Goal: Information Seeking & Learning: Learn about a topic

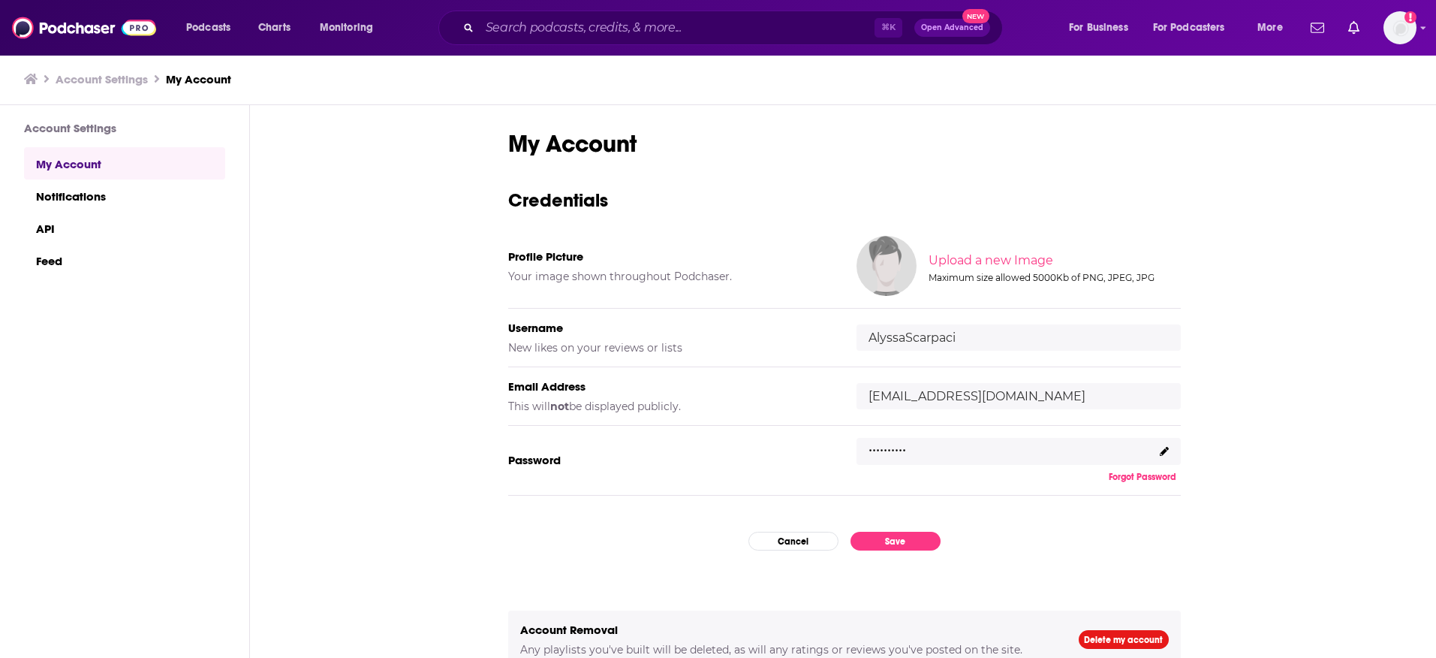
click at [1426, 26] on div "Podcasts Charts Monitoring ⌘ K Open Advanced New For Business For Podcasters Mo…" at bounding box center [718, 28] width 1436 height 56
click at [1424, 29] on icon "Show profile menu" at bounding box center [1424, 27] width 6 height 9
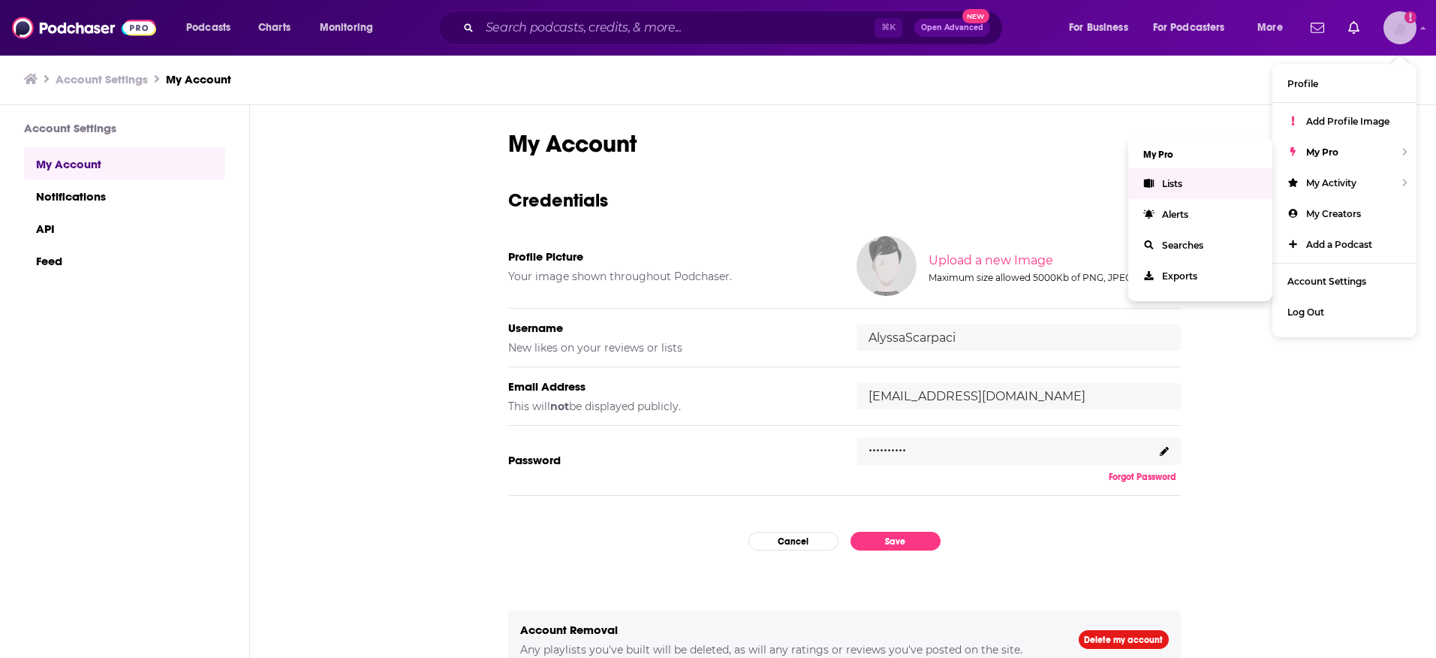
click at [1183, 182] on link "Lists" at bounding box center [1201, 183] width 144 height 31
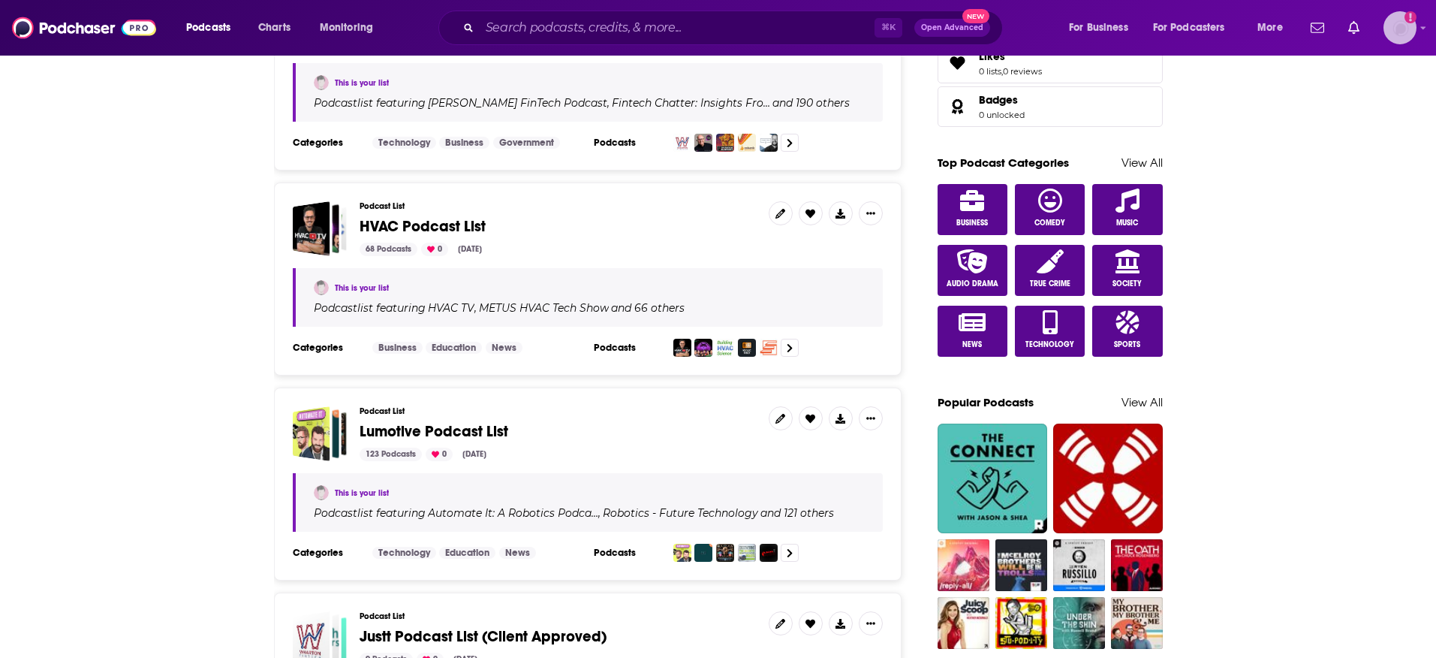
scroll to position [714, 0]
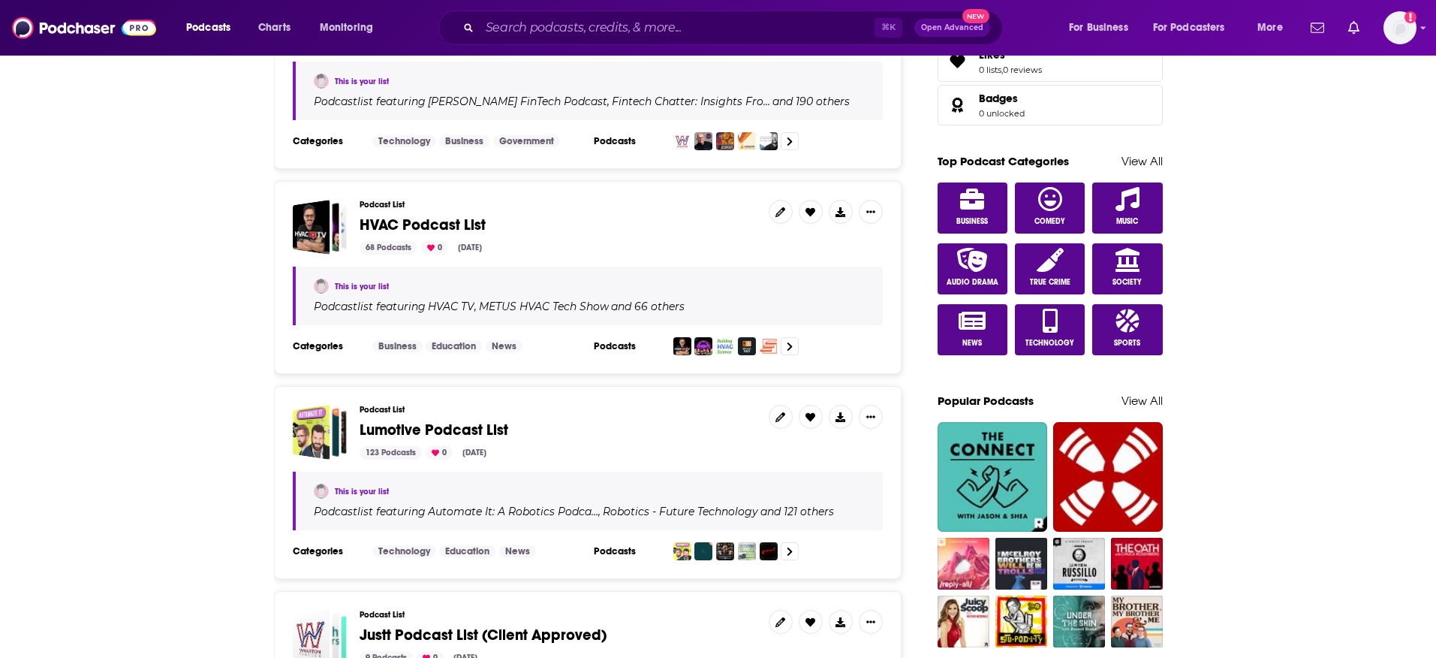
click at [402, 223] on span "HVAC Podcast List" at bounding box center [423, 225] width 126 height 19
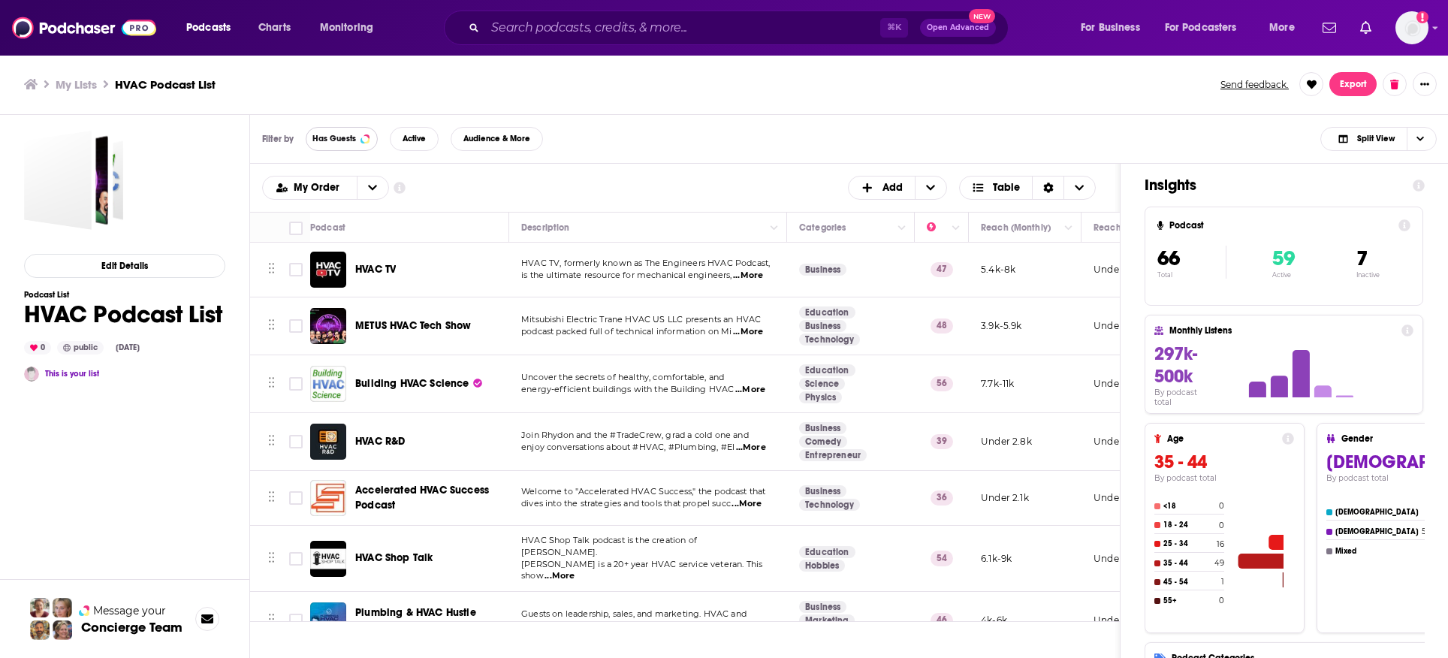
click at [351, 141] on span "Has Guests" at bounding box center [334, 138] width 44 height 8
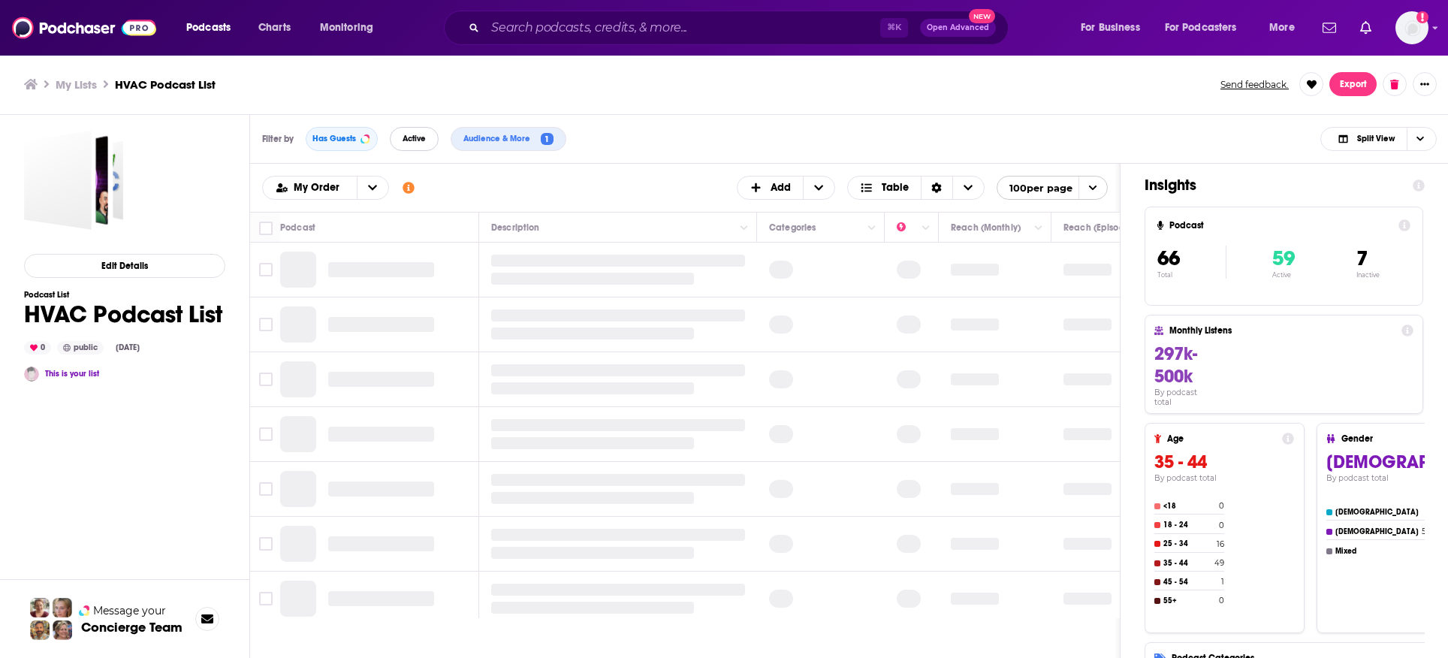
click at [408, 140] on span "Active" at bounding box center [413, 138] width 23 height 8
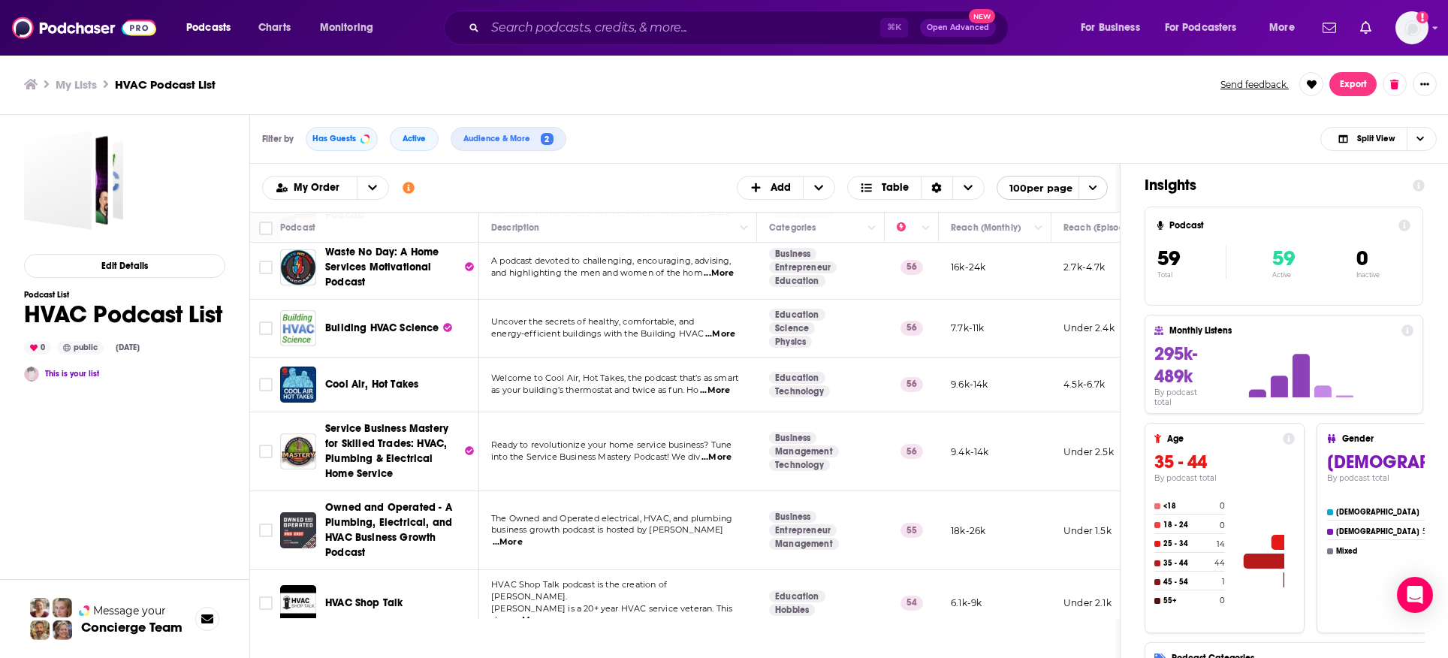
scroll to position [125, 0]
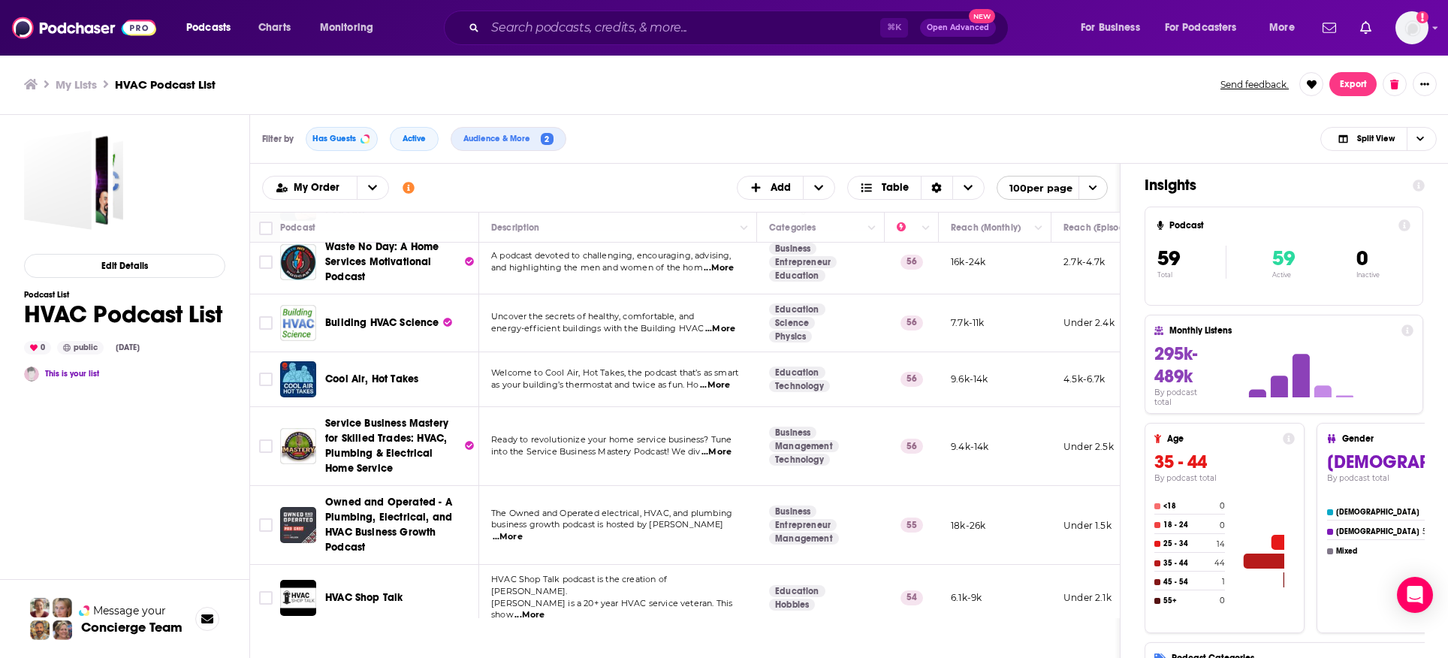
click at [718, 385] on span "...More" at bounding box center [715, 385] width 30 height 12
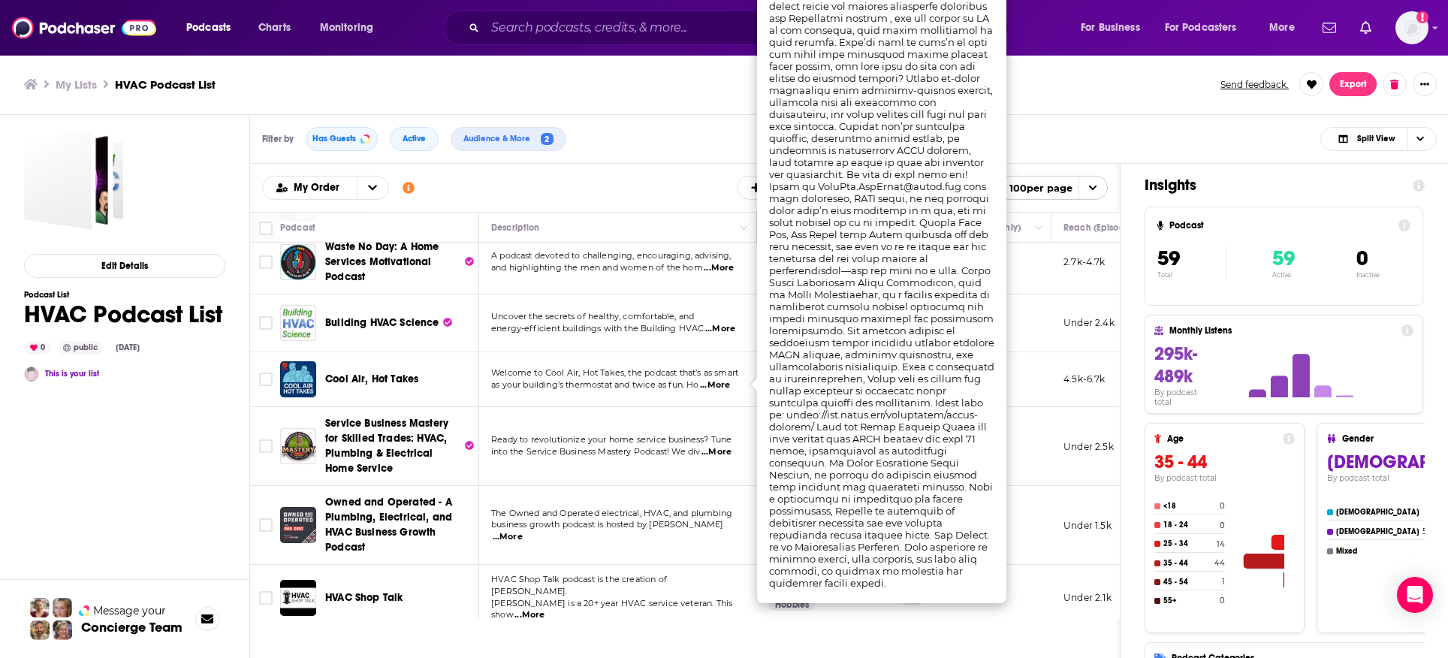
click at [677, 185] on div "My Order Customize Your List Order Select the “My Order” sort and remove all fi…" at bounding box center [684, 188] width 845 height 24
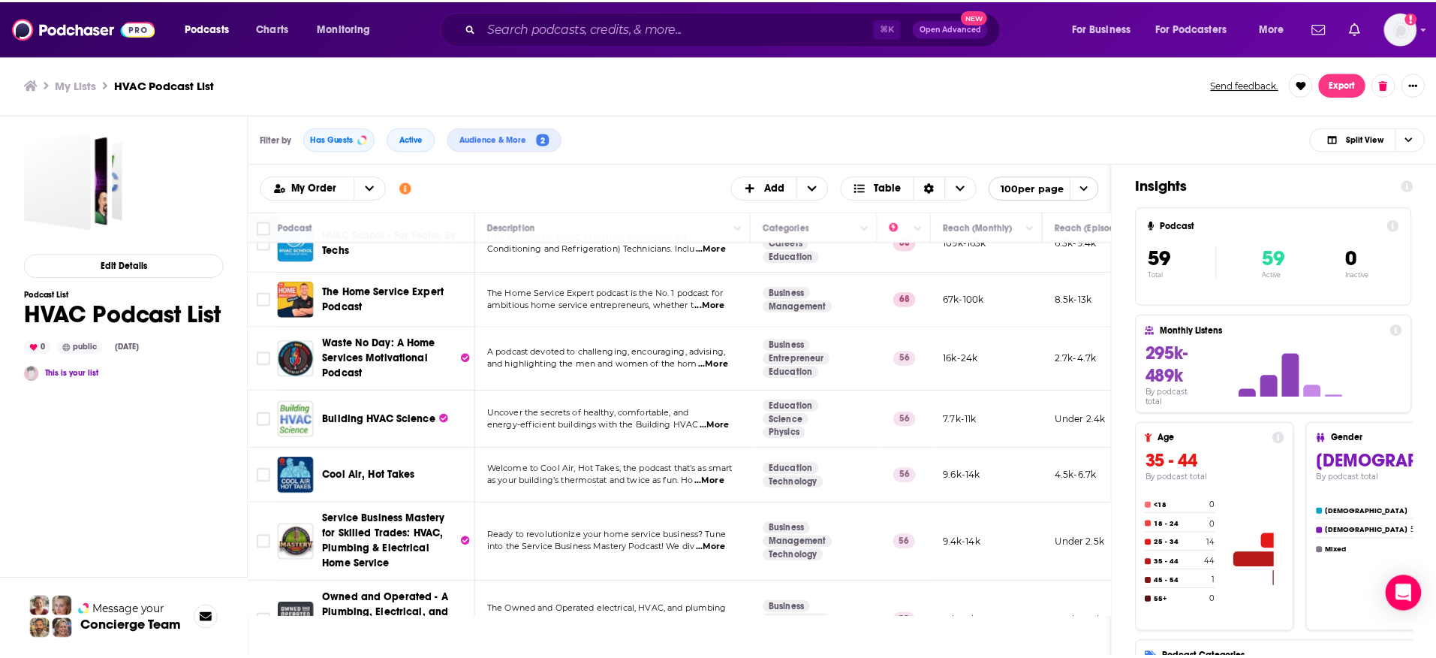
scroll to position [26, 0]
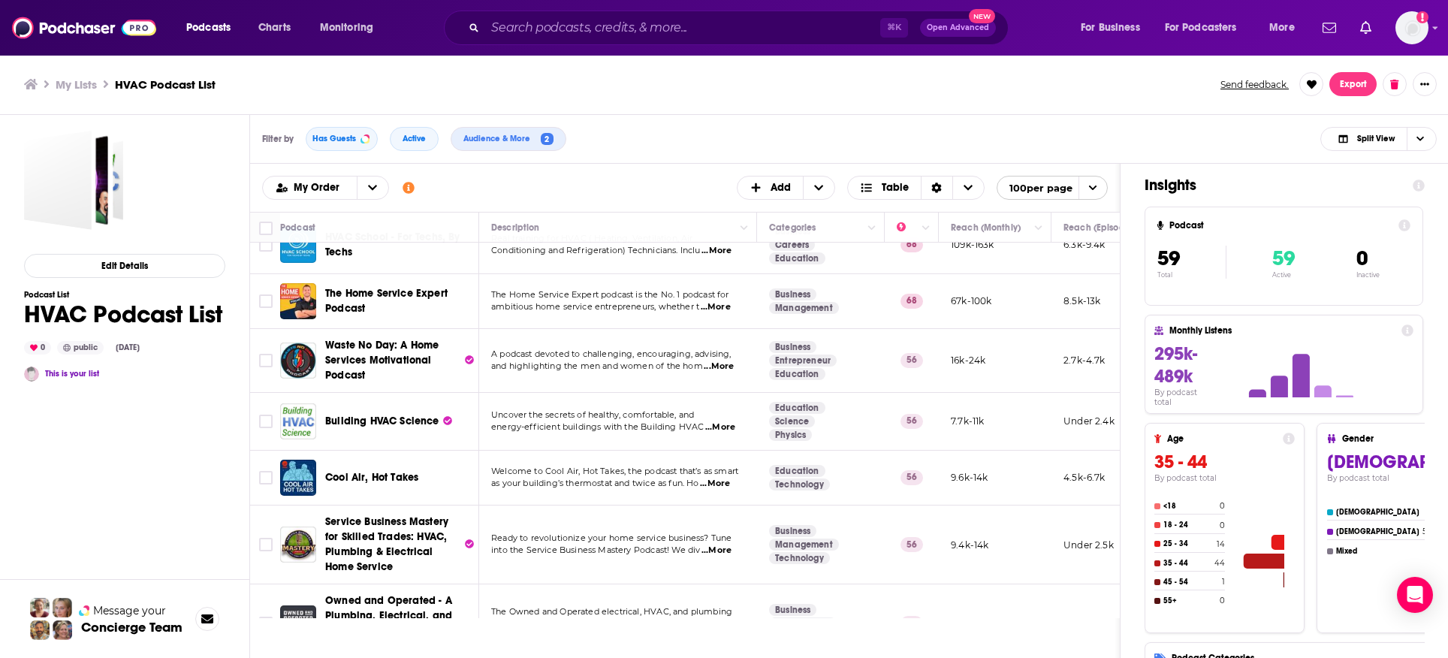
click at [721, 484] on span "...More" at bounding box center [715, 484] width 30 height 12
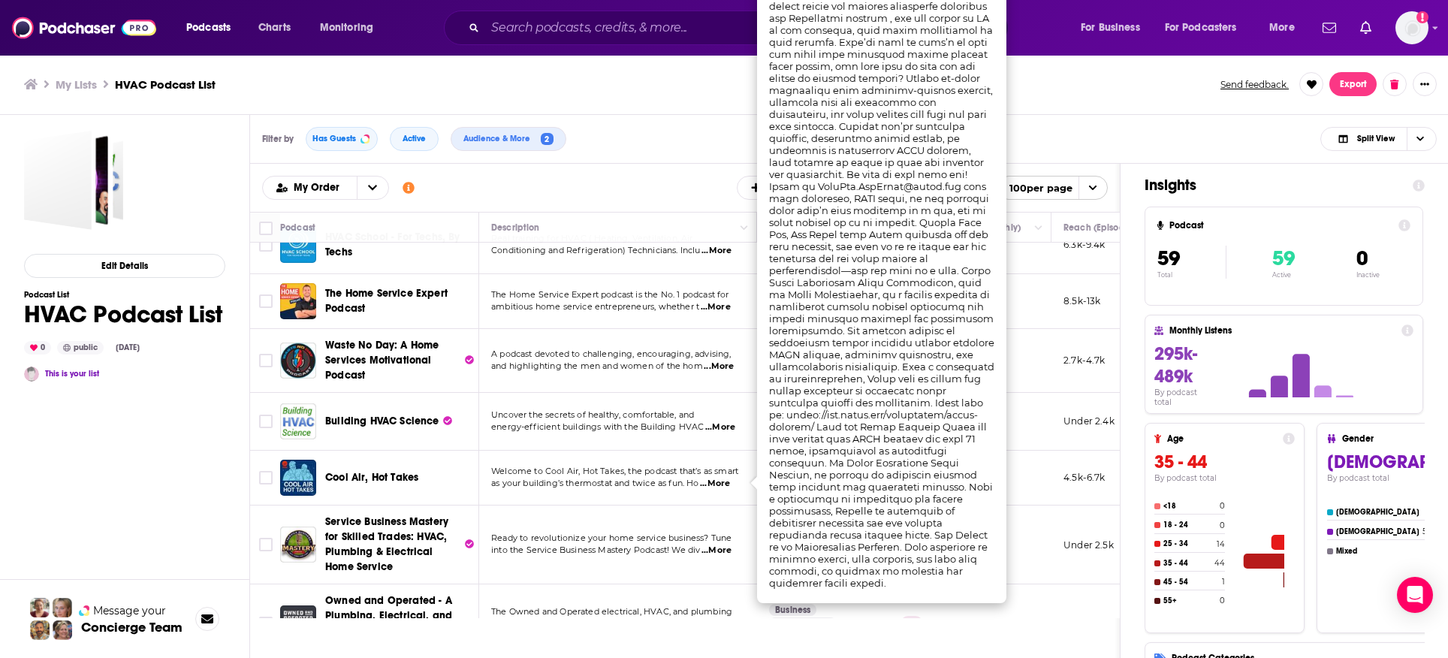
click at [870, 140] on div "Filter by Has Guests Active Audience & More 2 Split View" at bounding box center [849, 139] width 1198 height 49
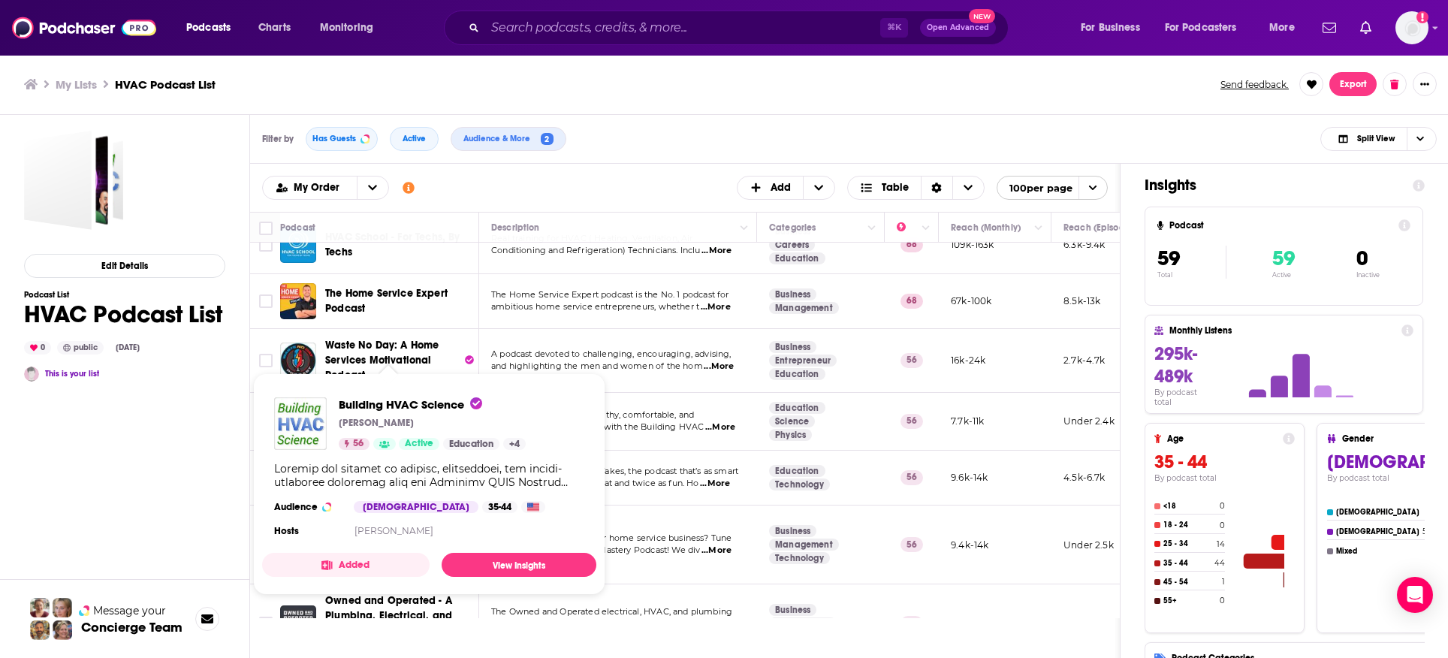
click at [202, 498] on div "Edit Details Podcast List HVAC Podcast List 0 public [DATE] This is your list" at bounding box center [124, 455] width 201 height 648
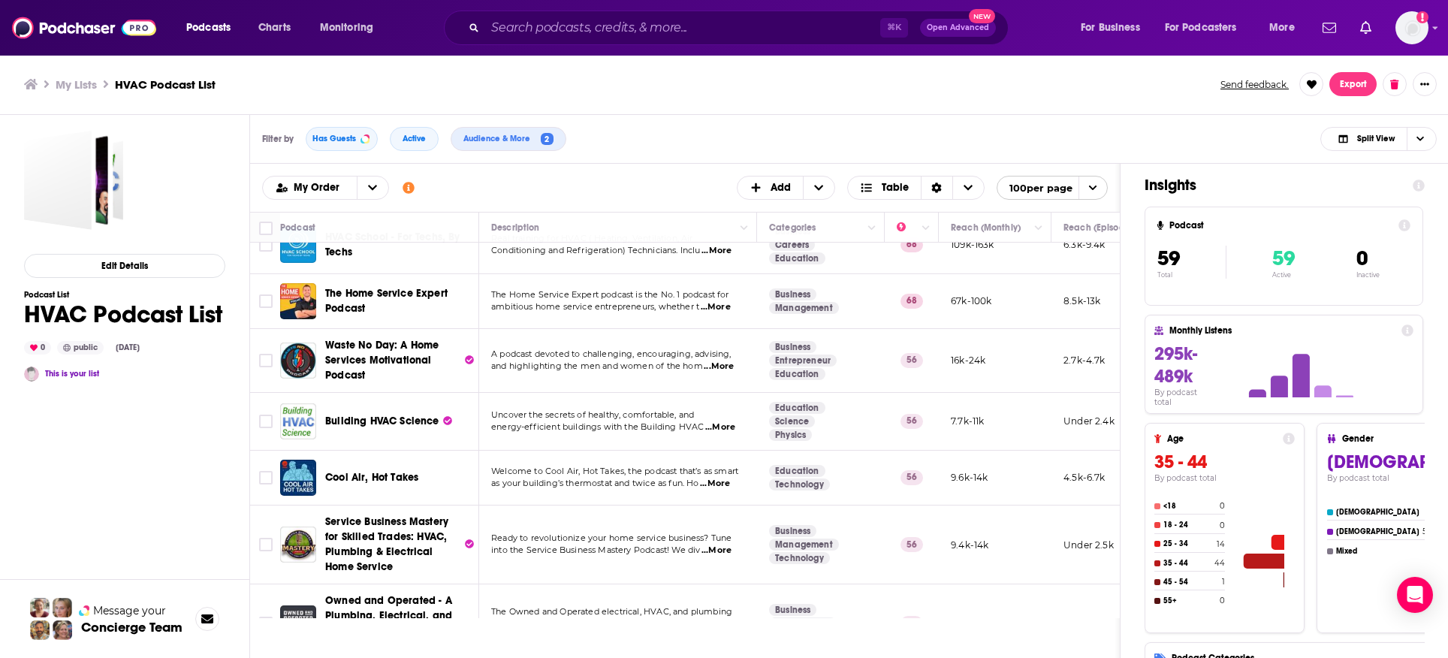
click at [338, 474] on span "Cool Air, Hot Takes" at bounding box center [371, 477] width 93 height 13
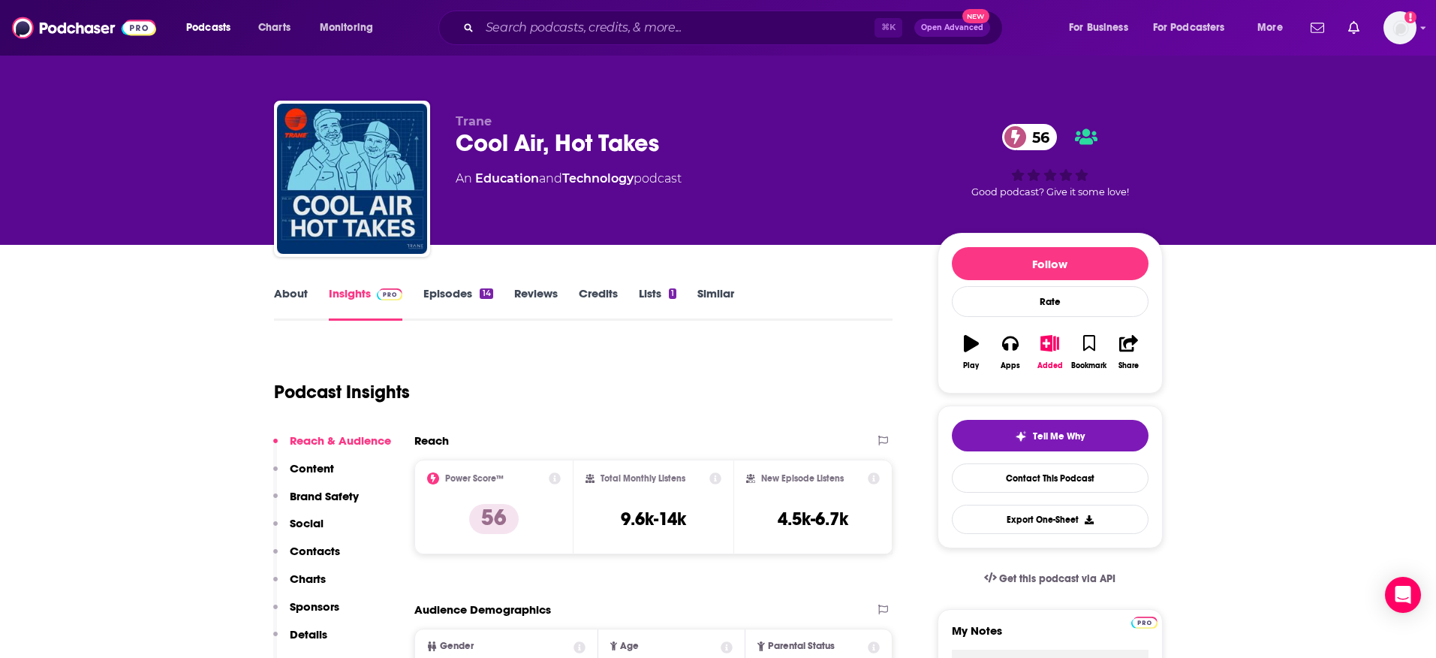
click at [303, 297] on link "About" at bounding box center [291, 303] width 34 height 35
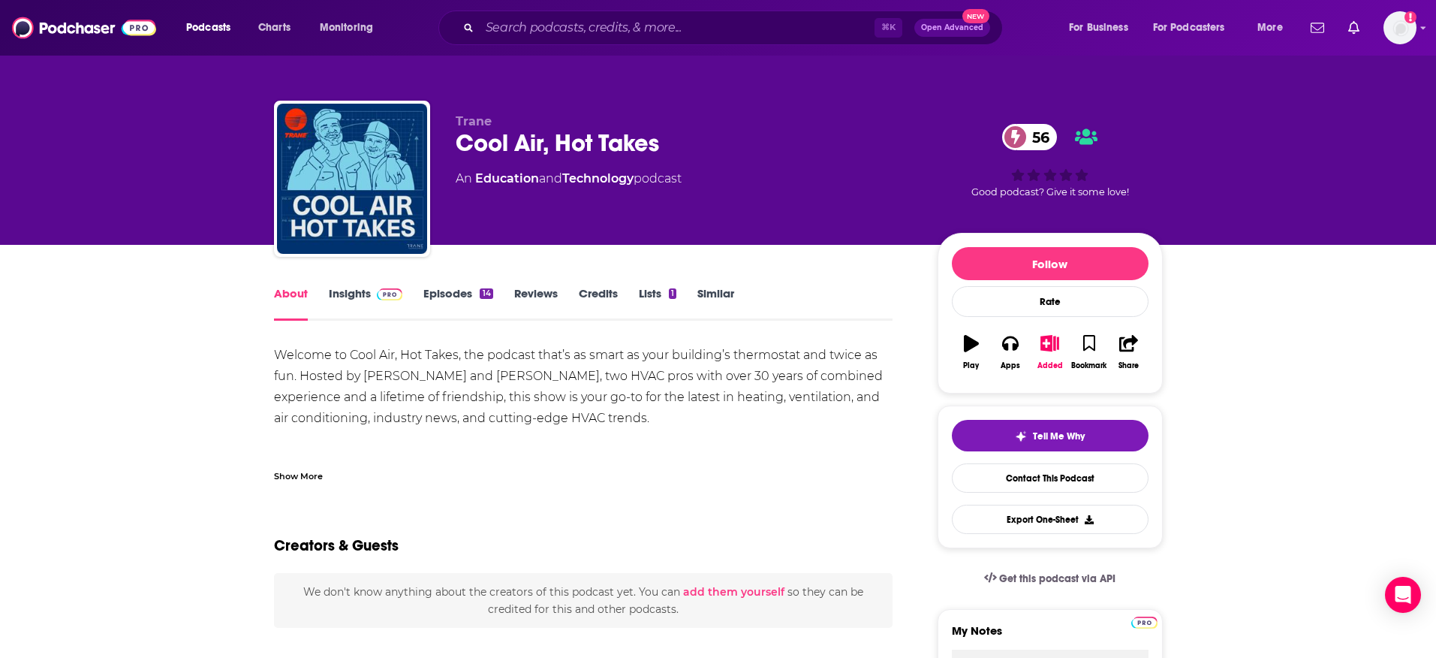
click at [468, 300] on link "Episodes 14" at bounding box center [457, 303] width 69 height 35
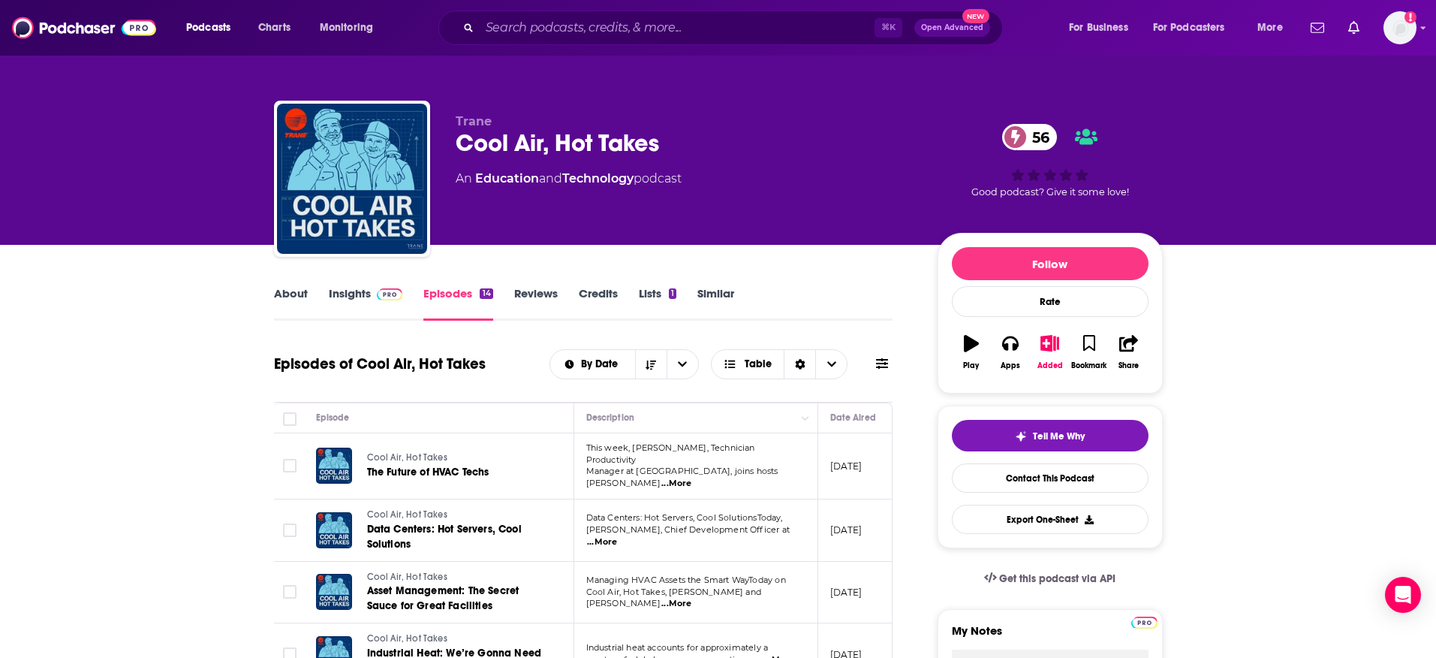
click at [692, 478] on span "...More" at bounding box center [677, 484] width 30 height 12
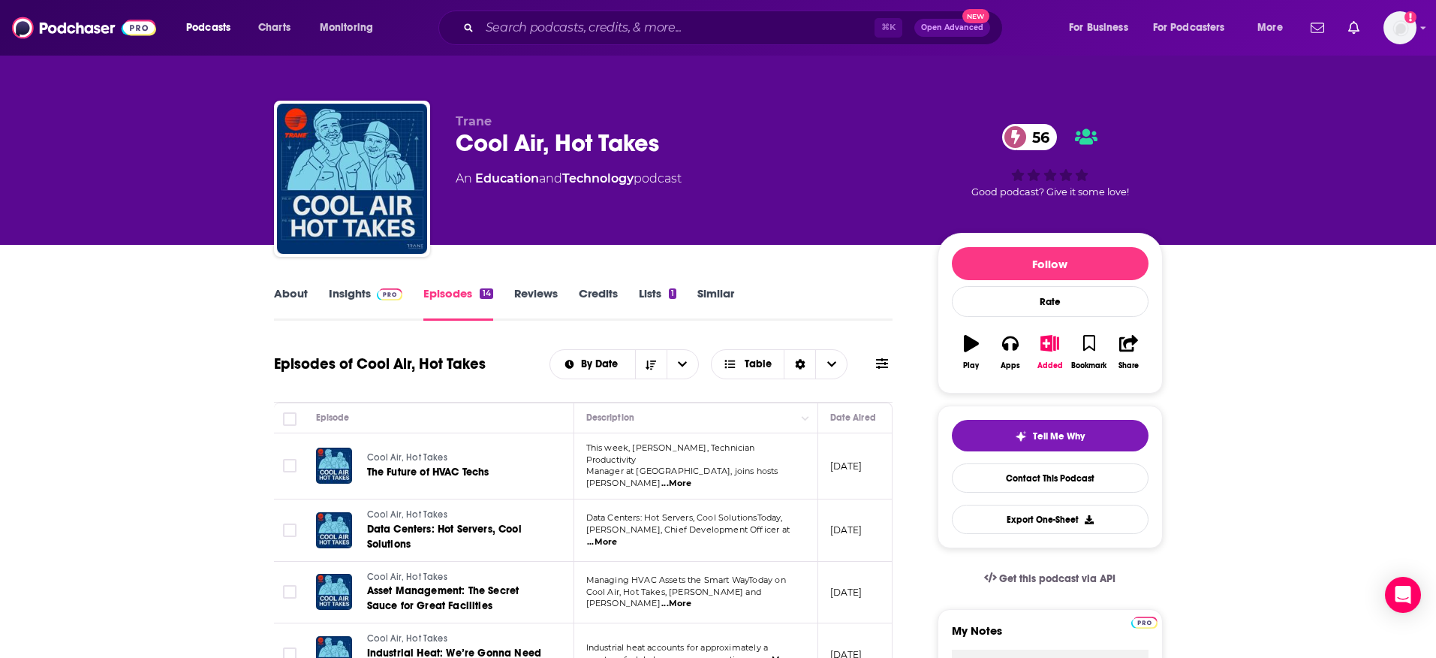
click at [617, 536] on span "...More" at bounding box center [602, 542] width 30 height 12
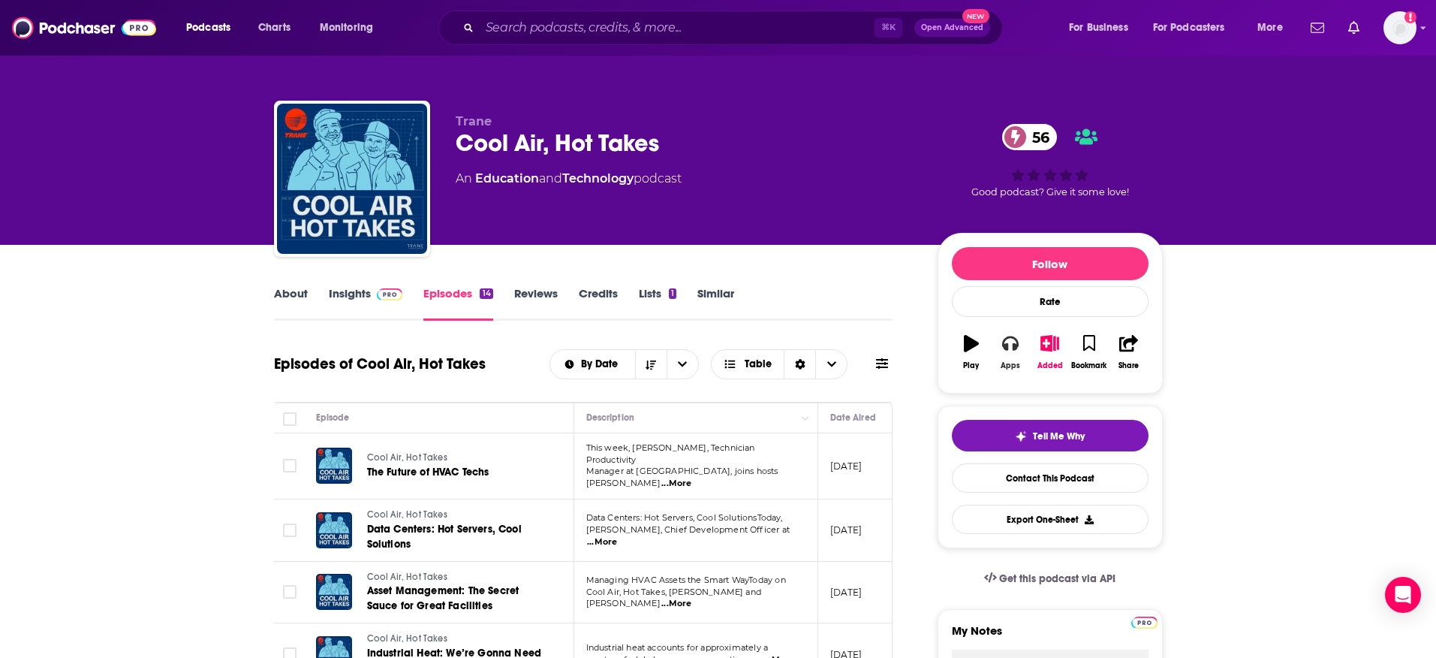
click at [1011, 348] on icon "button" at bounding box center [1010, 343] width 17 height 17
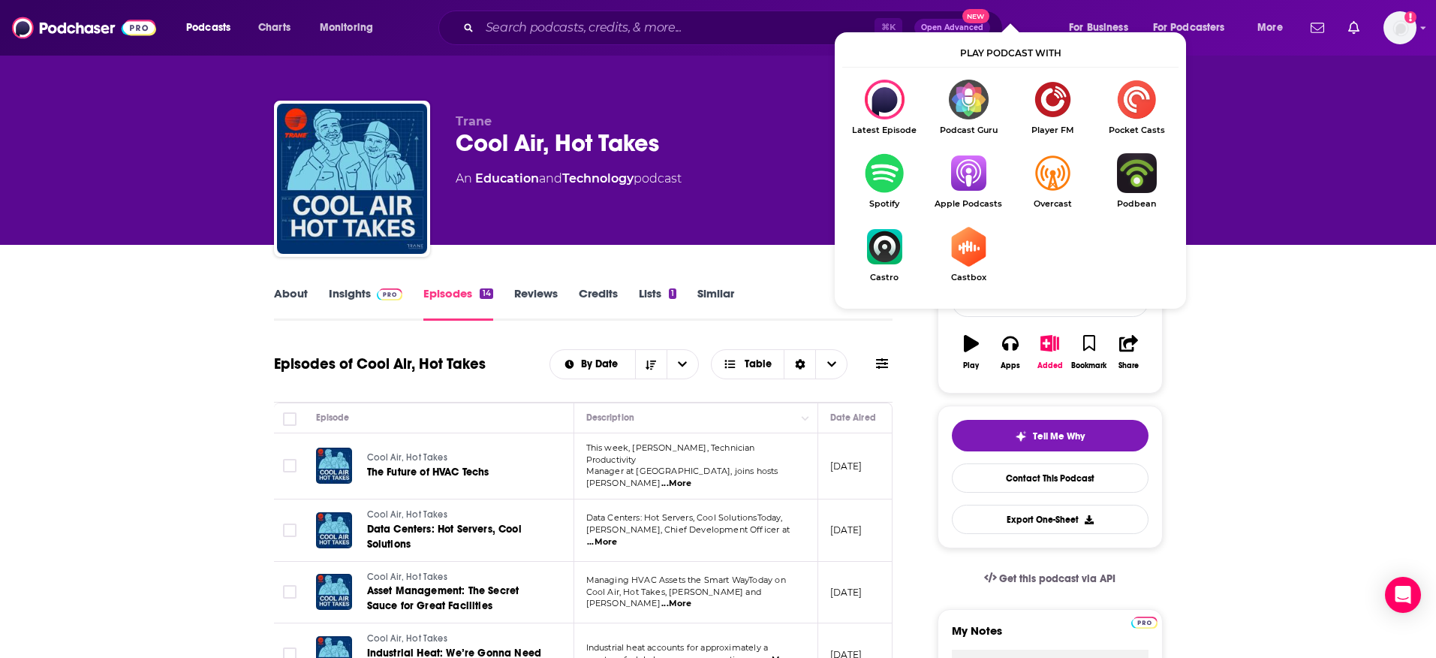
click at [963, 191] on img "Show Listen On dropdown" at bounding box center [969, 173] width 84 height 40
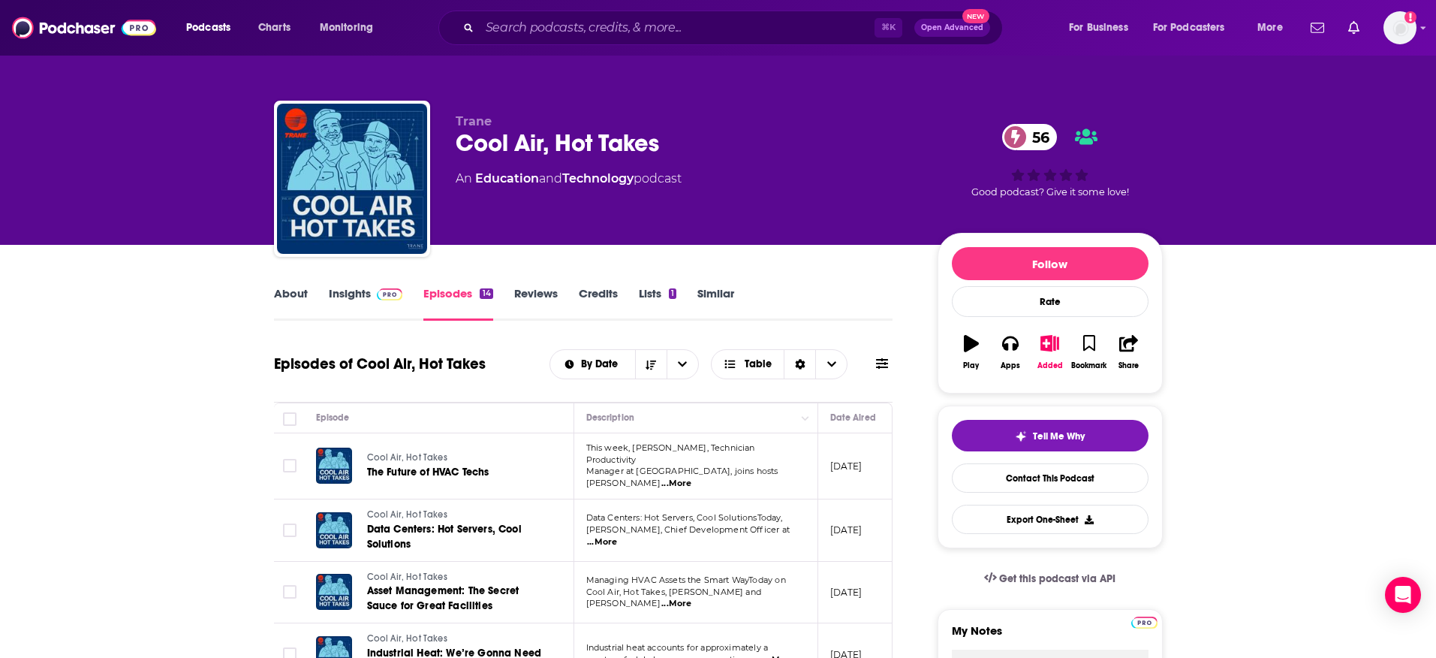
click at [354, 304] on link "Insights" at bounding box center [366, 303] width 74 height 35
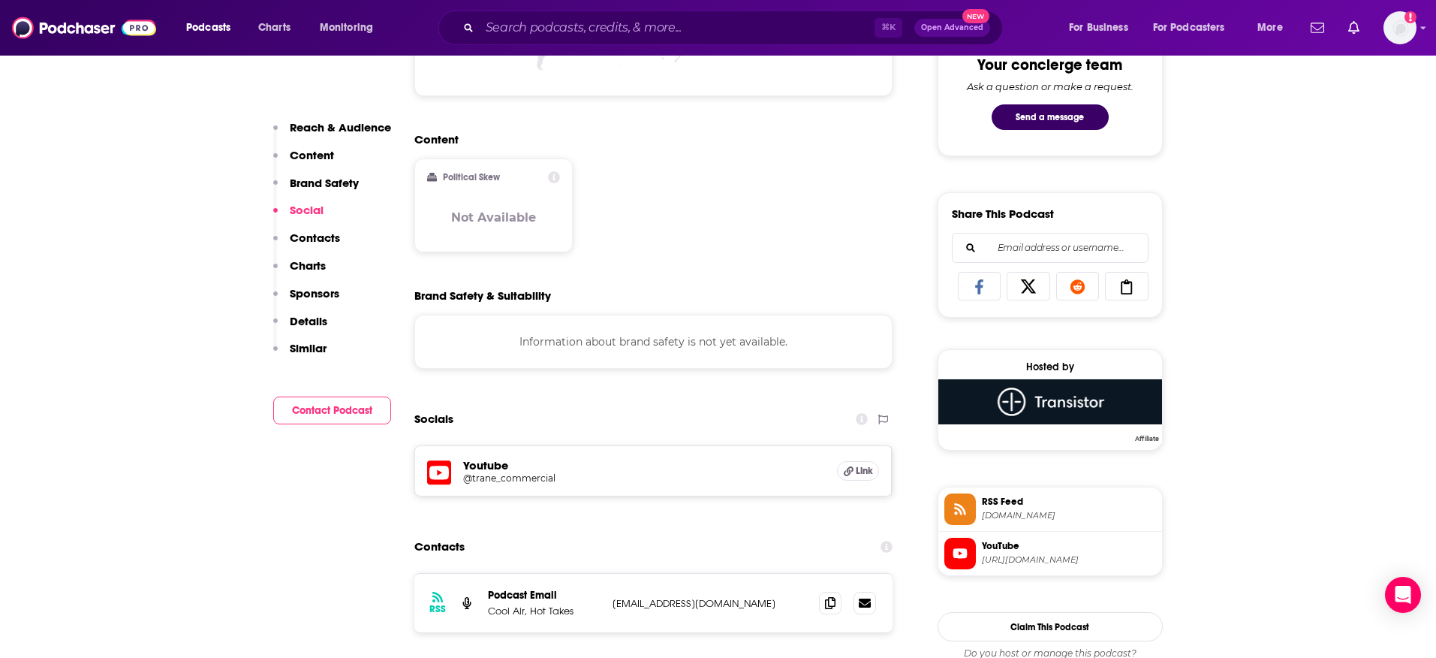
scroll to position [1120, 0]
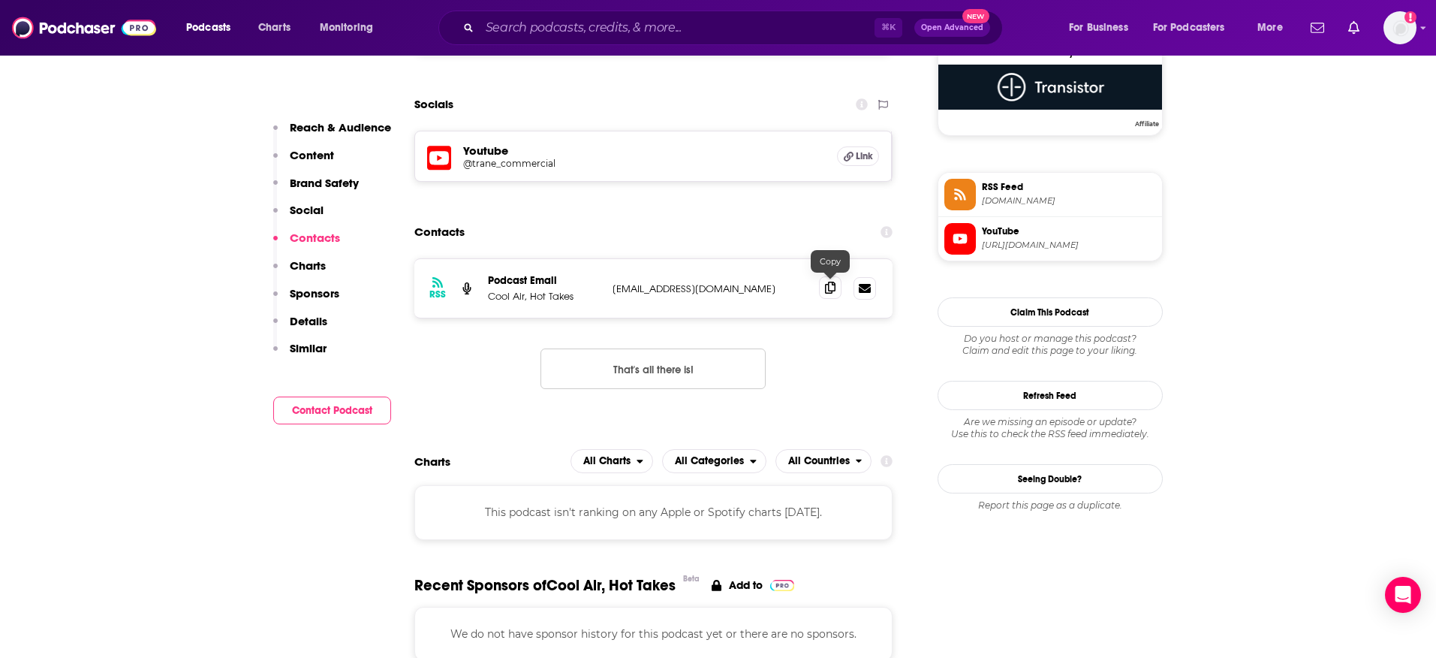
click at [836, 291] on span at bounding box center [830, 287] width 23 height 23
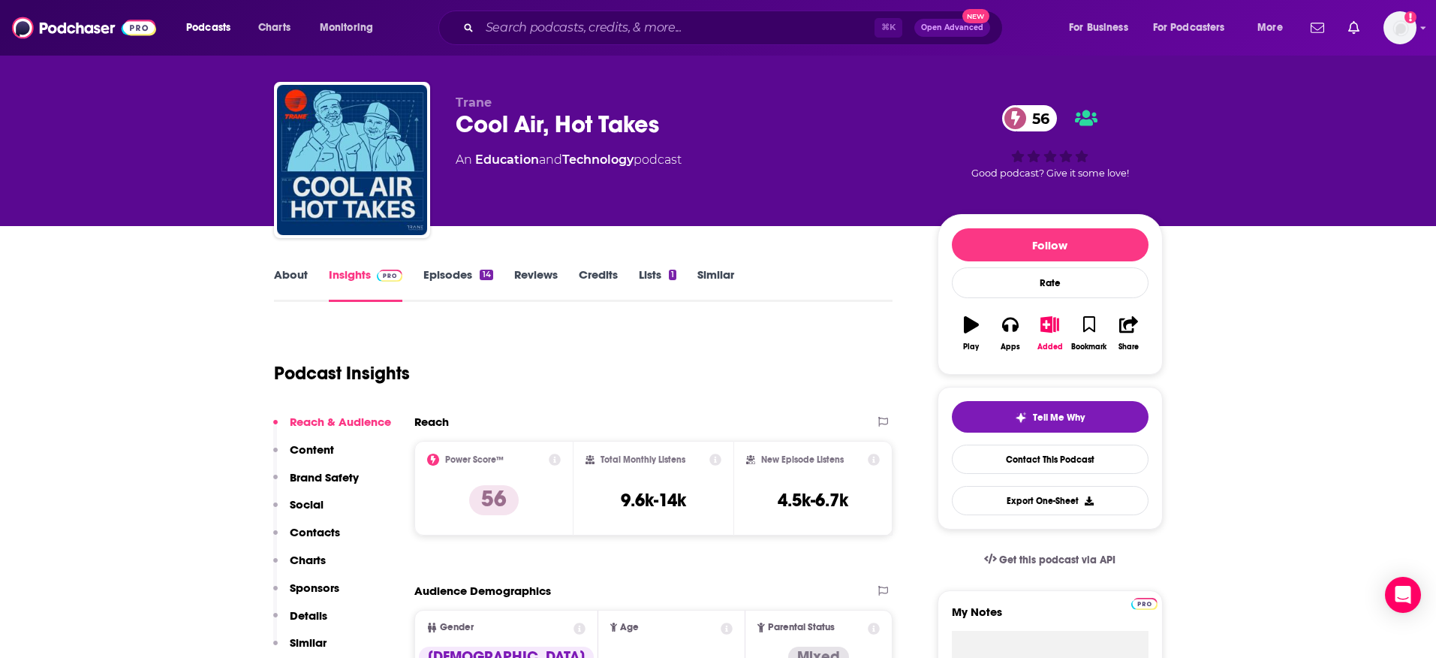
scroll to position [7, 0]
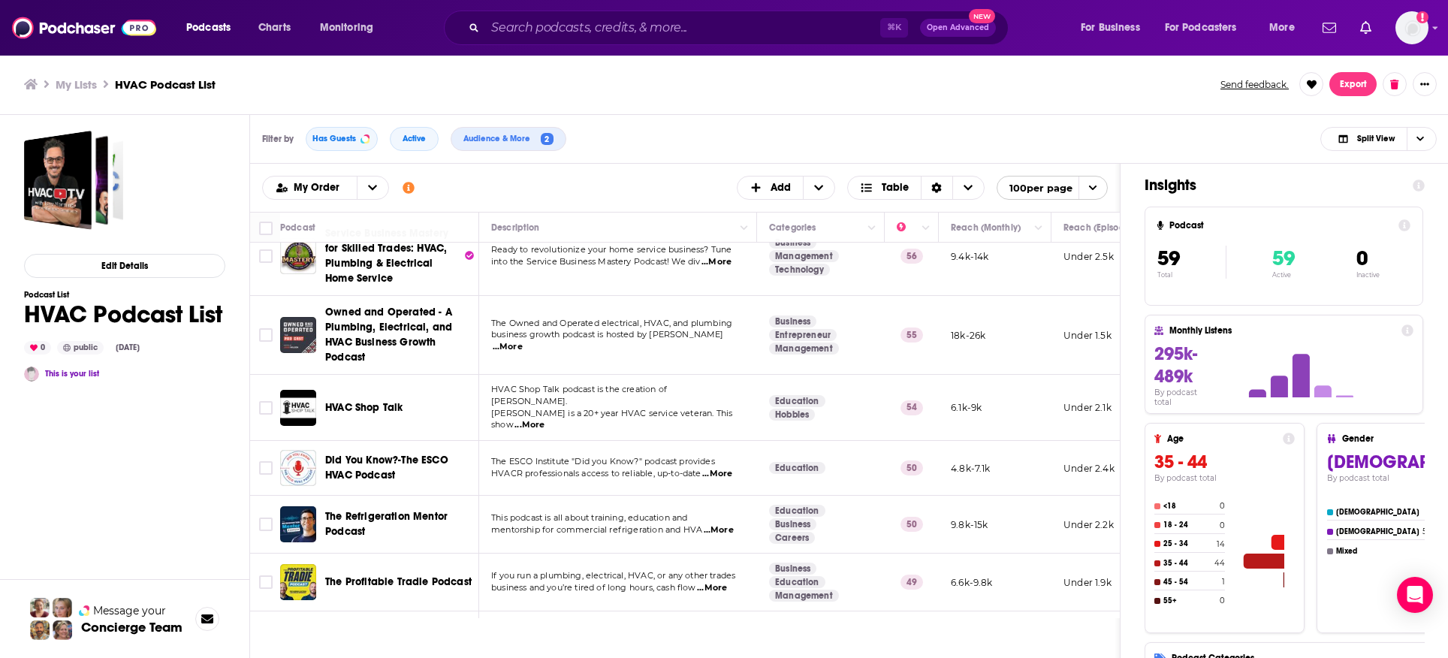
scroll to position [336, 0]
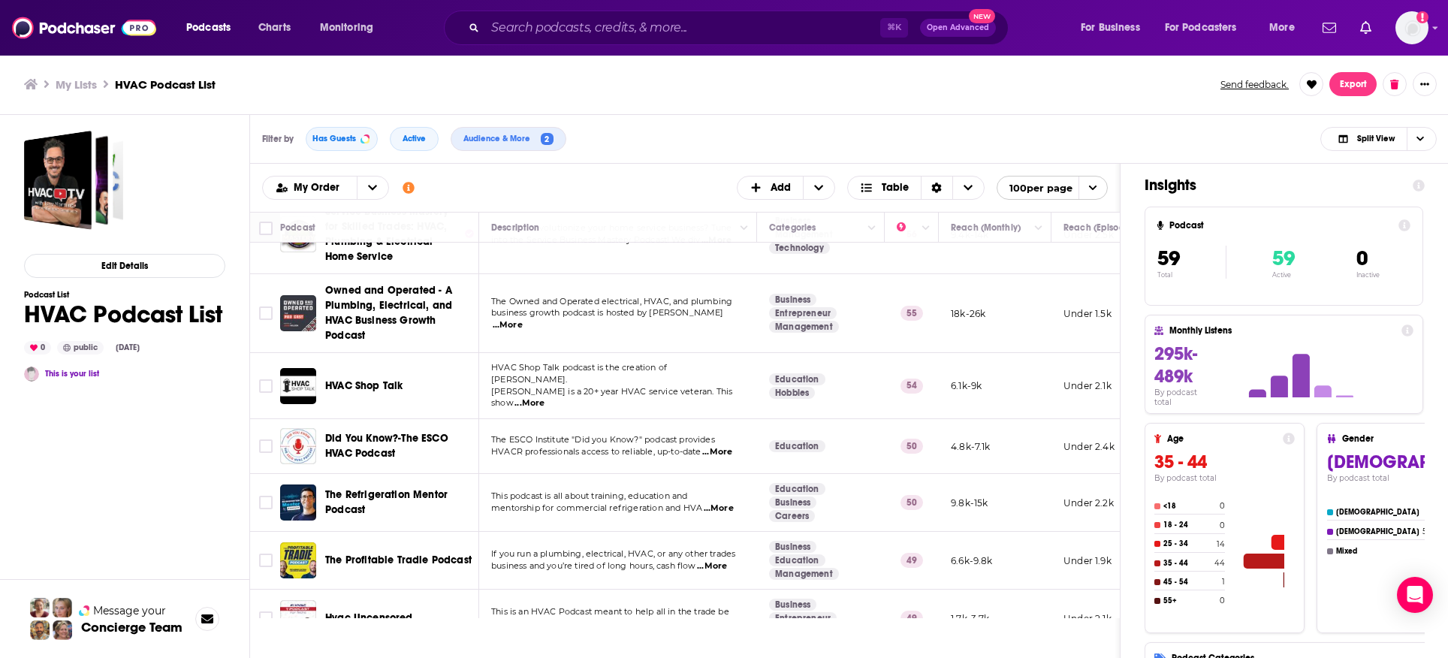
click at [544, 397] on span "...More" at bounding box center [529, 403] width 30 height 12
click at [202, 518] on div "Edit Details Podcast List HVAC Podcast List 0 public [DATE] This is your list" at bounding box center [124, 455] width 201 height 648
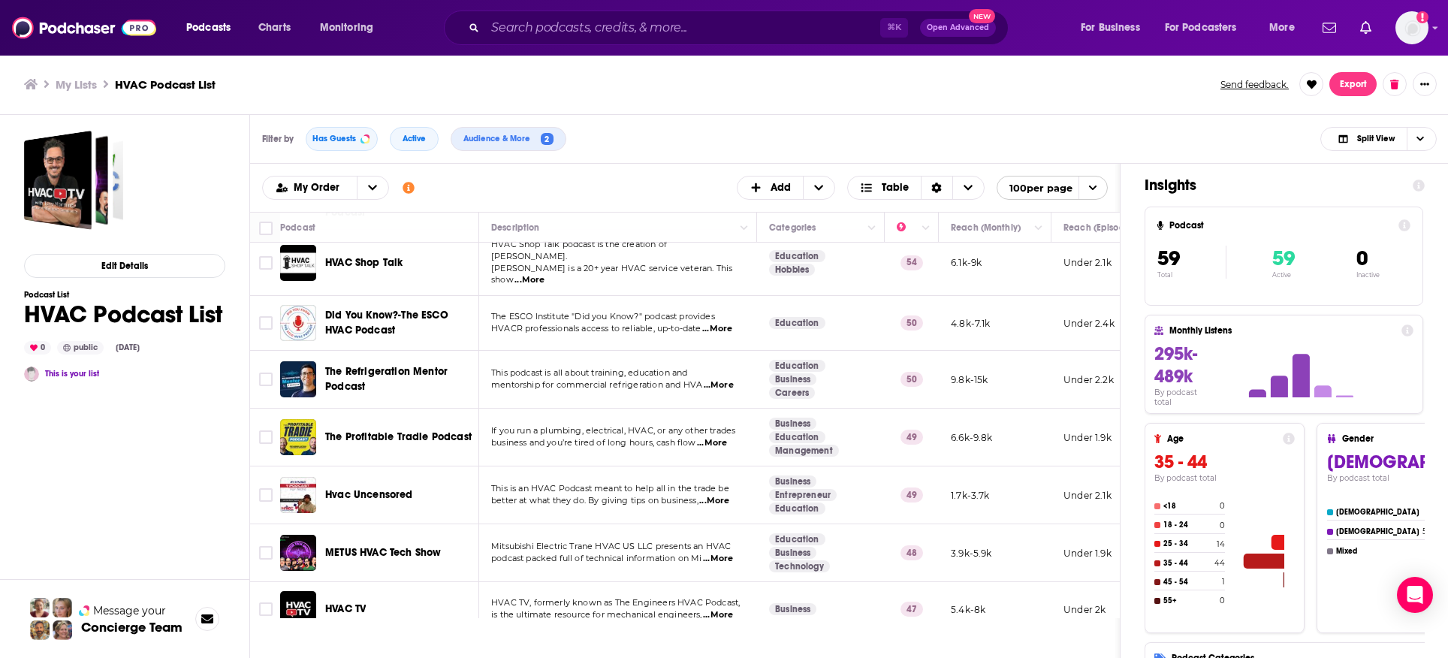
scroll to position [461, 0]
click at [722, 493] on span "...More" at bounding box center [714, 499] width 30 height 12
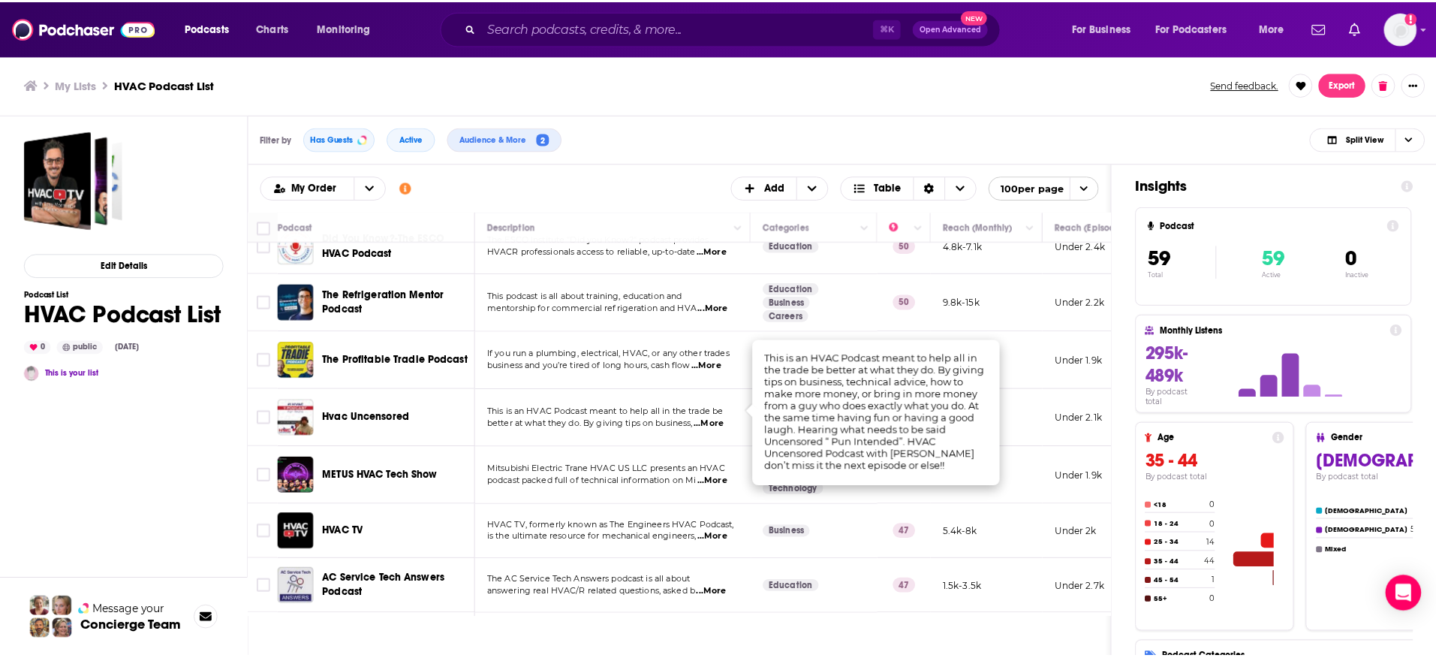
scroll to position [538, 0]
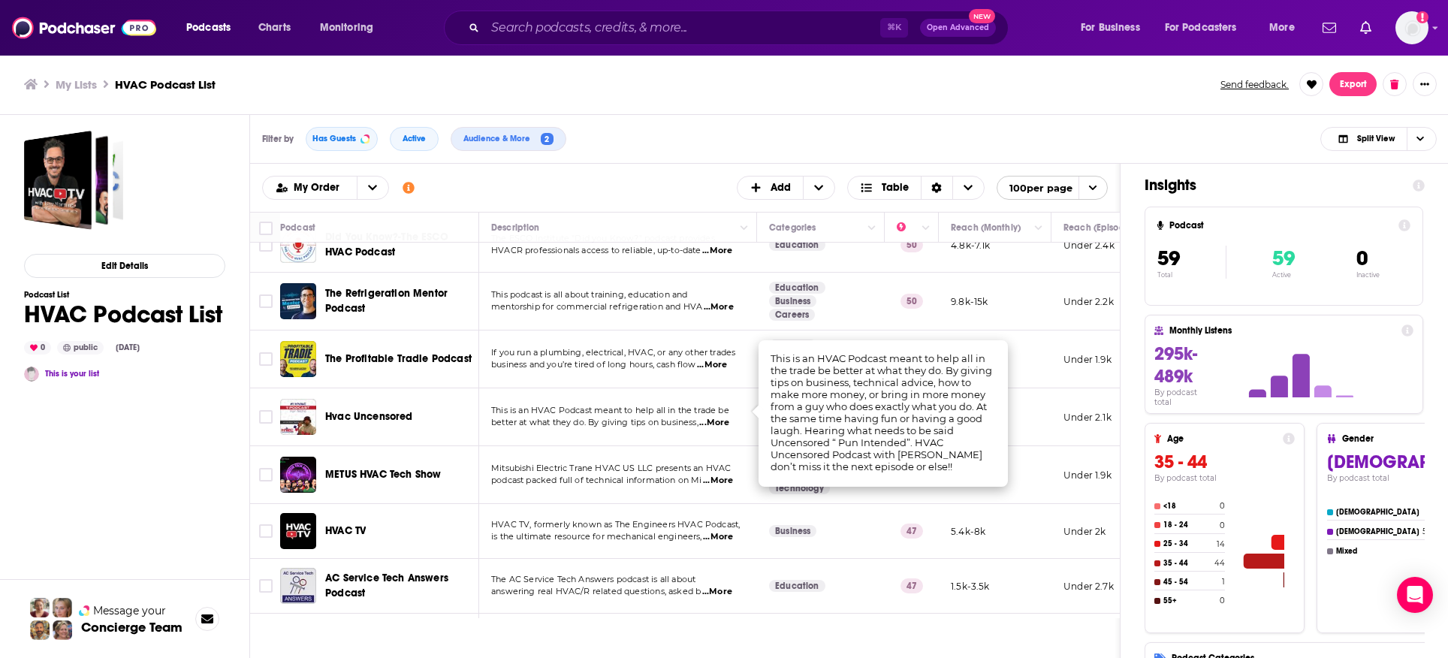
click at [717, 531] on span "...More" at bounding box center [718, 537] width 30 height 12
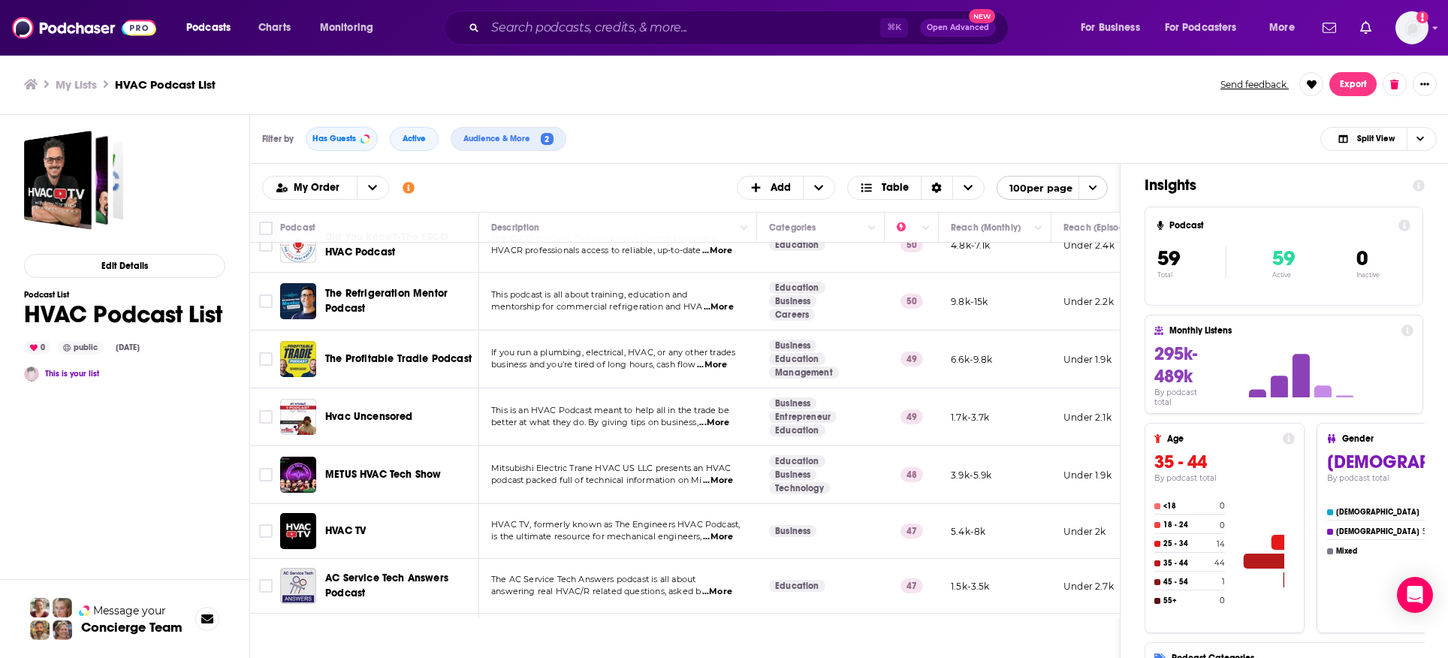
click at [354, 524] on span "HVAC TV" at bounding box center [345, 530] width 41 height 13
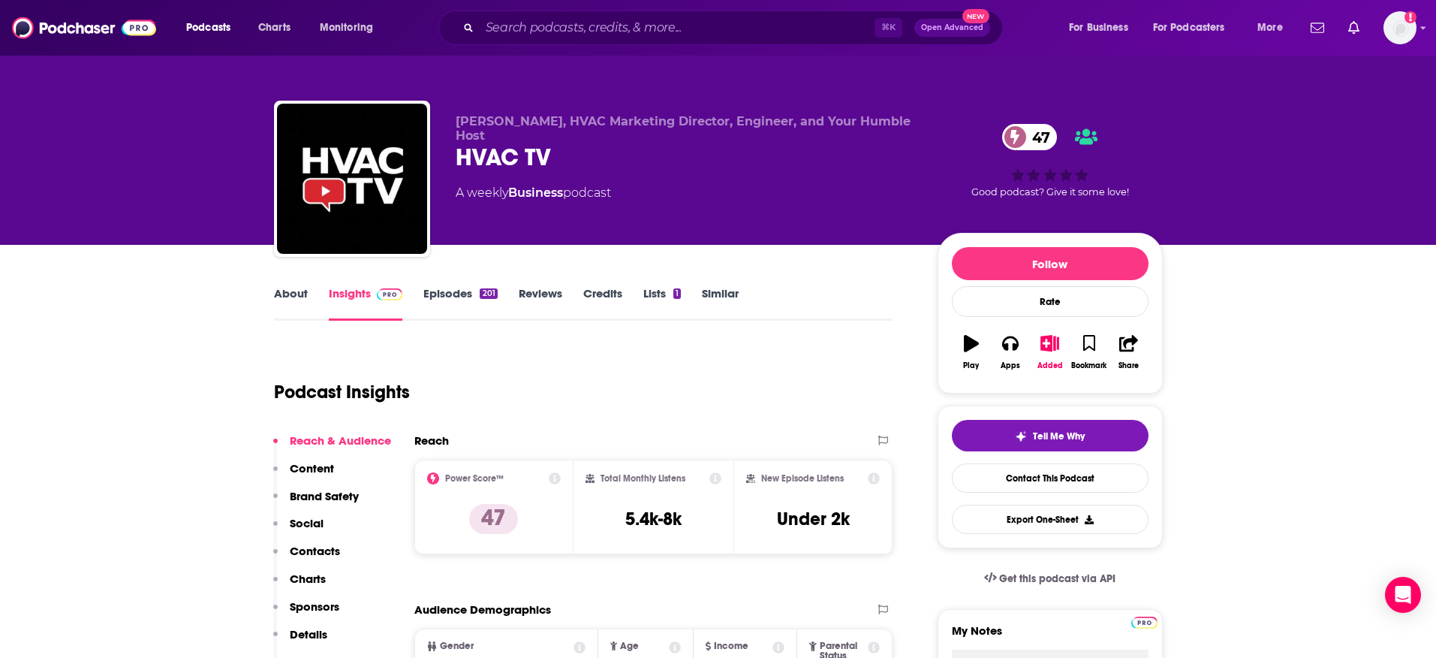
click at [454, 294] on link "Episodes 201" at bounding box center [460, 303] width 74 height 35
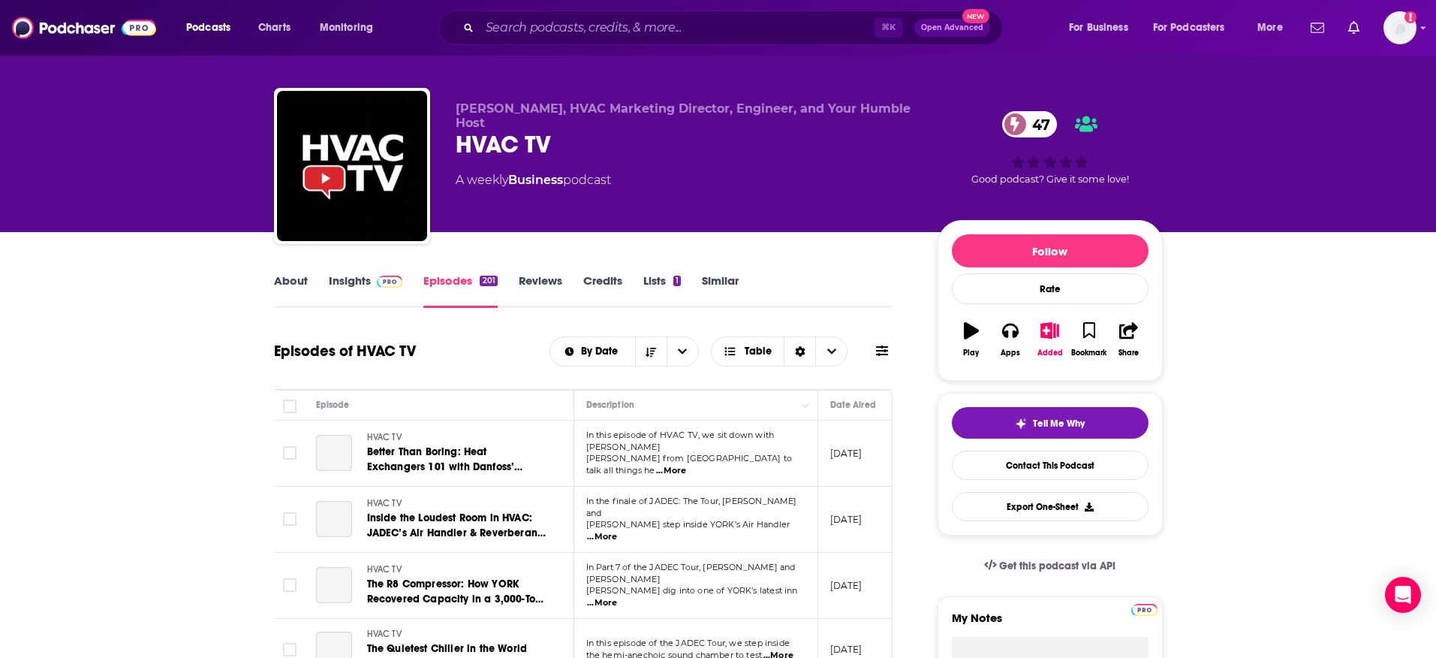
scroll to position [78, 0]
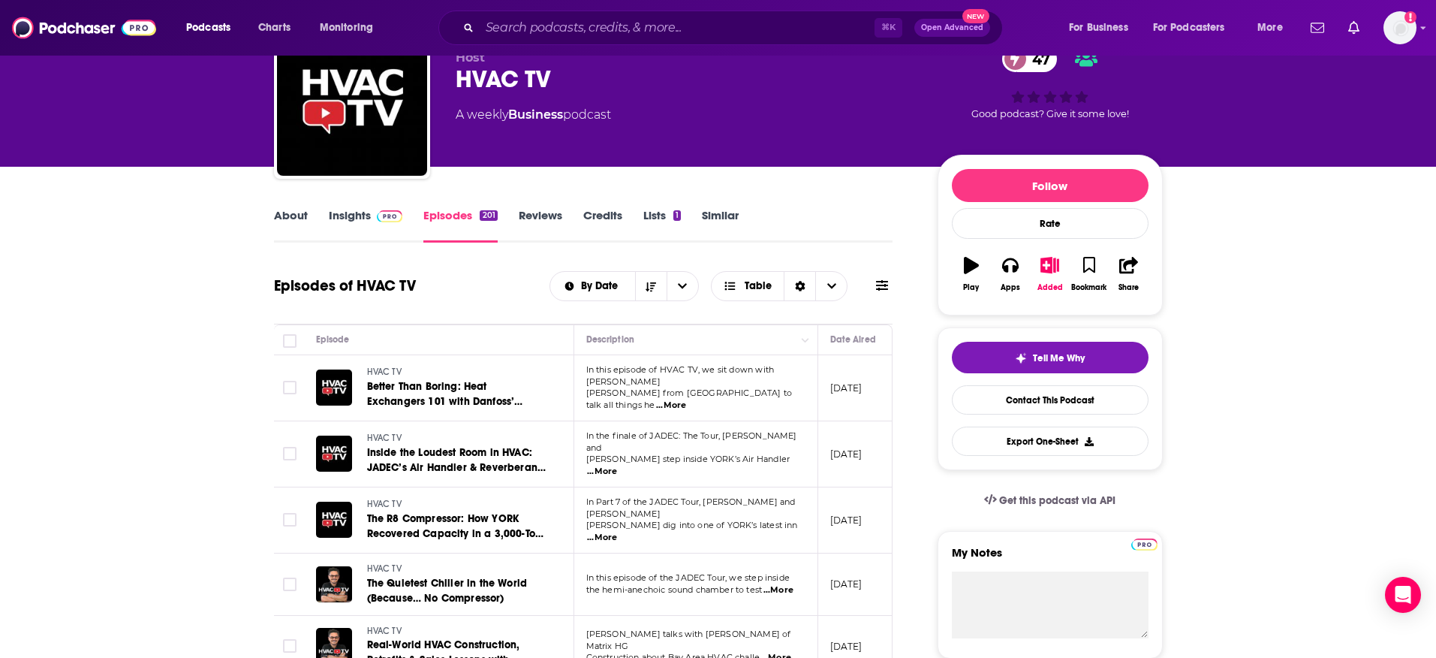
click at [686, 399] on span "...More" at bounding box center [671, 405] width 30 height 12
click at [948, 405] on div "Tell Me Why Contact This Podcast Export One-Sheet" at bounding box center [1050, 398] width 225 height 143
click at [617, 532] on span "...More" at bounding box center [602, 538] width 30 height 12
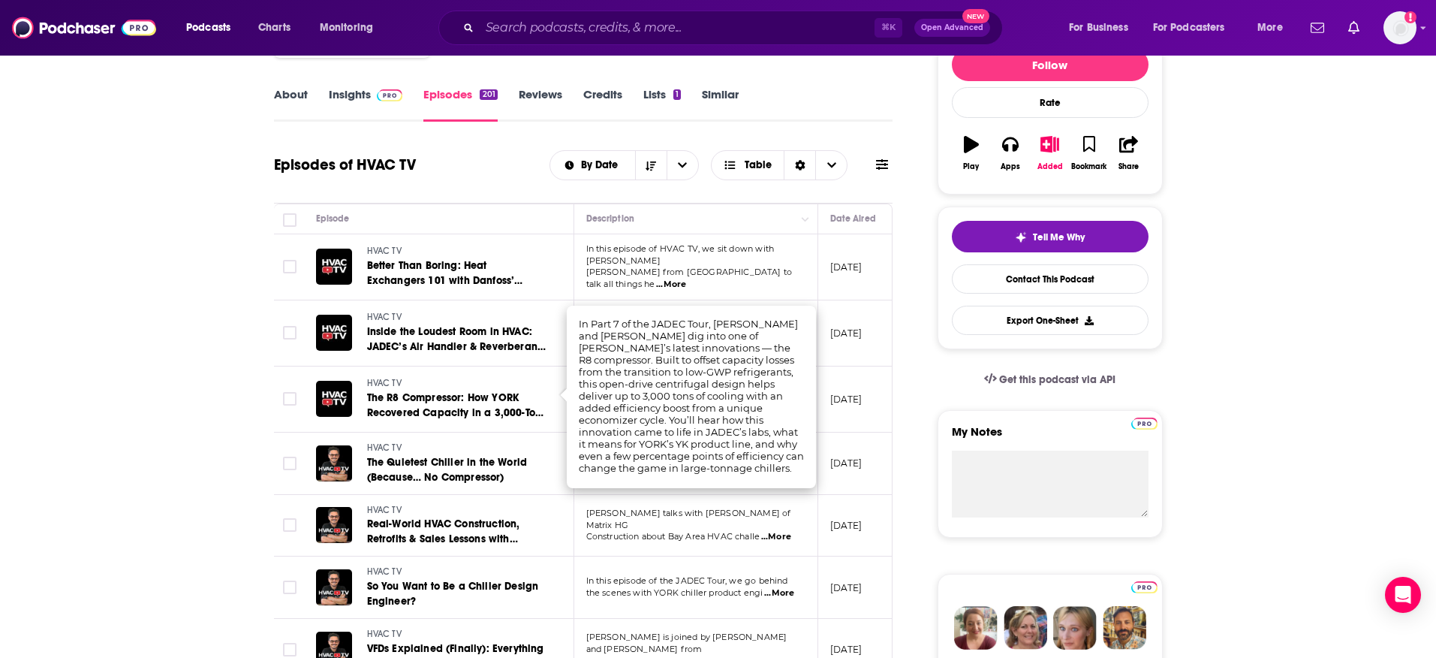
scroll to position [209, 0]
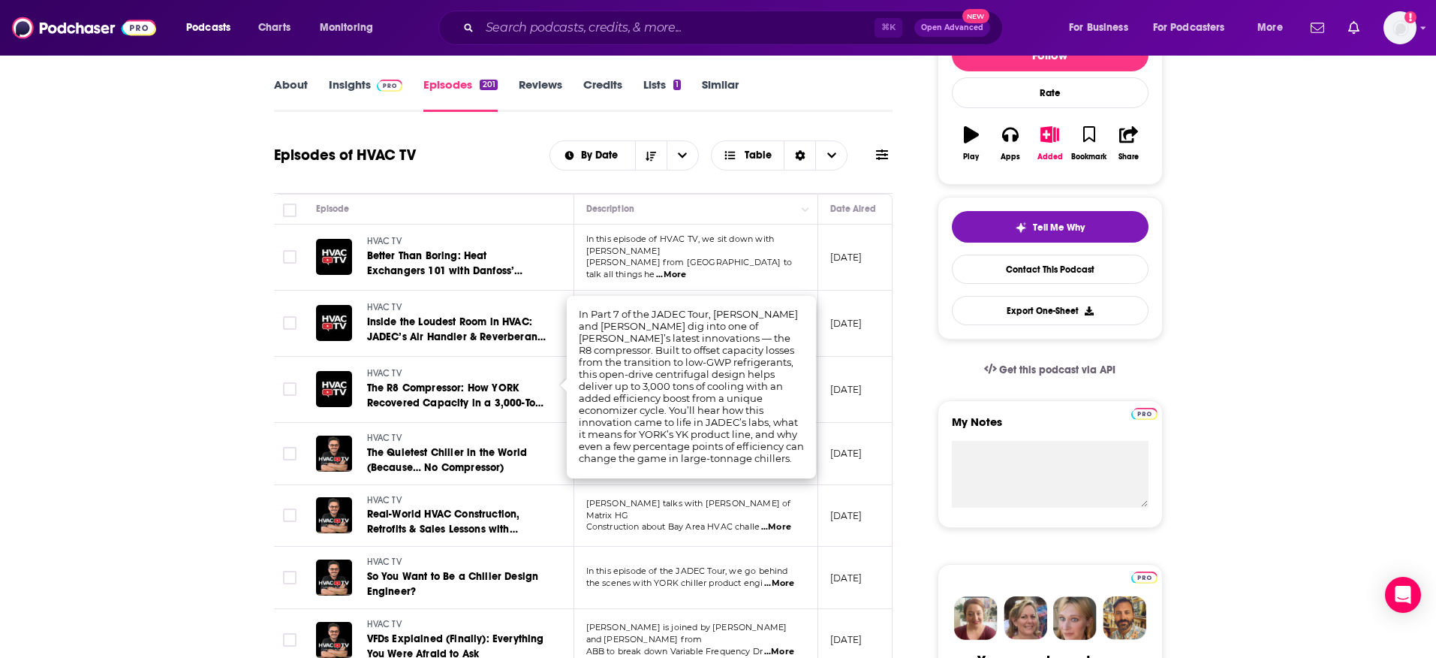
click at [780, 521] on span "...More" at bounding box center [776, 527] width 30 height 12
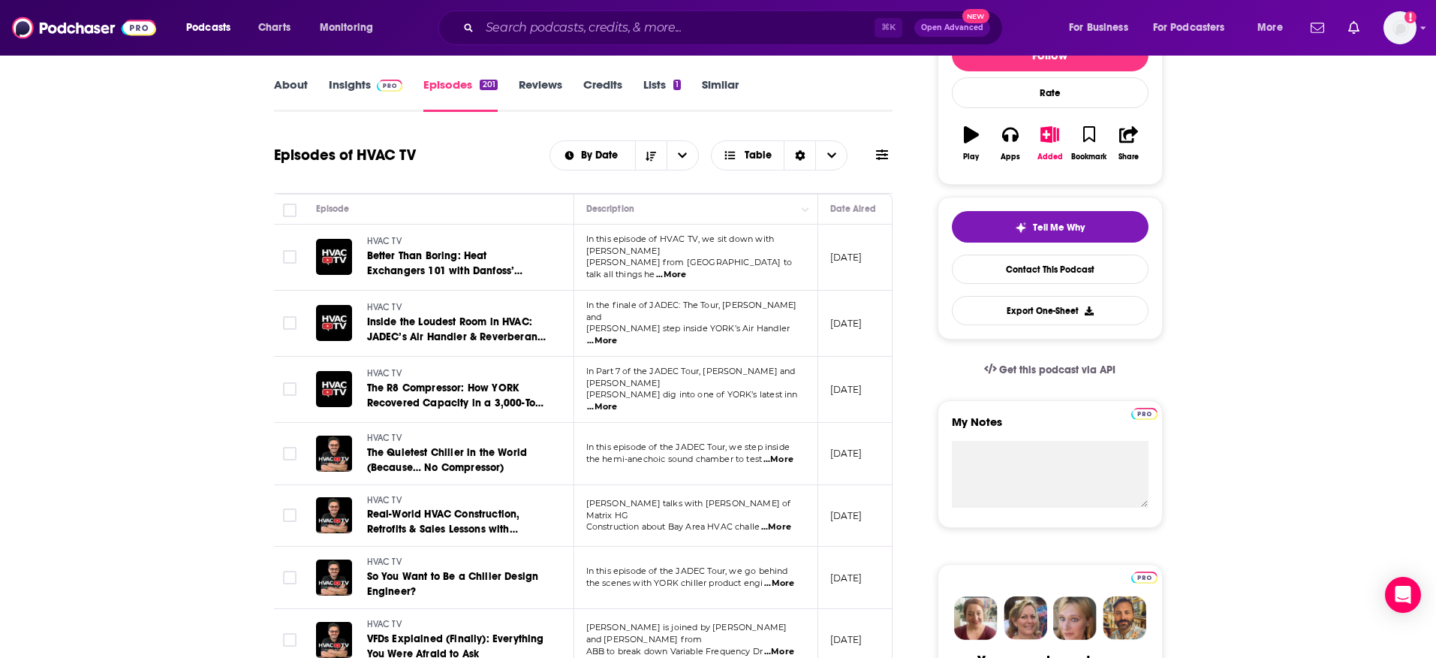
click at [791, 577] on span "...More" at bounding box center [779, 583] width 30 height 12
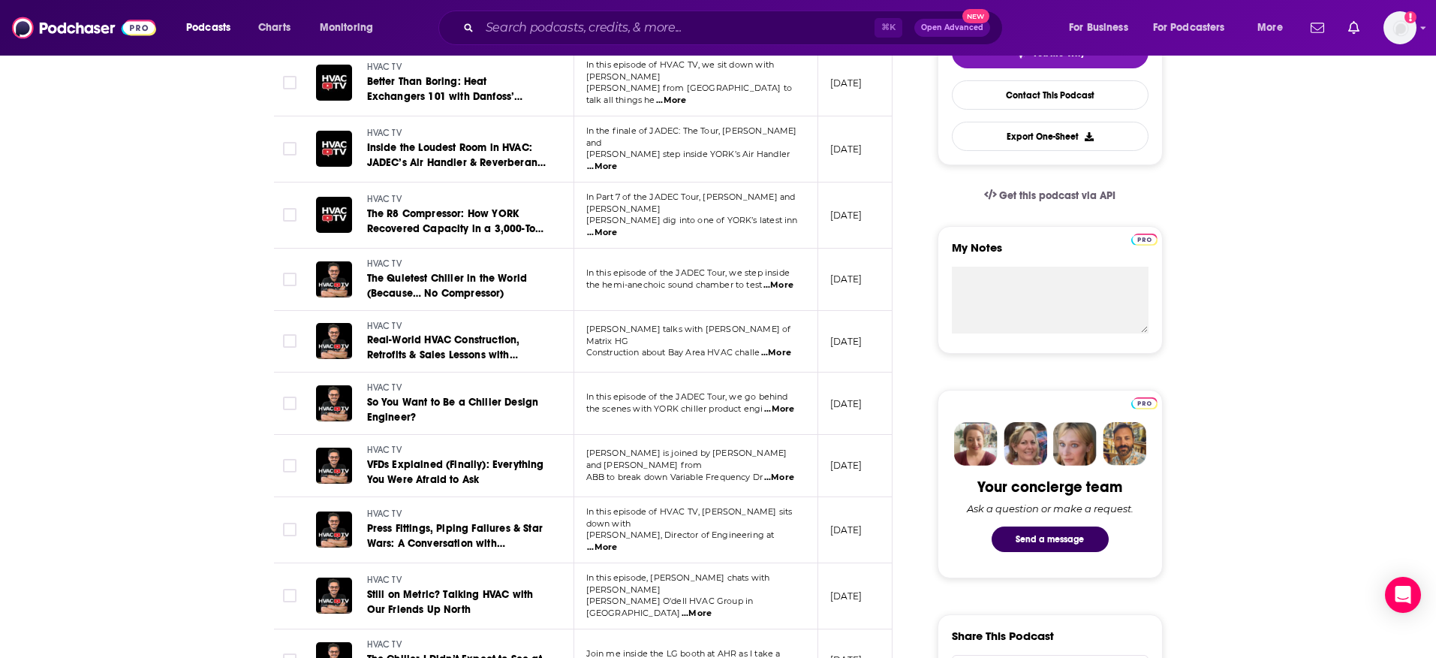
scroll to position [405, 0]
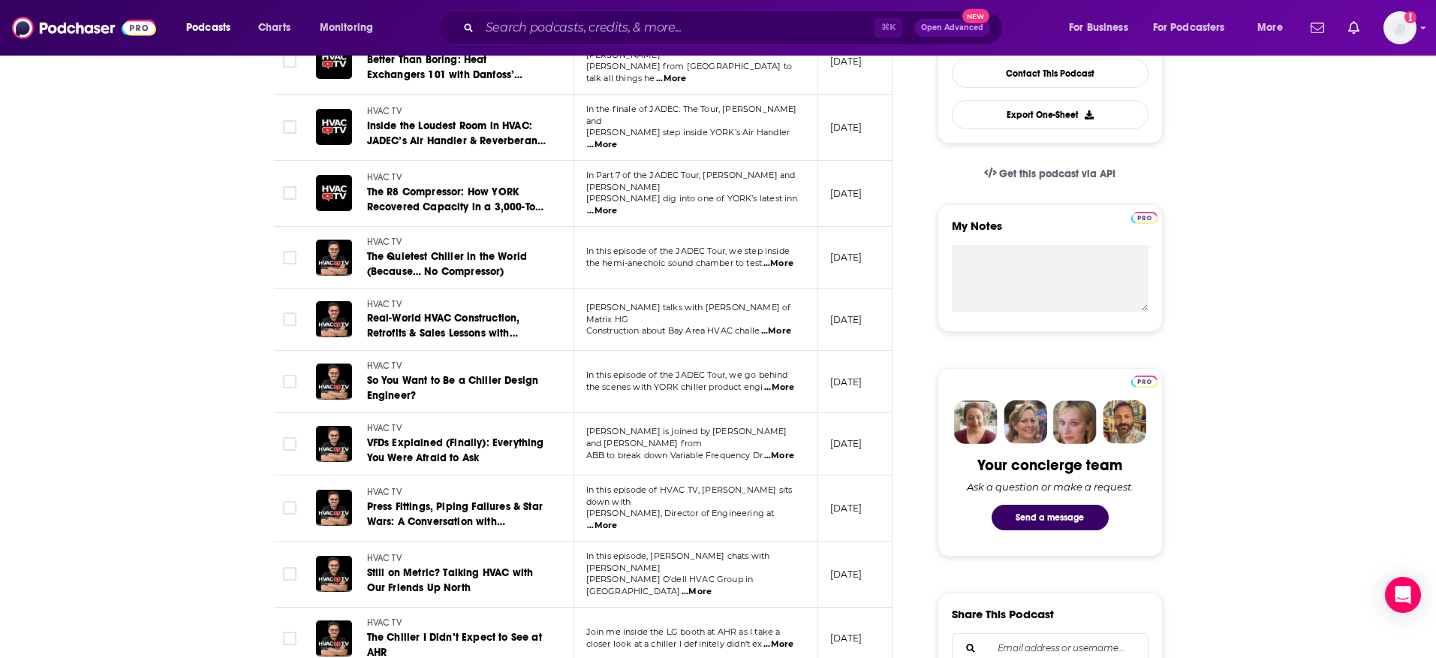
click at [617, 520] on span "...More" at bounding box center [602, 526] width 30 height 12
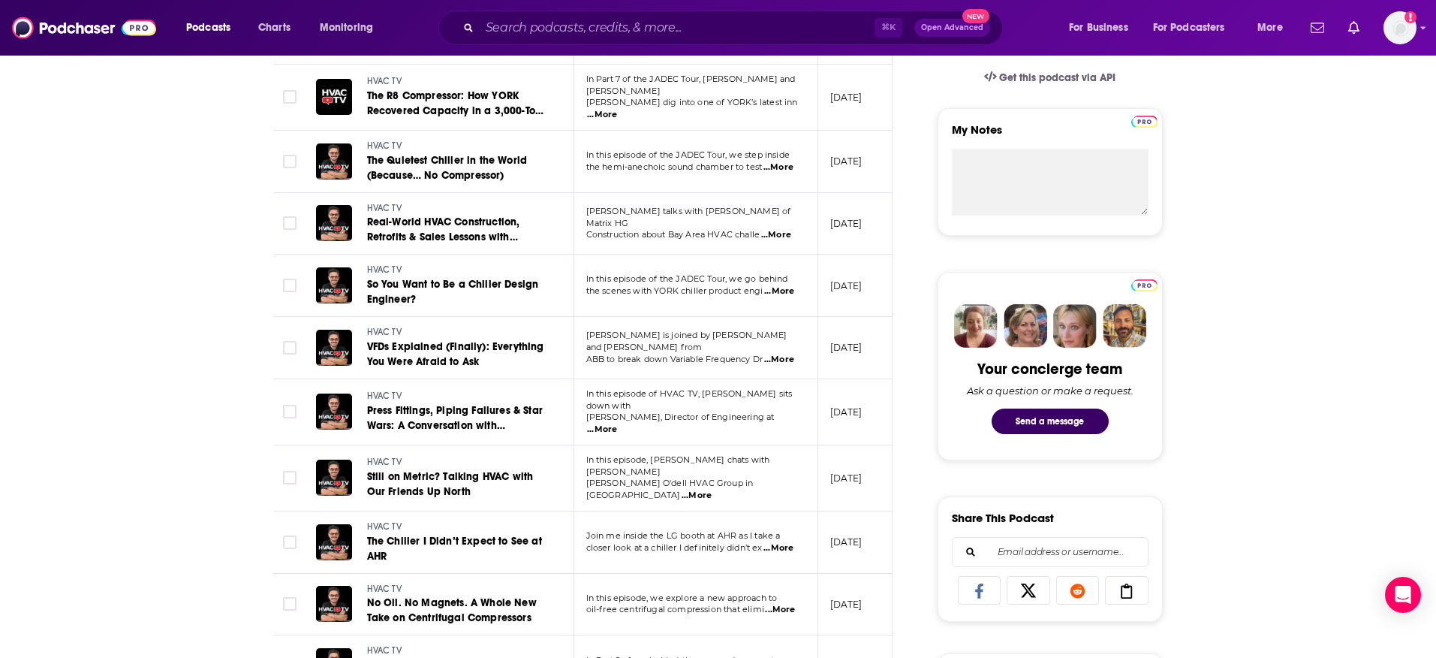
scroll to position [507, 0]
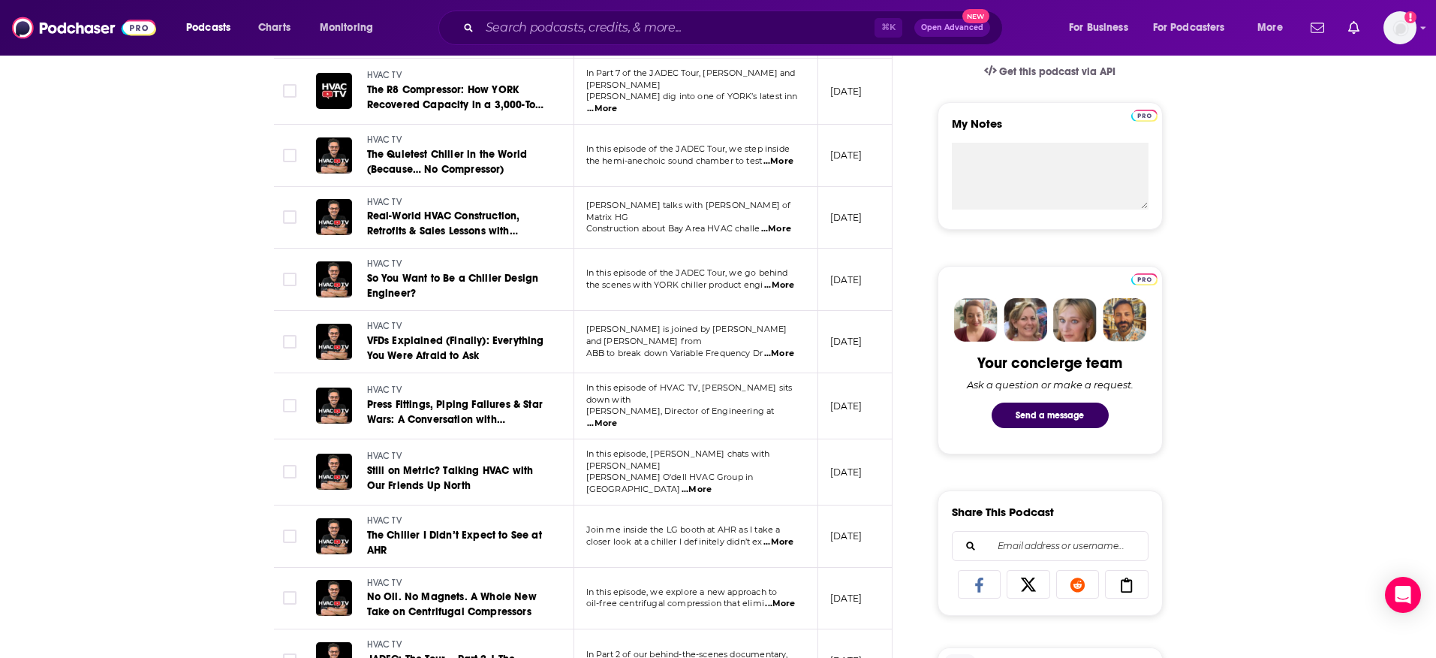
click at [712, 484] on span "...More" at bounding box center [697, 490] width 30 height 12
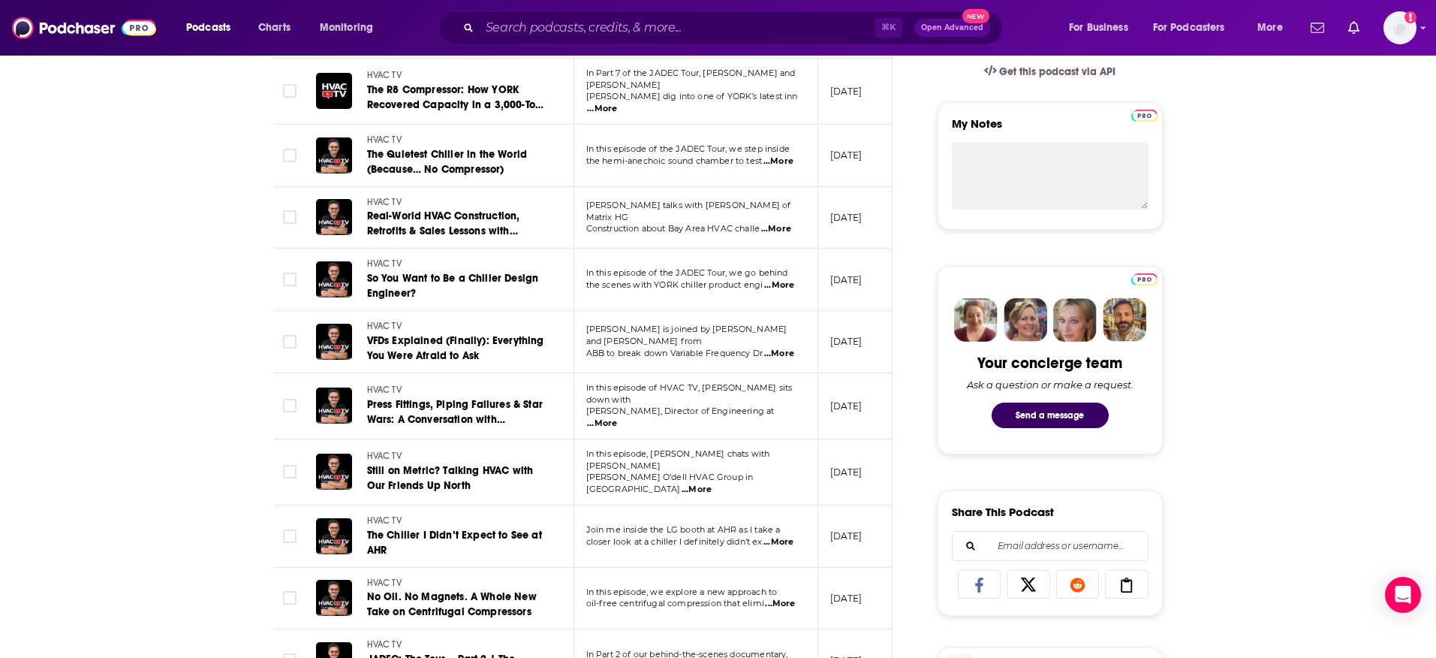
click at [784, 536] on span "...More" at bounding box center [779, 542] width 30 height 12
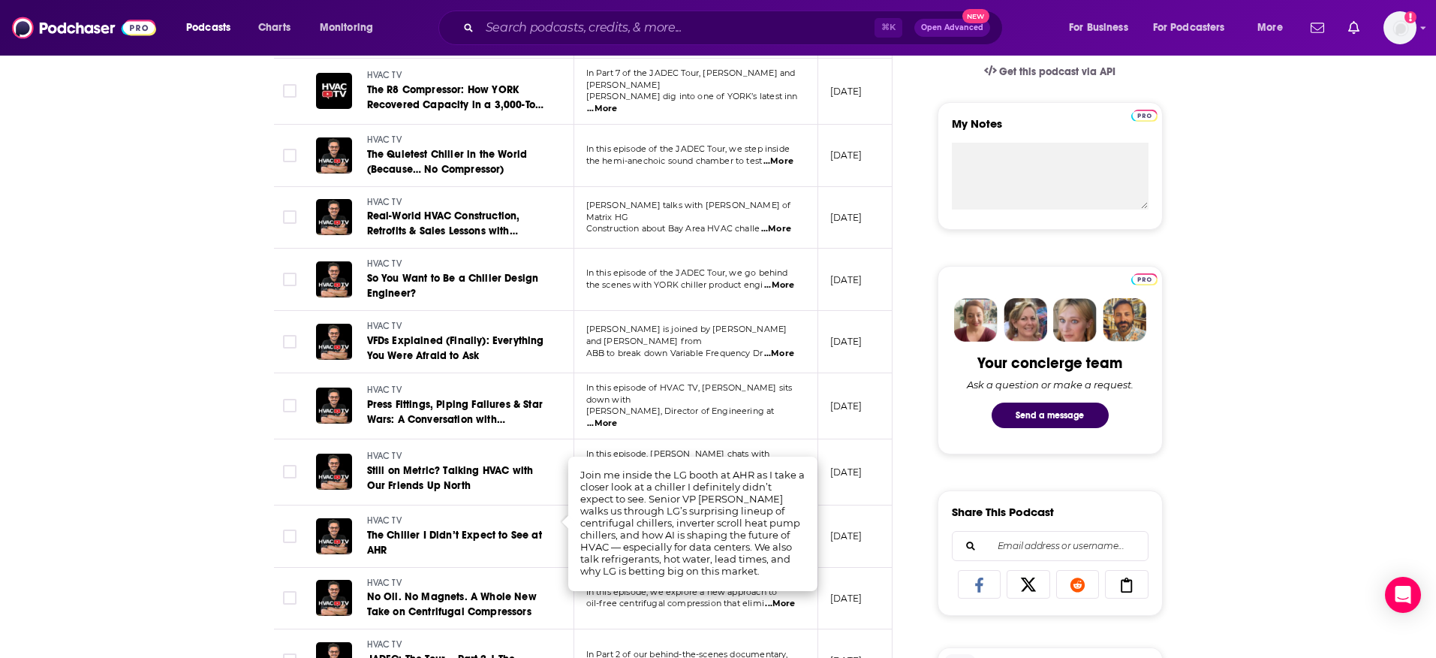
click at [891, 521] on td "[DATE]" at bounding box center [867, 536] width 98 height 62
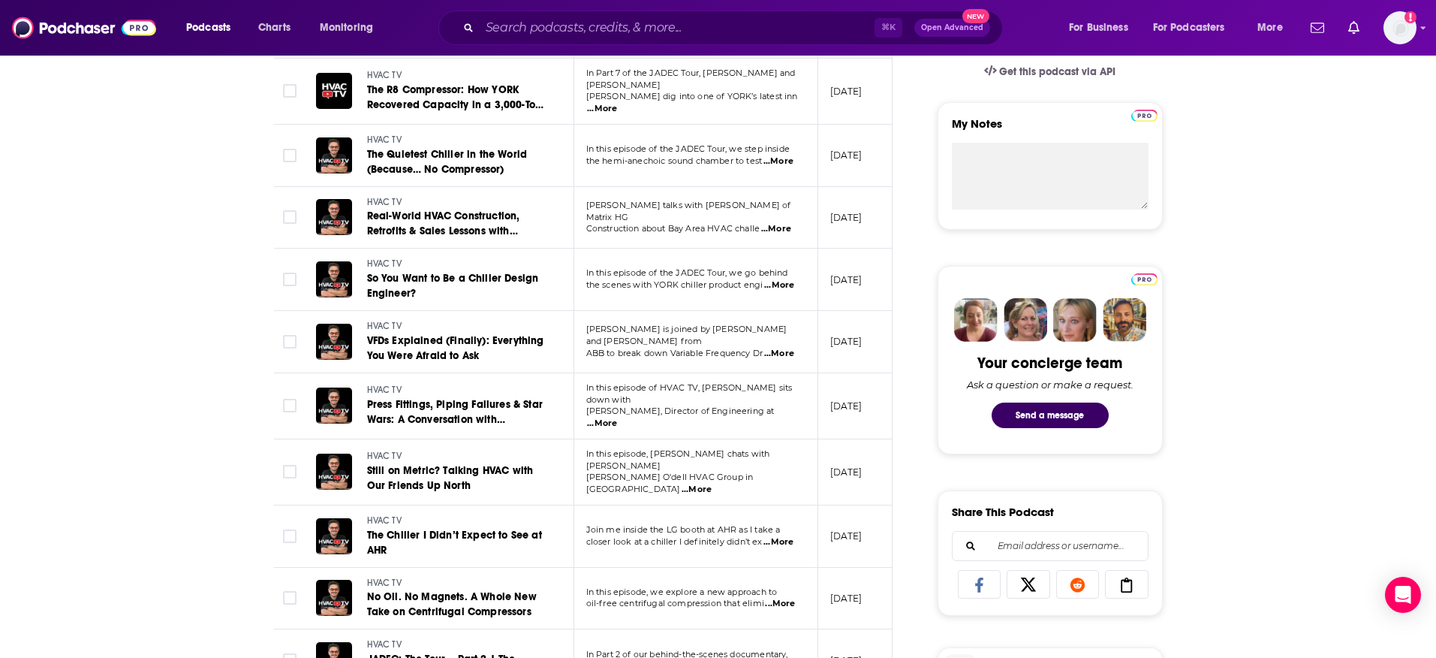
scroll to position [0, 0]
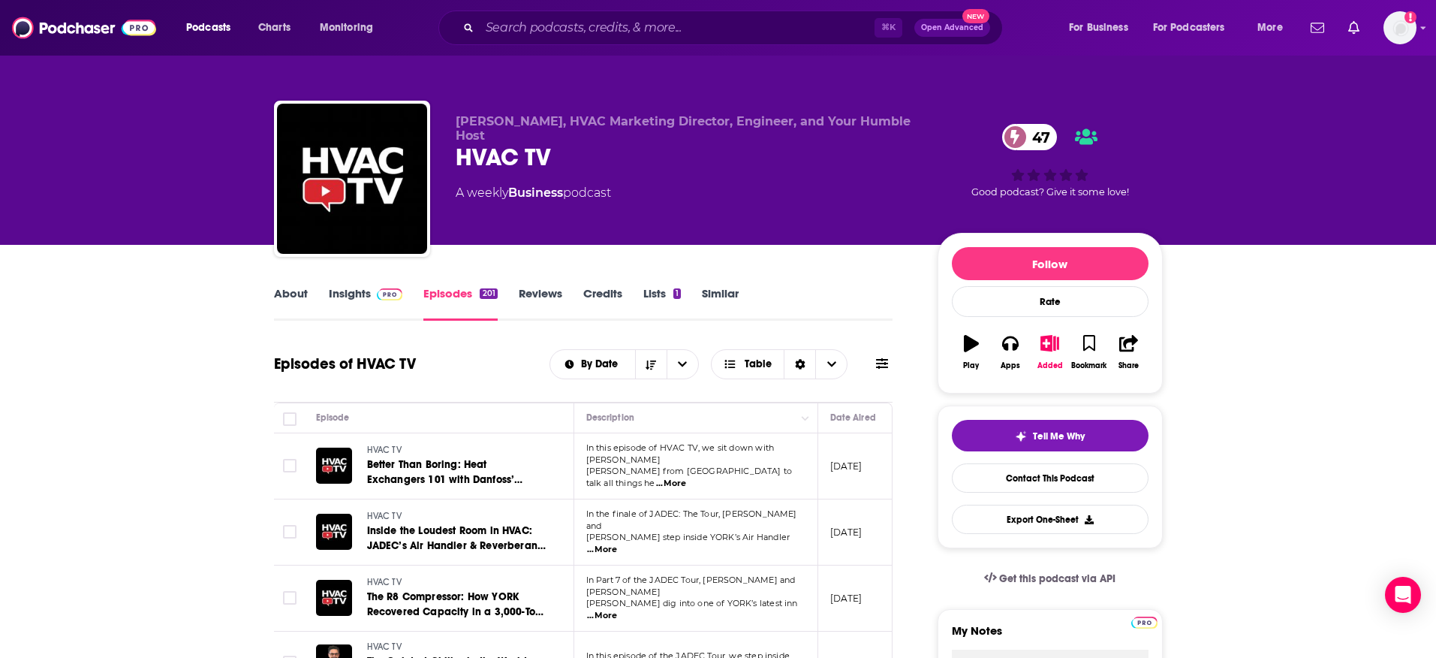
click at [291, 296] on link "About" at bounding box center [291, 303] width 34 height 35
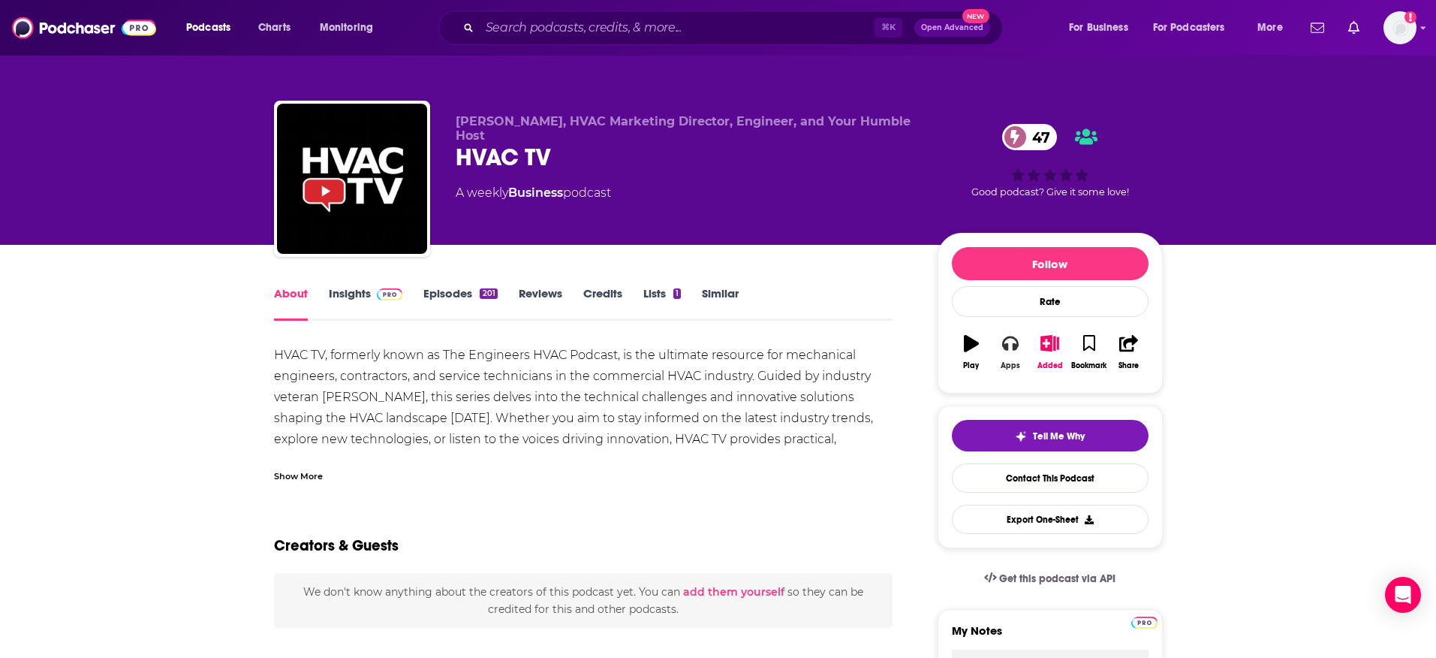
click at [1014, 354] on button "Apps" at bounding box center [1010, 352] width 39 height 54
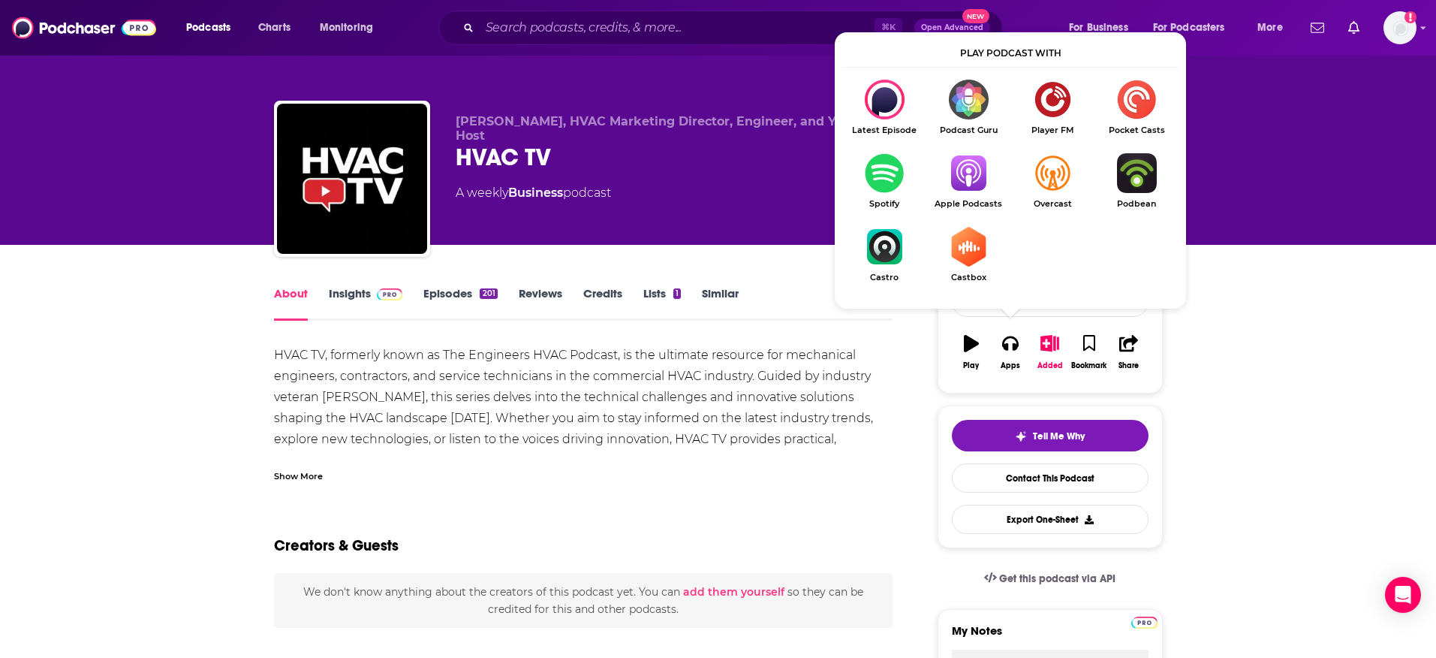
click at [969, 177] on img "Show Listen On dropdown" at bounding box center [969, 173] width 84 height 40
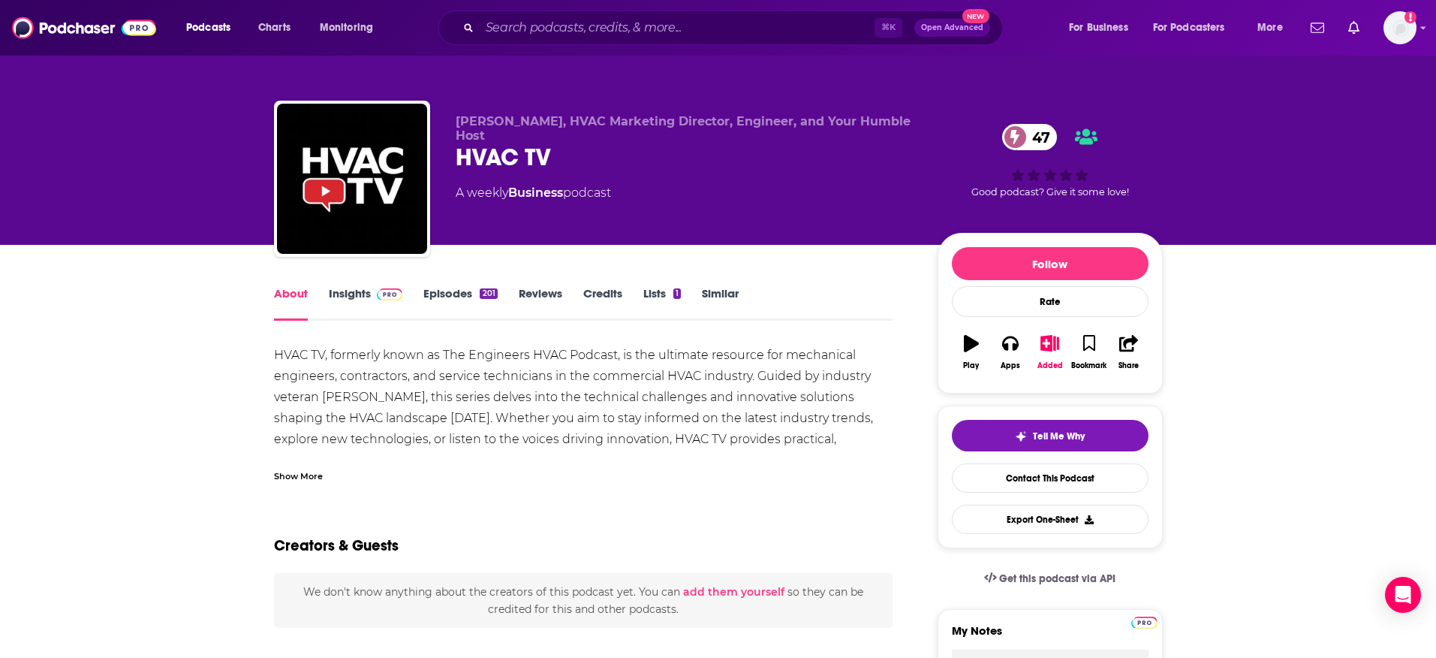
click at [380, 299] on img at bounding box center [390, 294] width 26 height 12
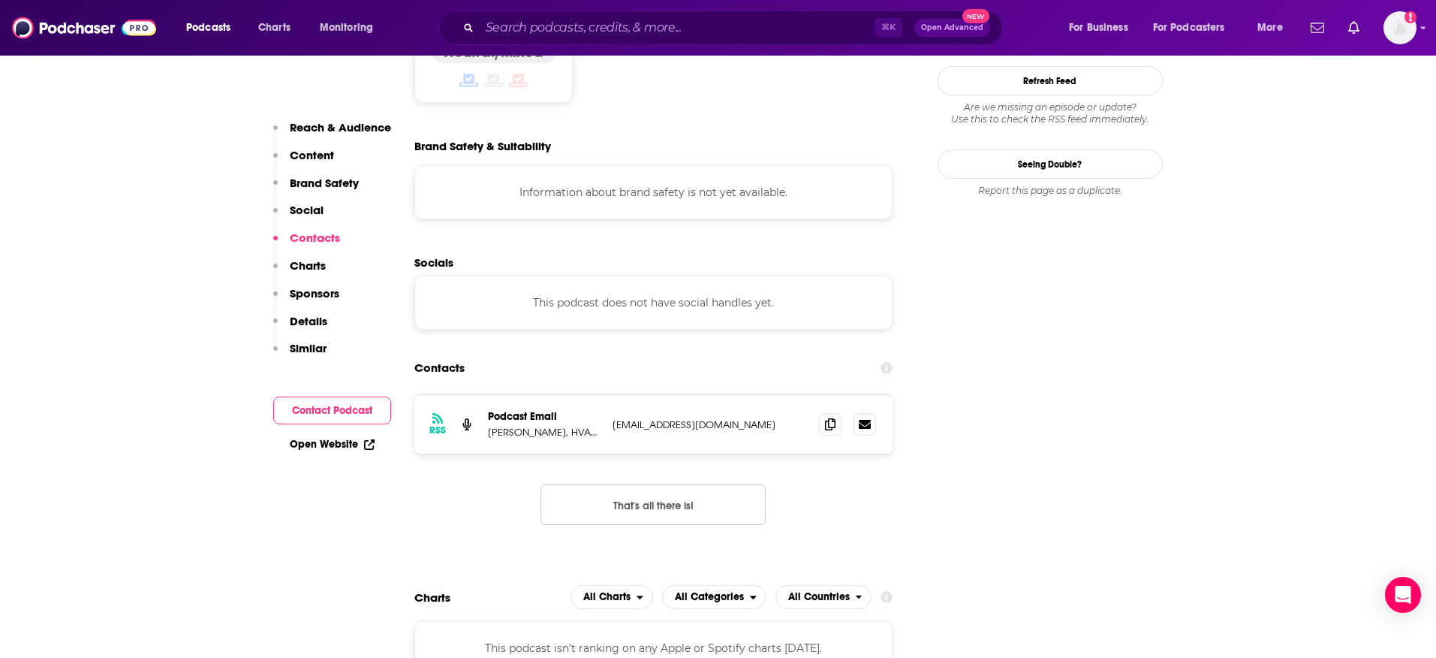
scroll to position [1385, 0]
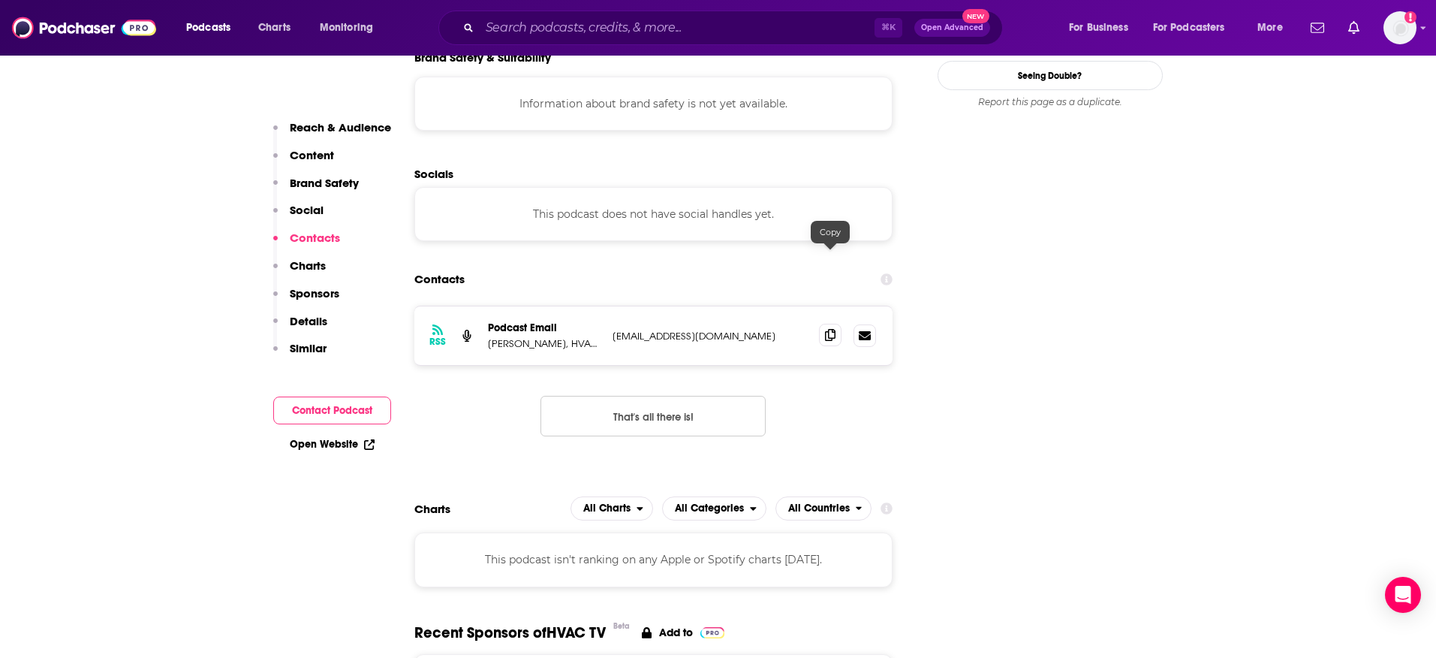
click at [826, 329] on icon at bounding box center [830, 335] width 11 height 12
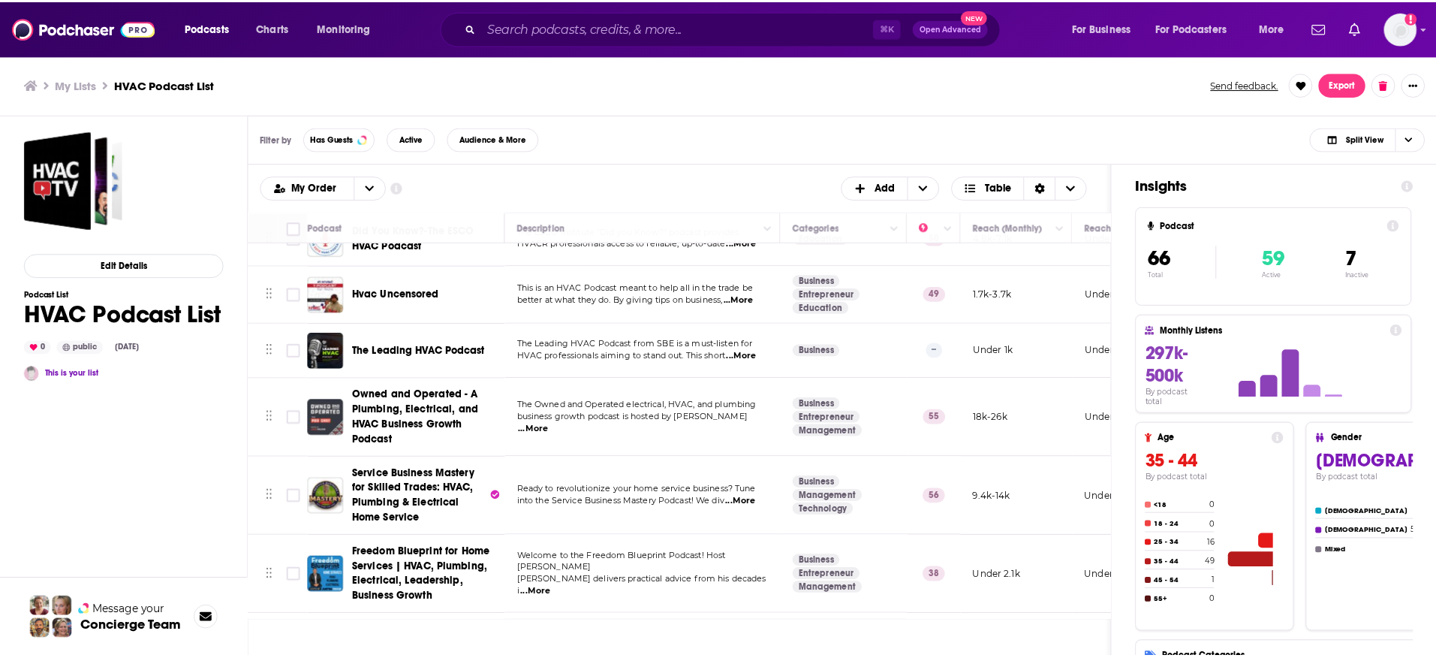
scroll to position [535, 0]
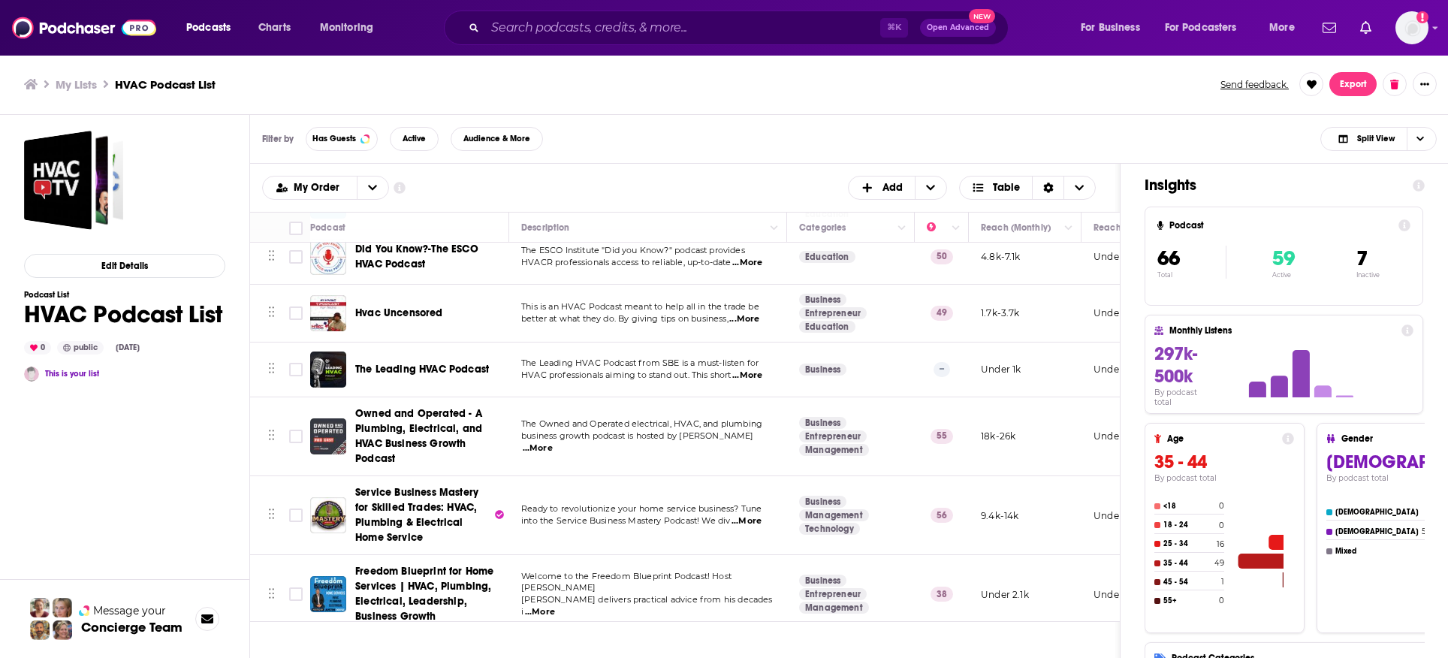
click at [761, 369] on span "...More" at bounding box center [747, 375] width 30 height 12
click at [450, 363] on span "The Leading HVAC Podcast" at bounding box center [422, 369] width 134 height 13
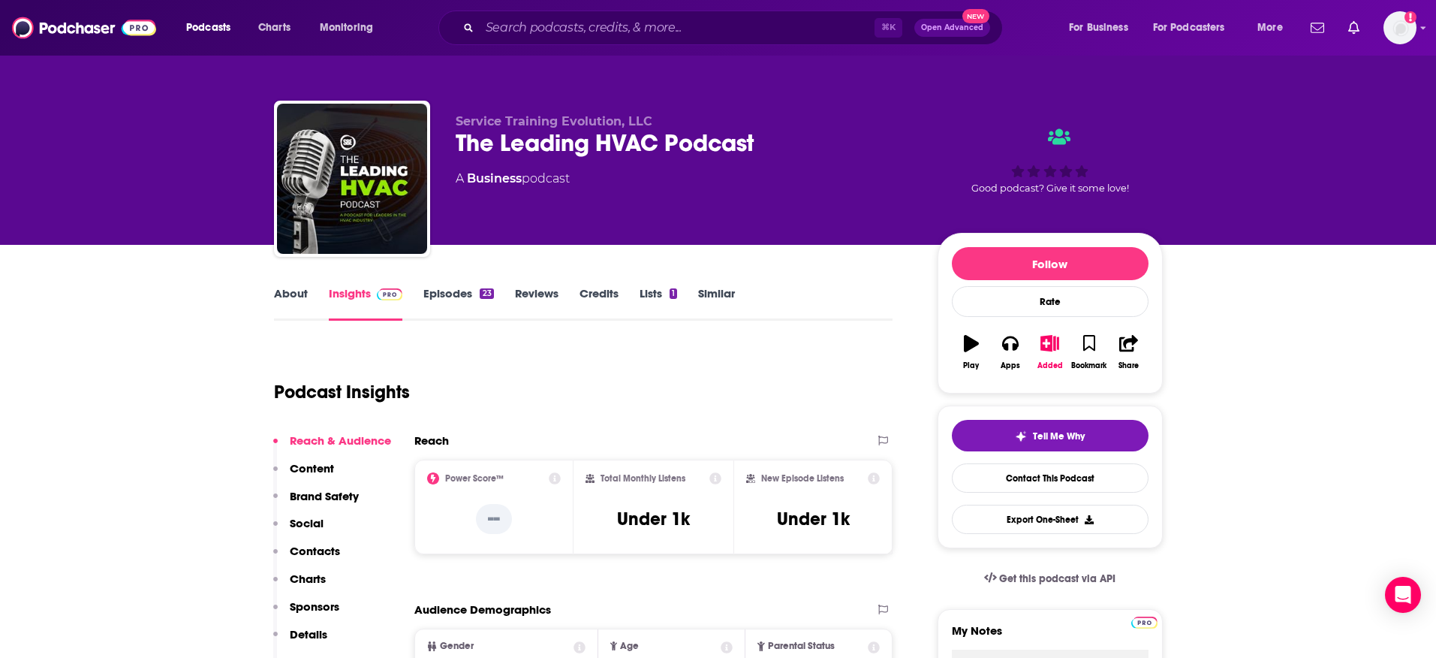
click at [532, 290] on link "Reviews" at bounding box center [537, 303] width 44 height 35
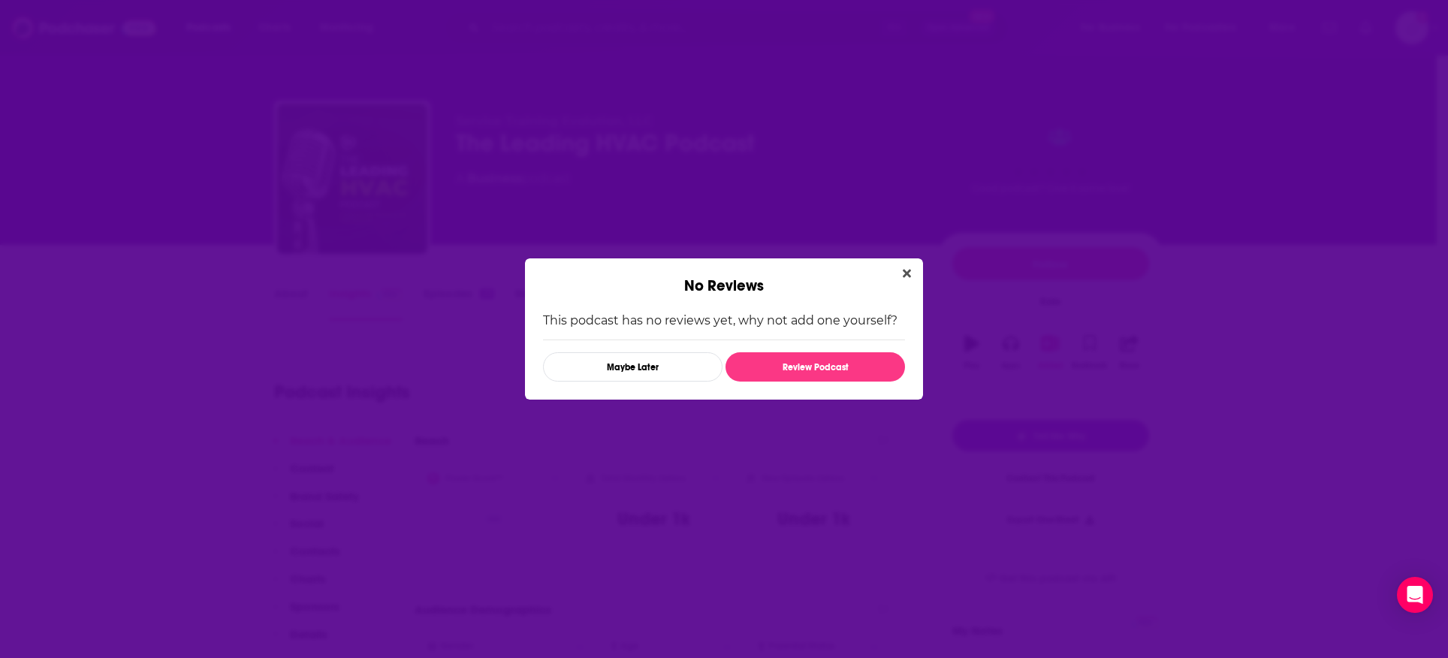
click at [894, 270] on div "No Reviews" at bounding box center [724, 276] width 398 height 37
click at [907, 270] on icon "Close" at bounding box center [907, 273] width 8 height 12
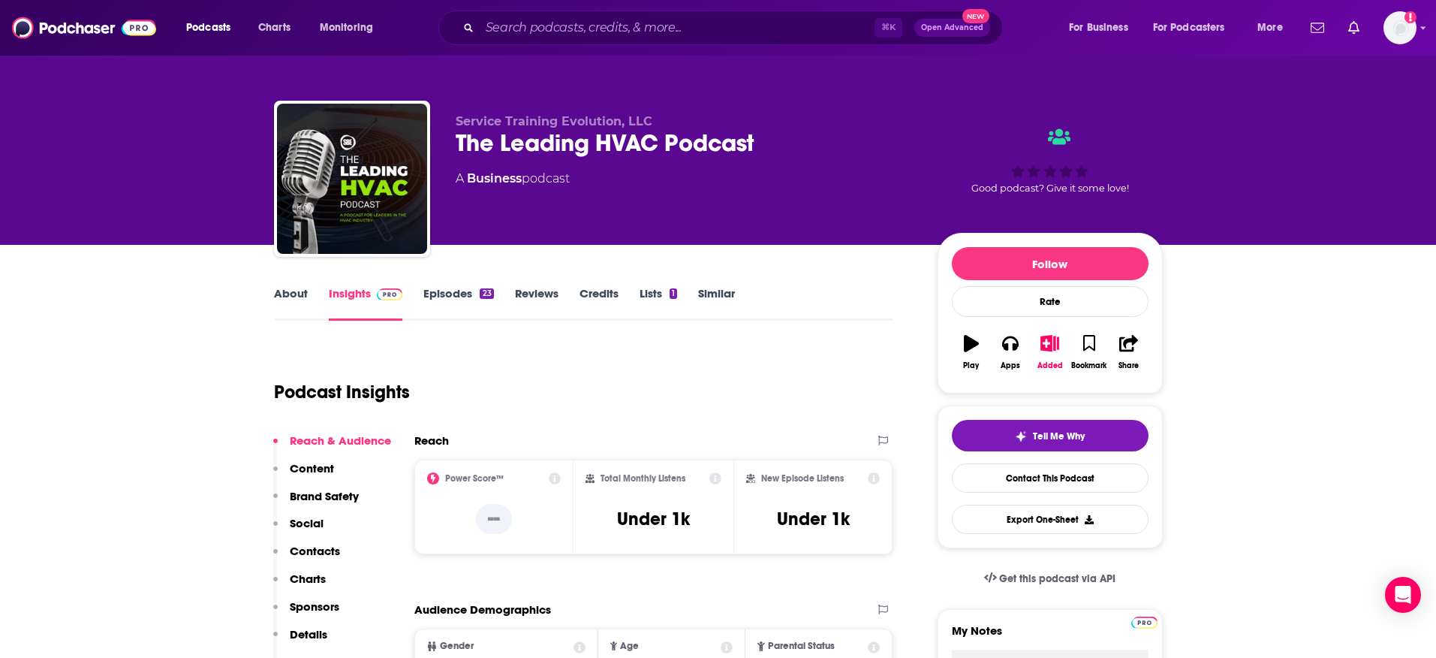
click at [478, 298] on link "Episodes 23" at bounding box center [458, 303] width 70 height 35
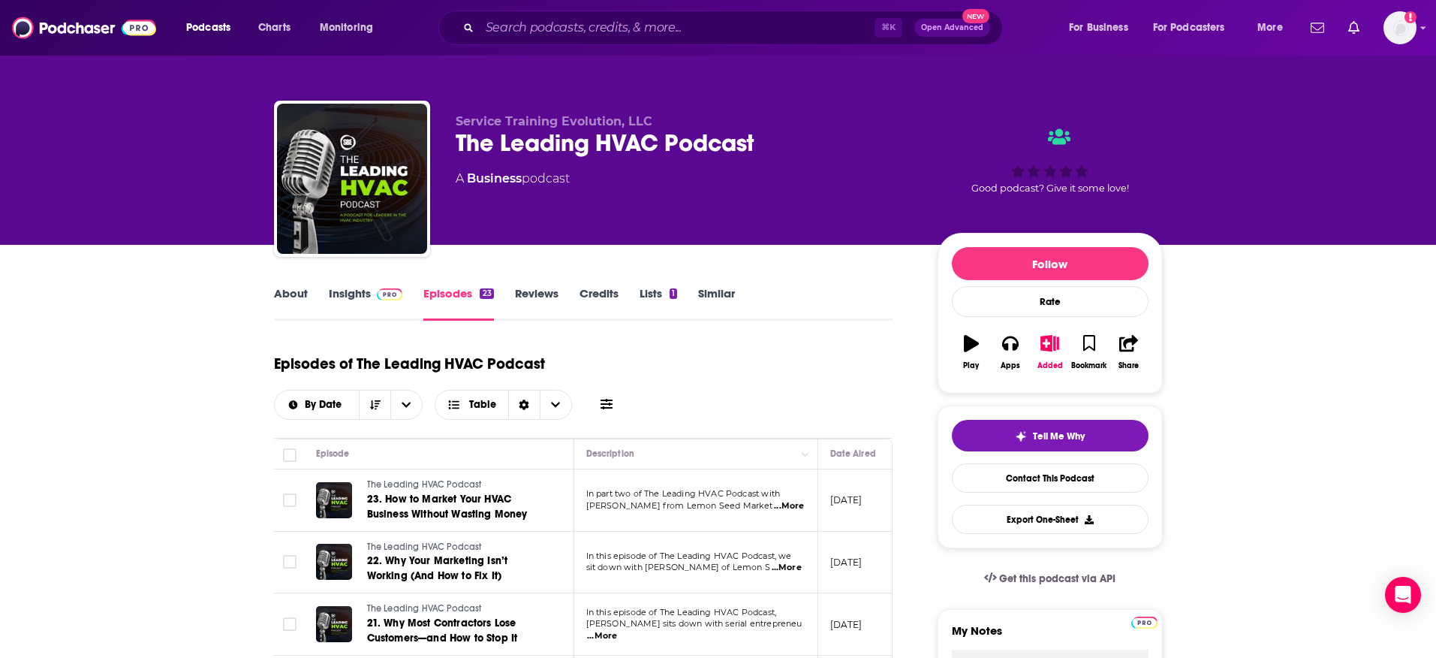
click at [791, 500] on span "...More" at bounding box center [789, 506] width 30 height 12
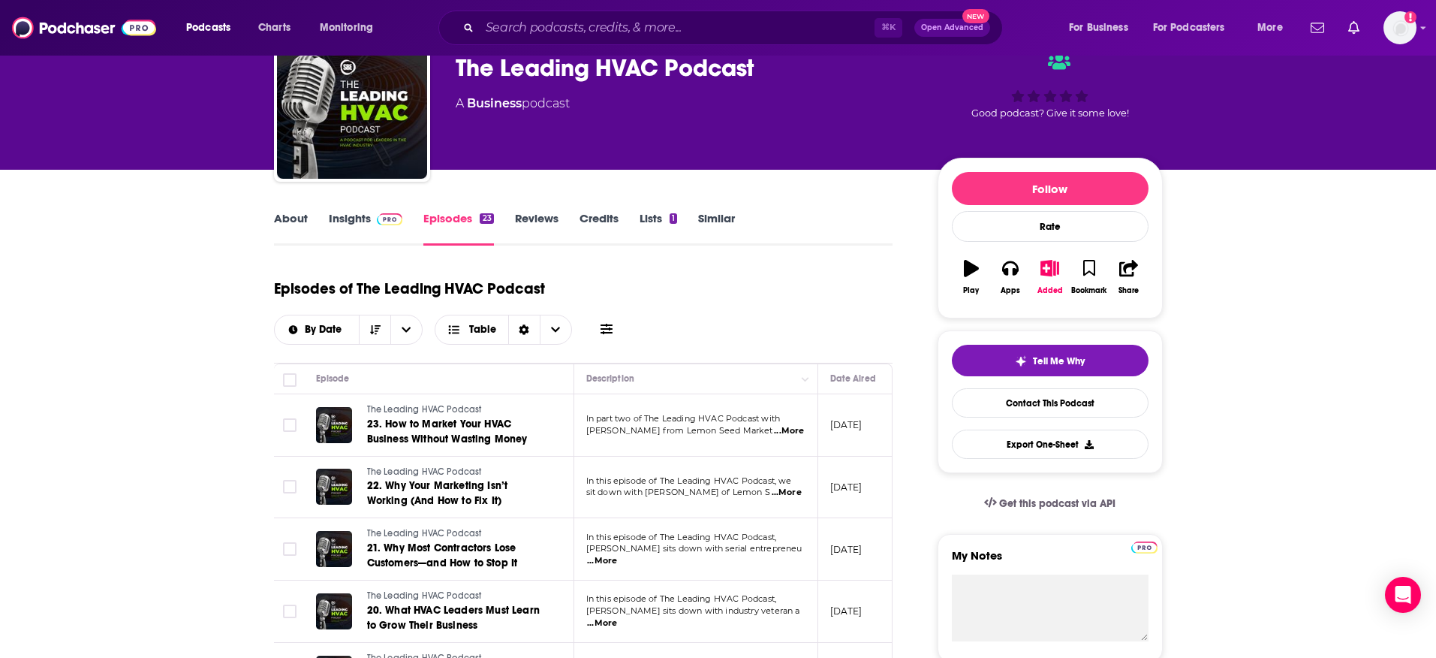
scroll to position [78, 0]
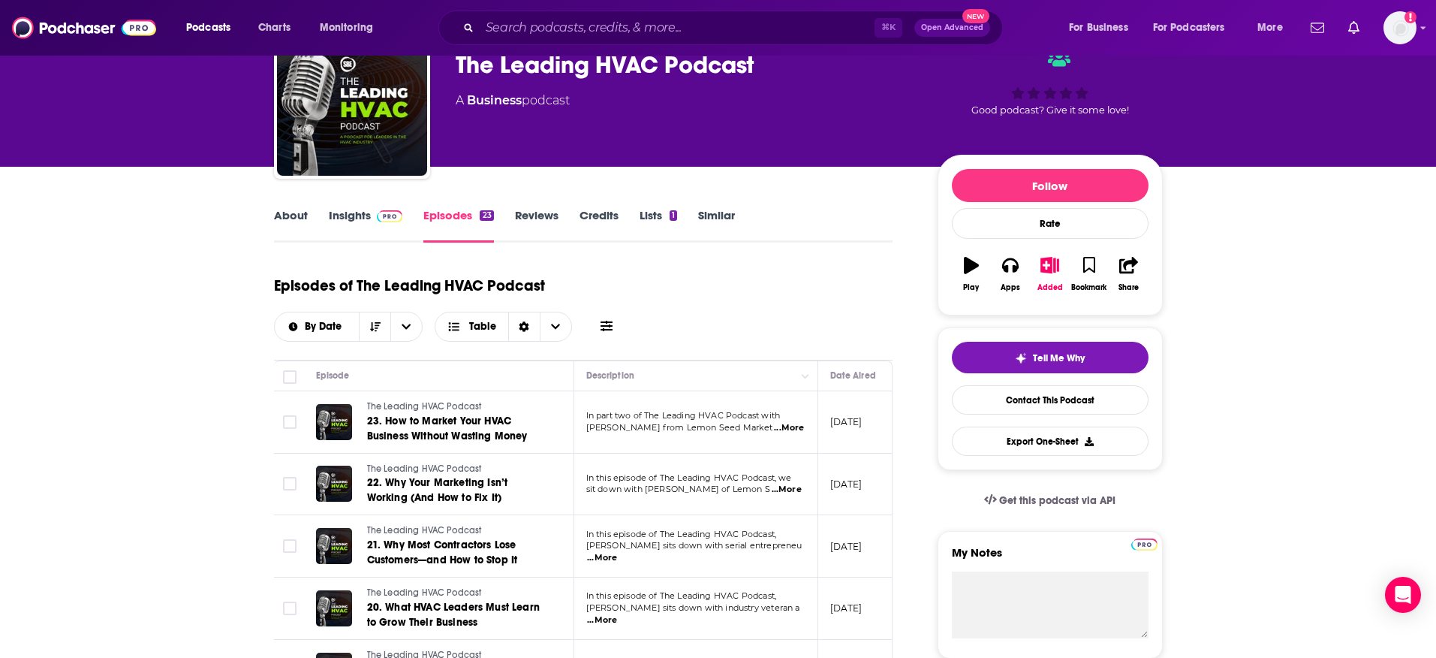
click at [617, 552] on span "...More" at bounding box center [602, 558] width 30 height 12
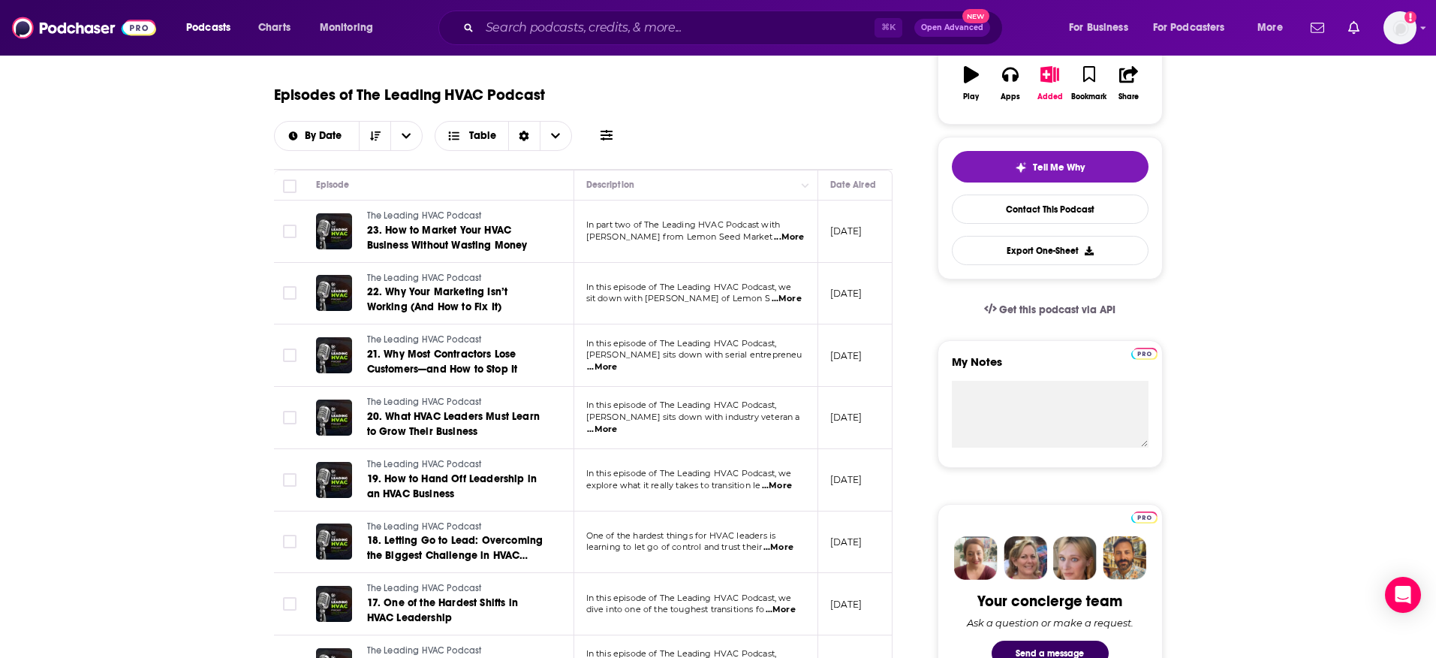
scroll to position [273, 0]
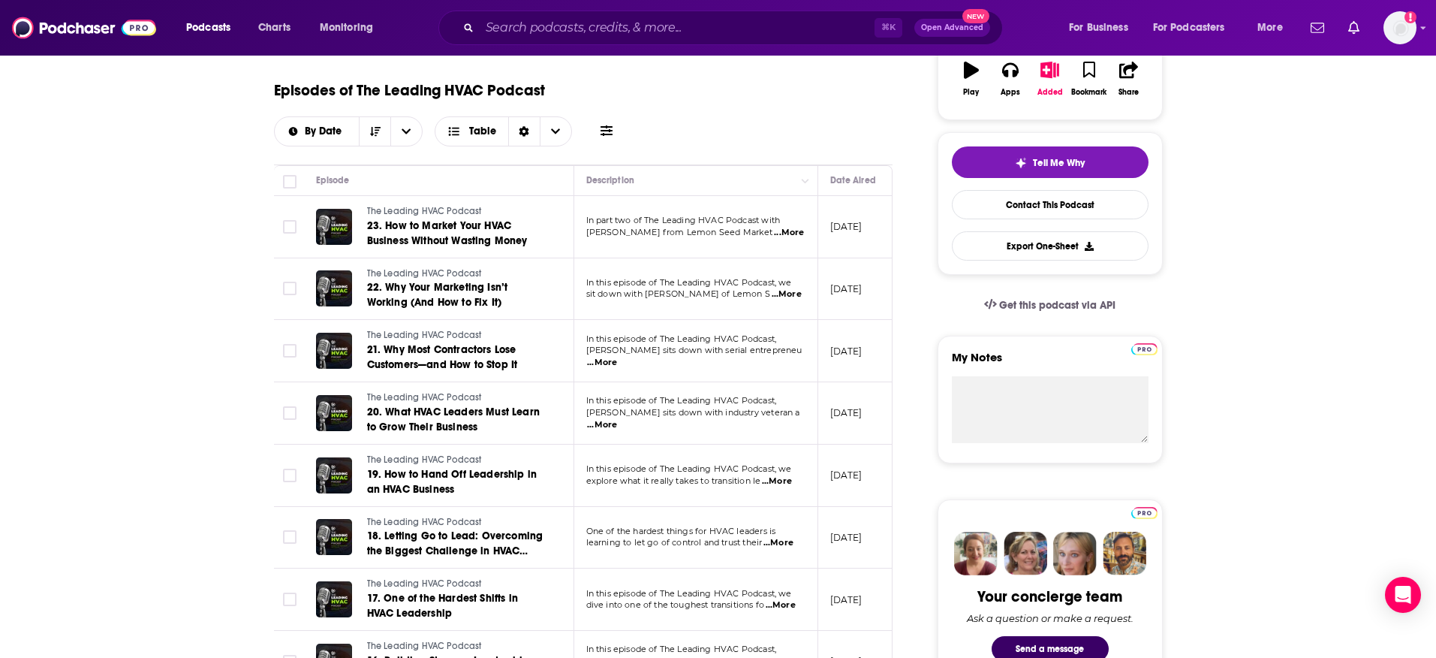
click at [784, 475] on span "...More" at bounding box center [777, 481] width 30 height 12
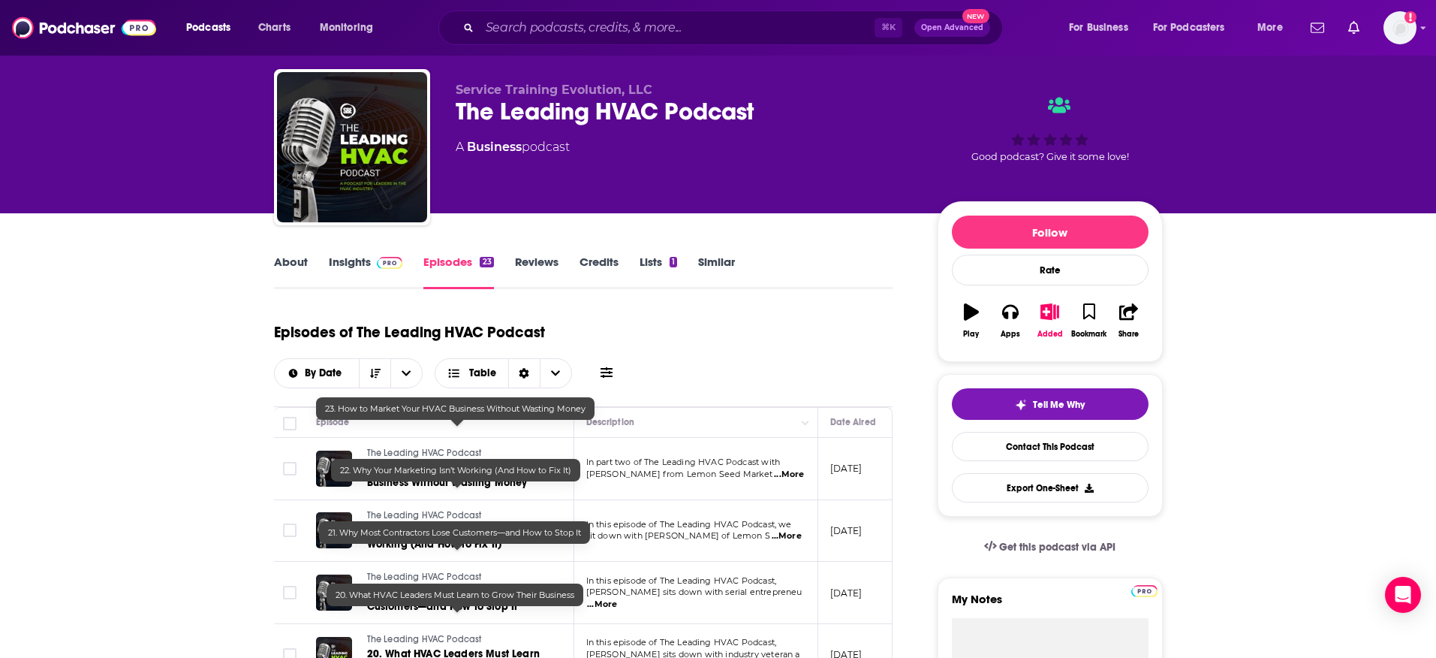
scroll to position [0, 0]
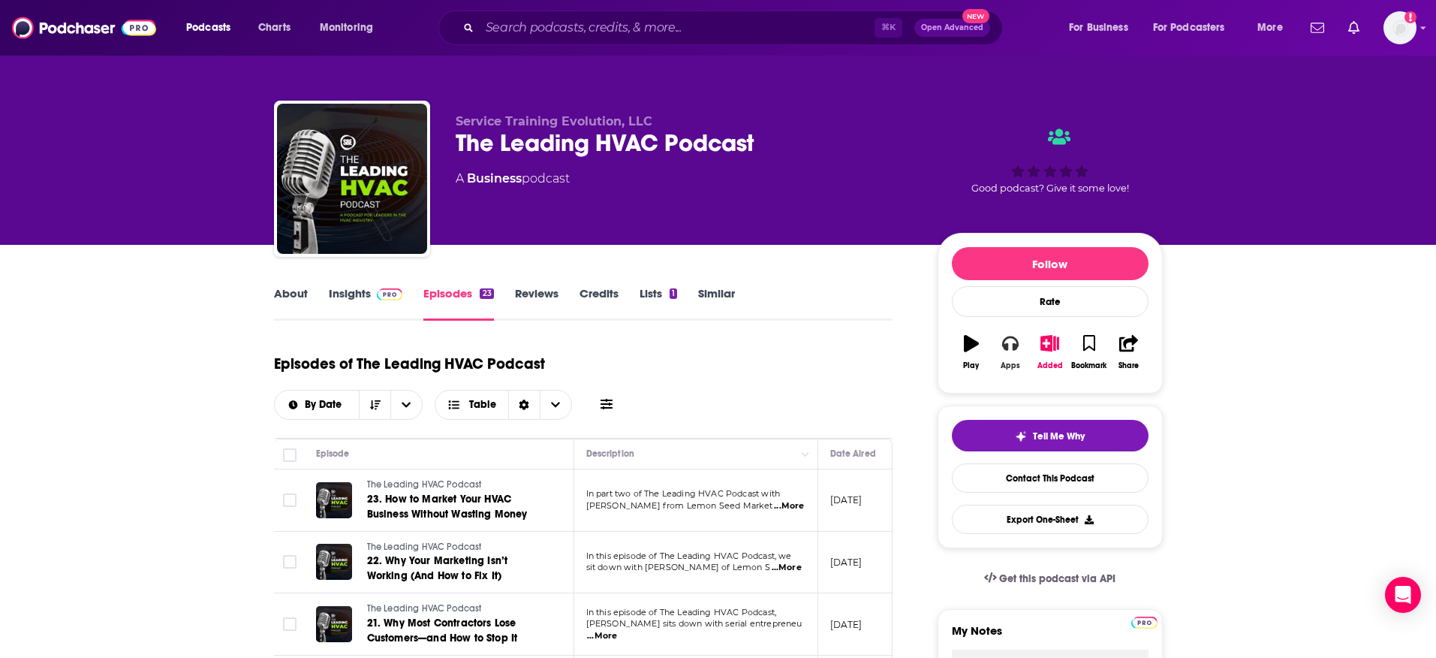
click at [1018, 349] on icon "button" at bounding box center [1010, 343] width 17 height 17
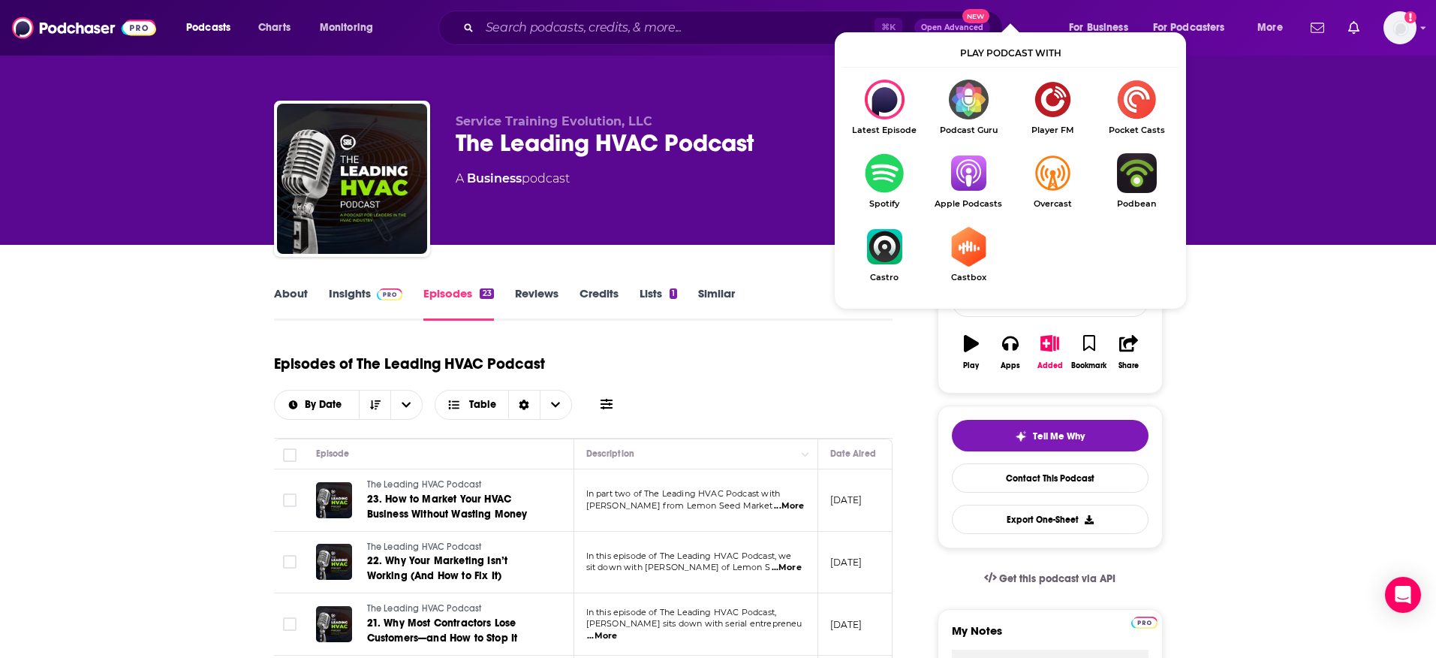
click at [973, 182] on img "Show Listen On dropdown" at bounding box center [969, 173] width 84 height 40
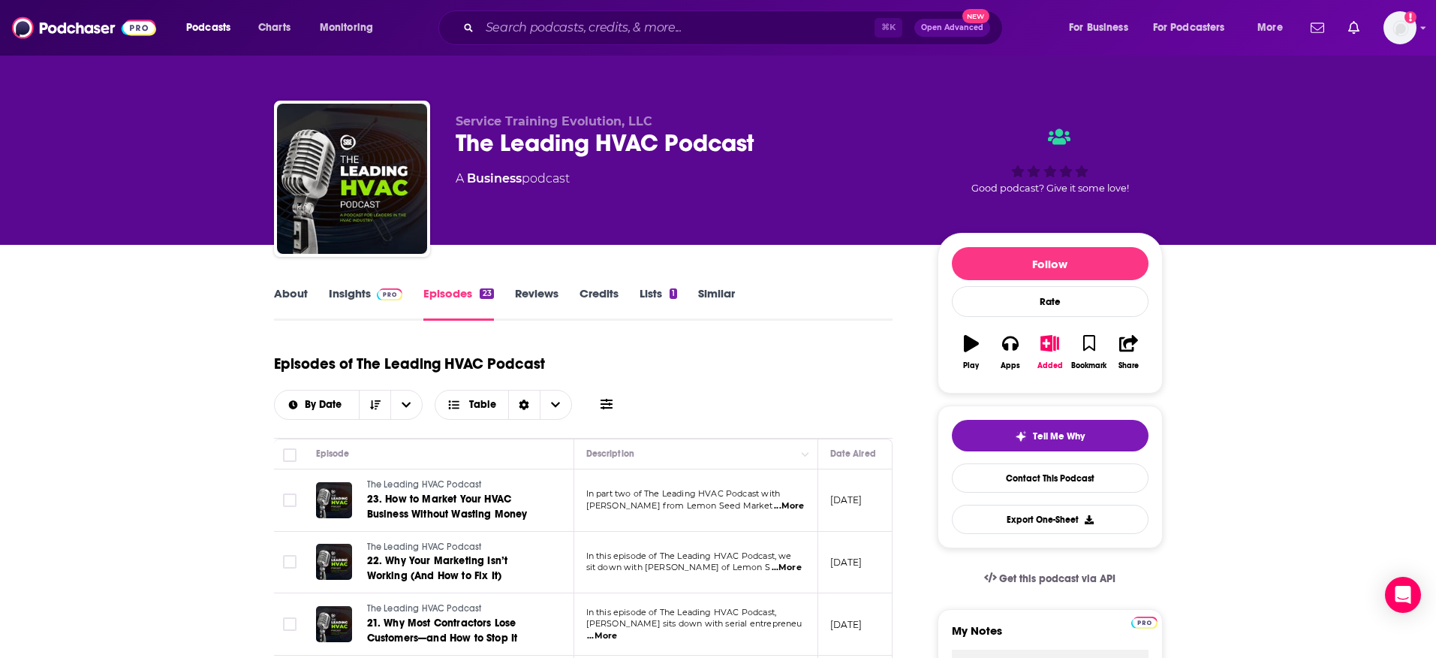
click at [373, 293] on span at bounding box center [387, 293] width 32 height 14
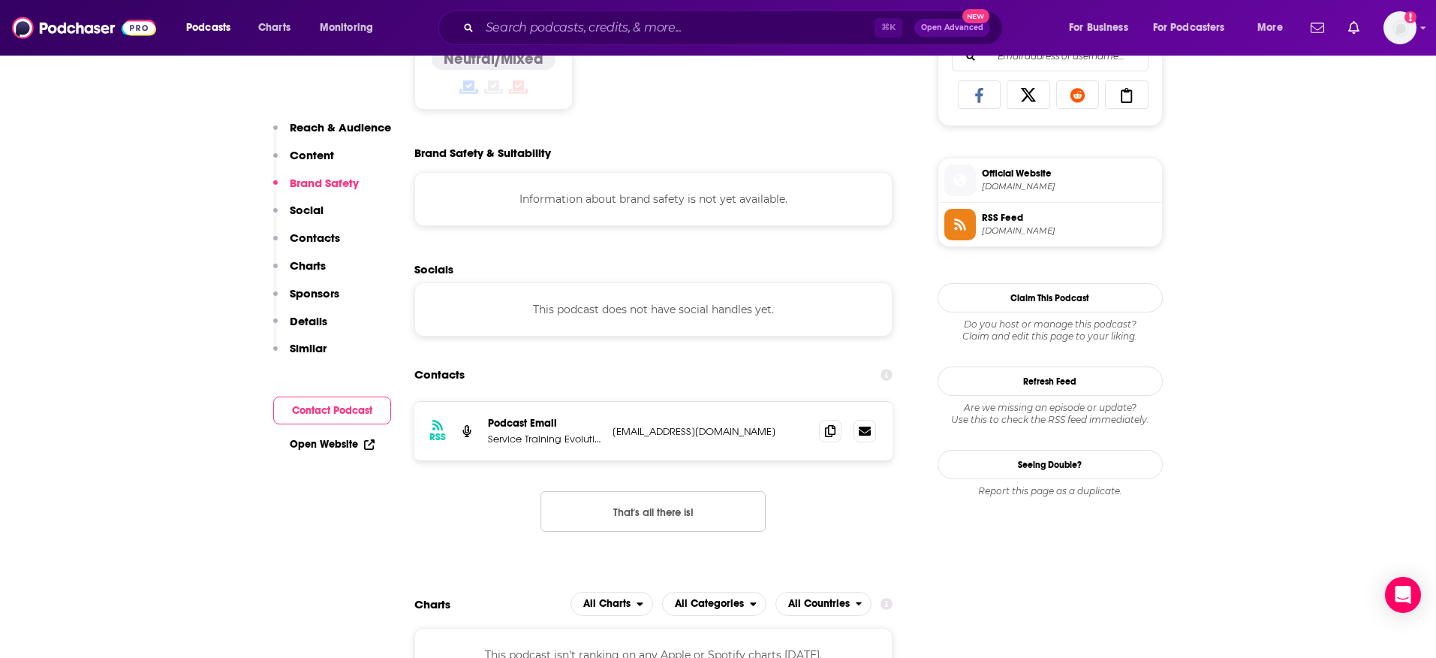
scroll to position [999, 0]
click at [544, 439] on p "Service Training Evolution, LLC" at bounding box center [544, 436] width 113 height 13
click at [725, 428] on p "marketing@sbeodyssey.com" at bounding box center [710, 429] width 195 height 13
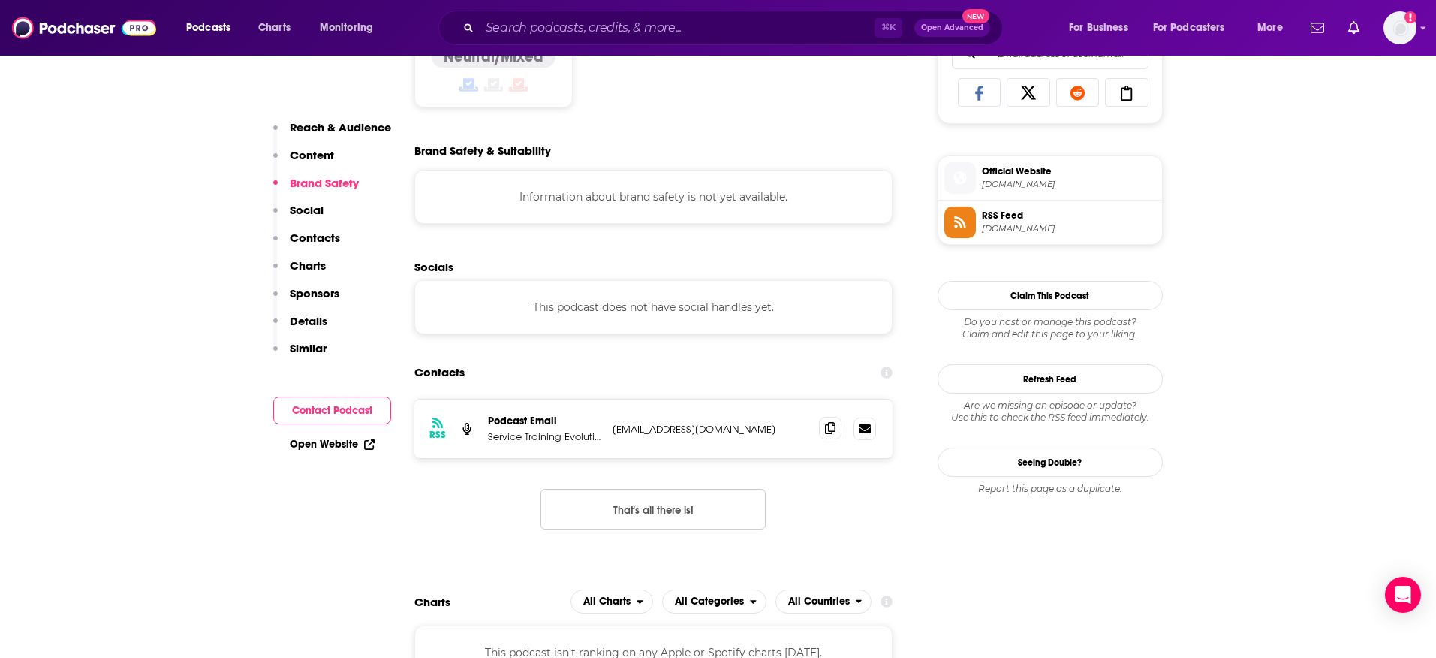
click at [832, 427] on icon at bounding box center [830, 428] width 11 height 12
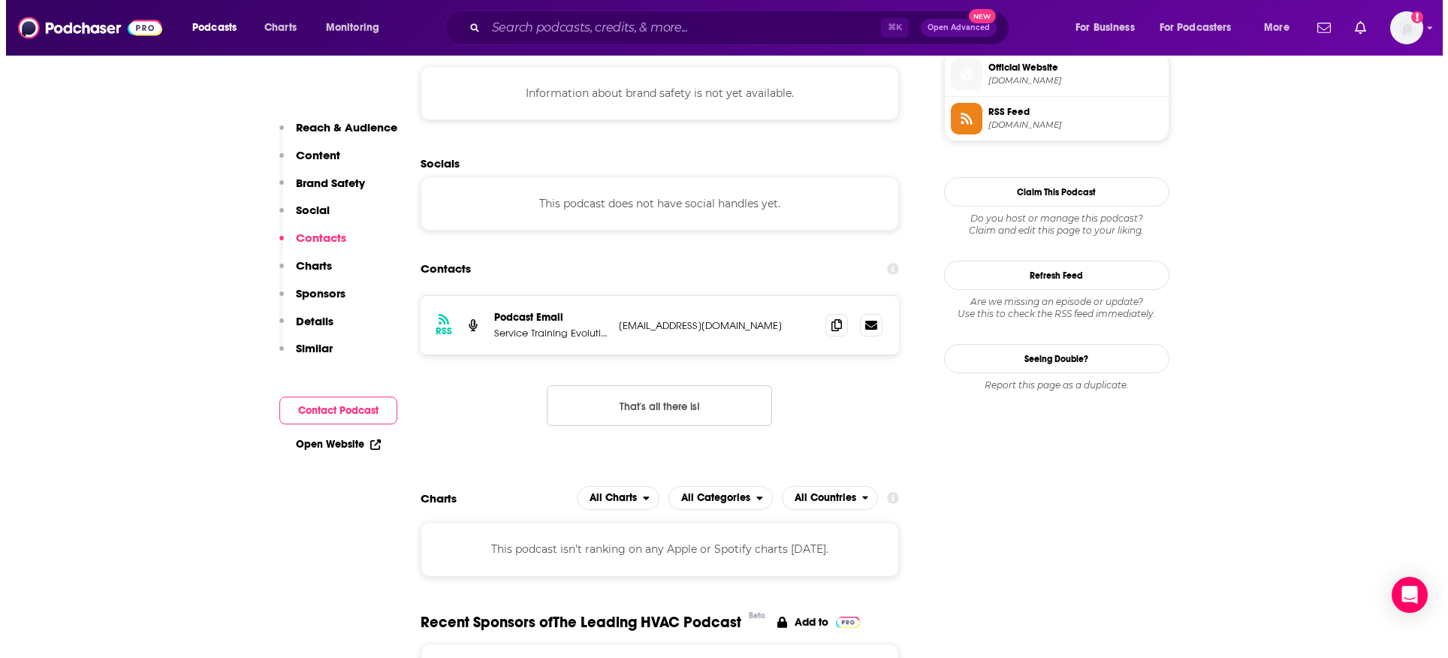
scroll to position [0, 0]
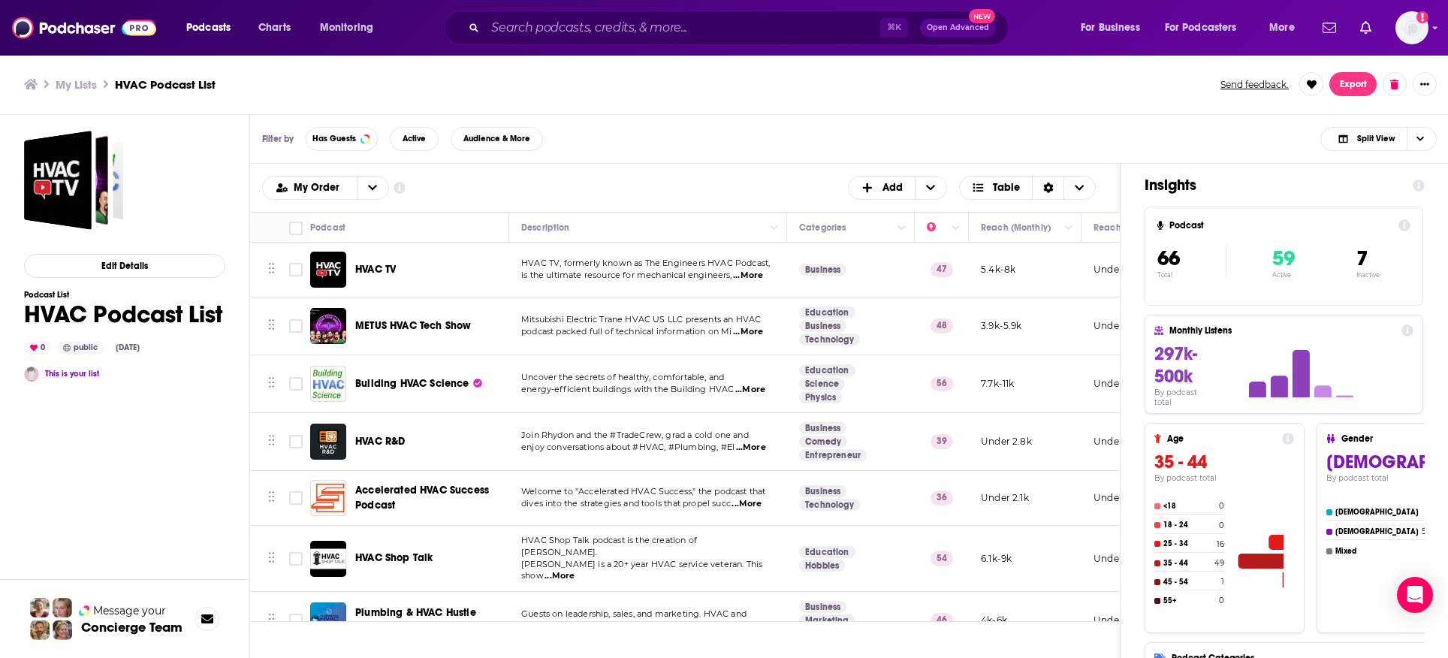
click at [758, 449] on span "...More" at bounding box center [751, 448] width 30 height 12
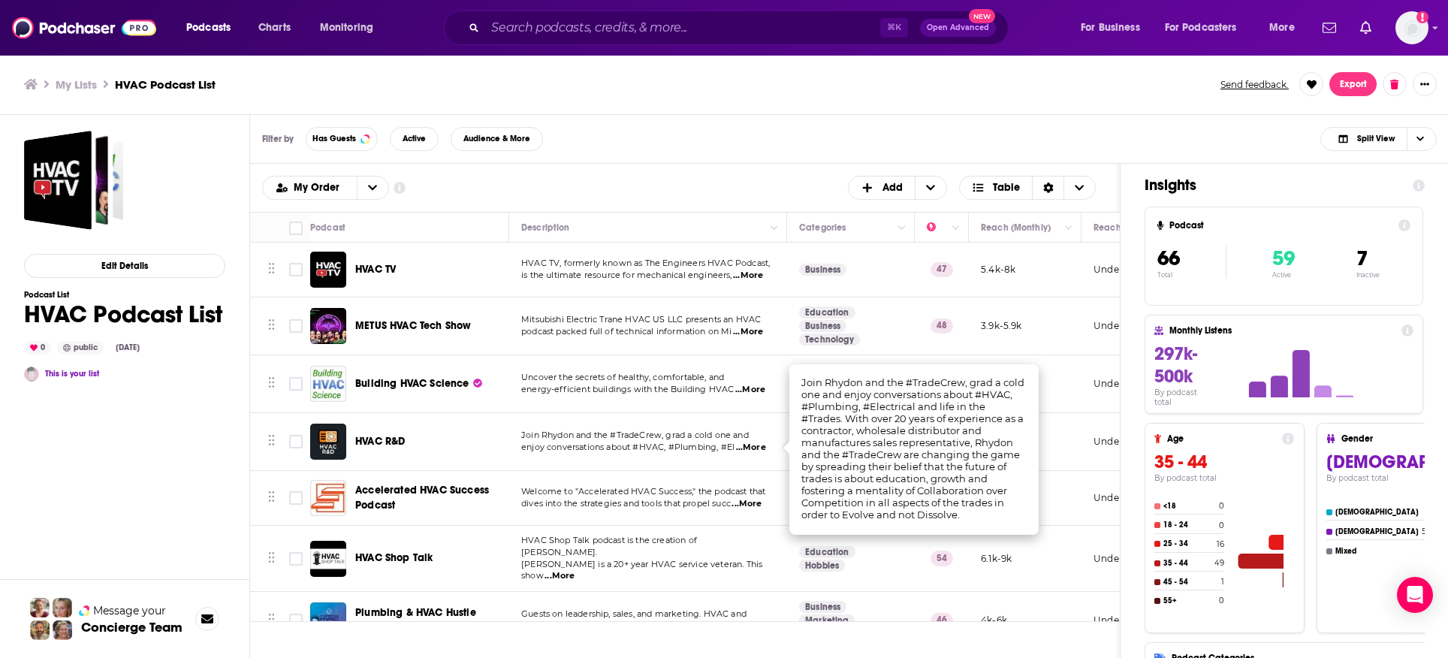
click at [758, 449] on span "...More" at bounding box center [751, 448] width 30 height 12
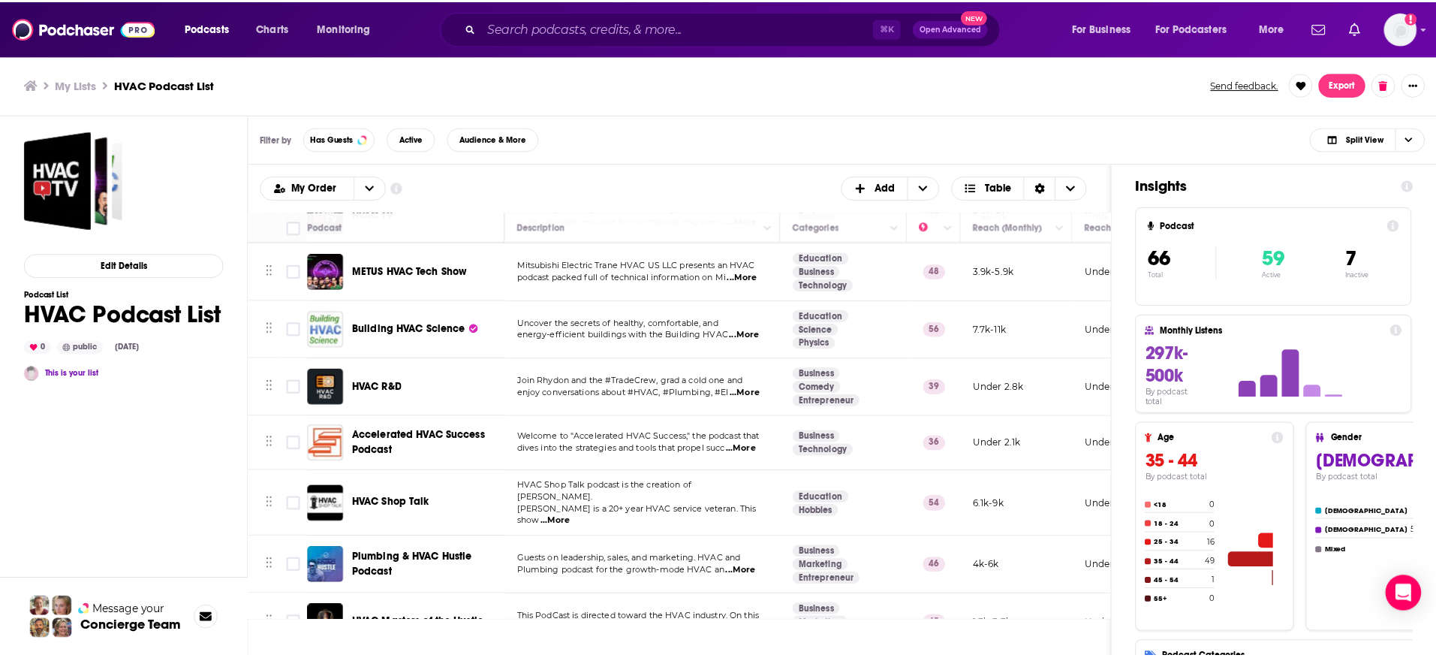
scroll to position [119, 0]
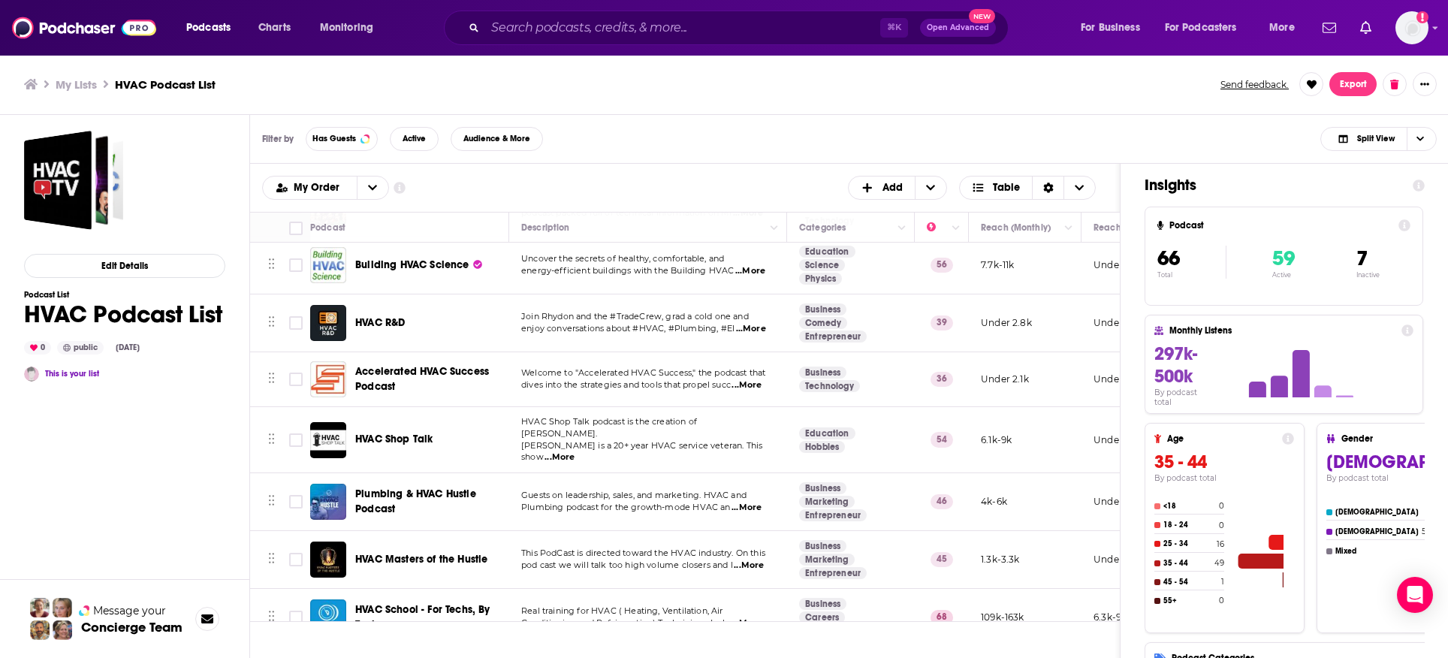
click at [752, 379] on span "...More" at bounding box center [746, 385] width 30 height 12
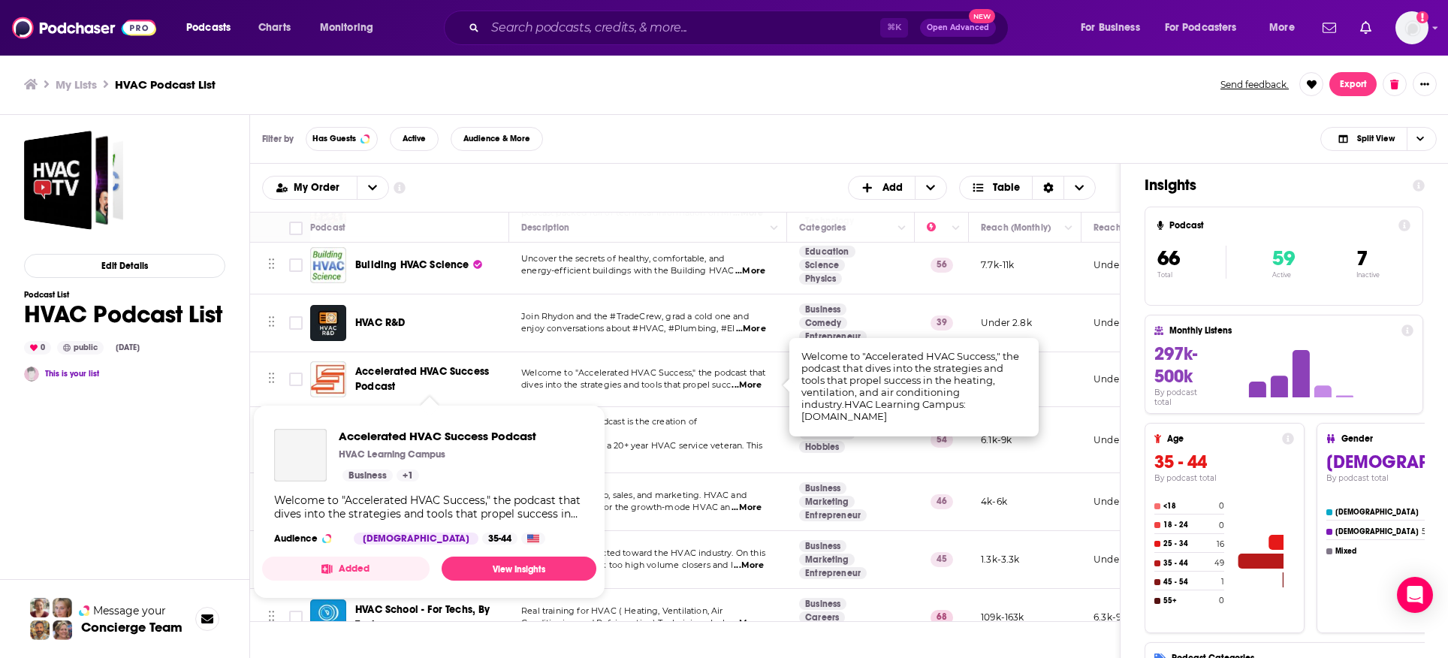
click at [448, 373] on span "Accelerated HVAC Success Podcast" at bounding box center [422, 379] width 134 height 28
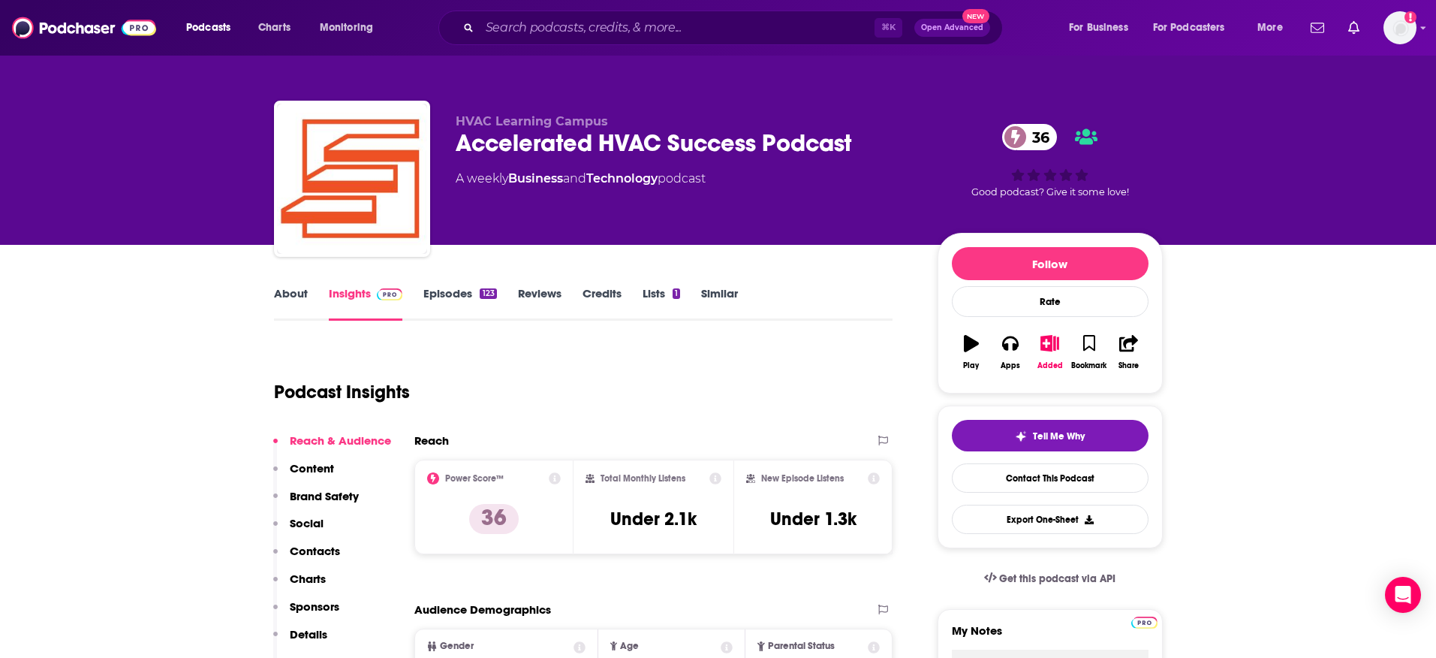
click at [455, 288] on link "Episodes 123" at bounding box center [459, 303] width 73 height 35
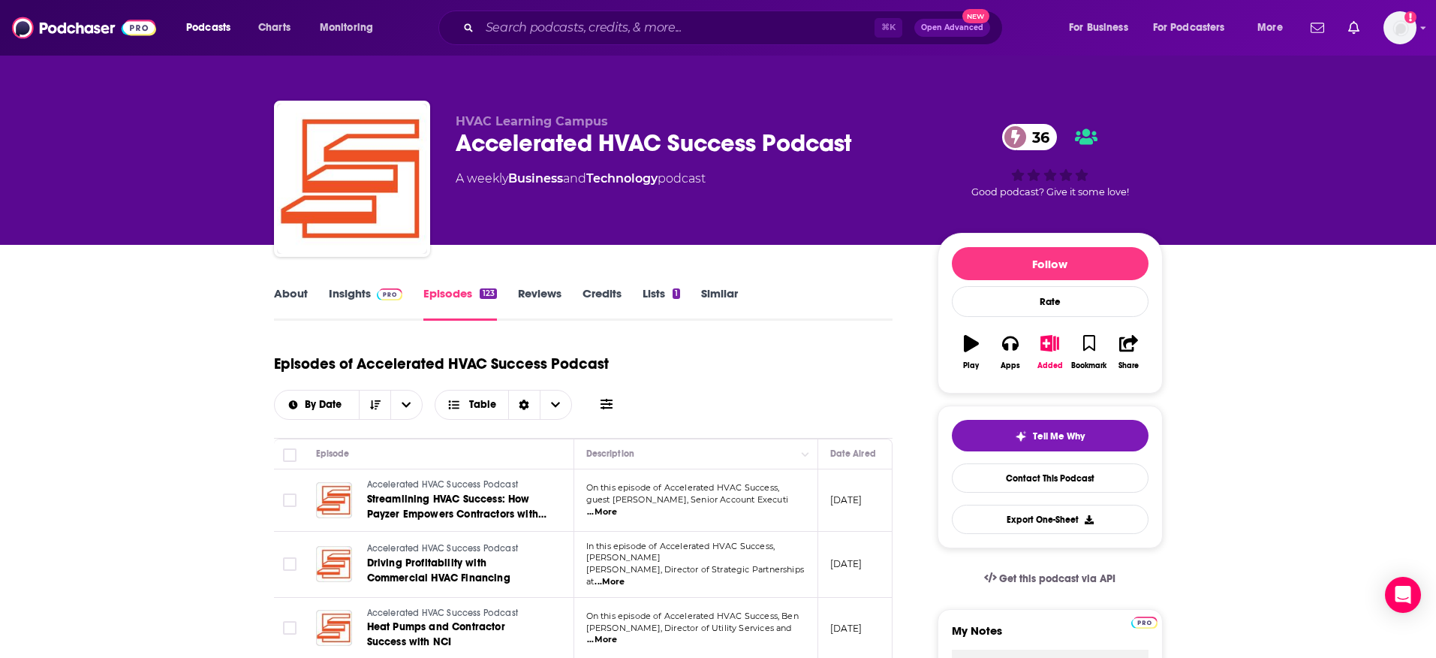
scroll to position [101, 0]
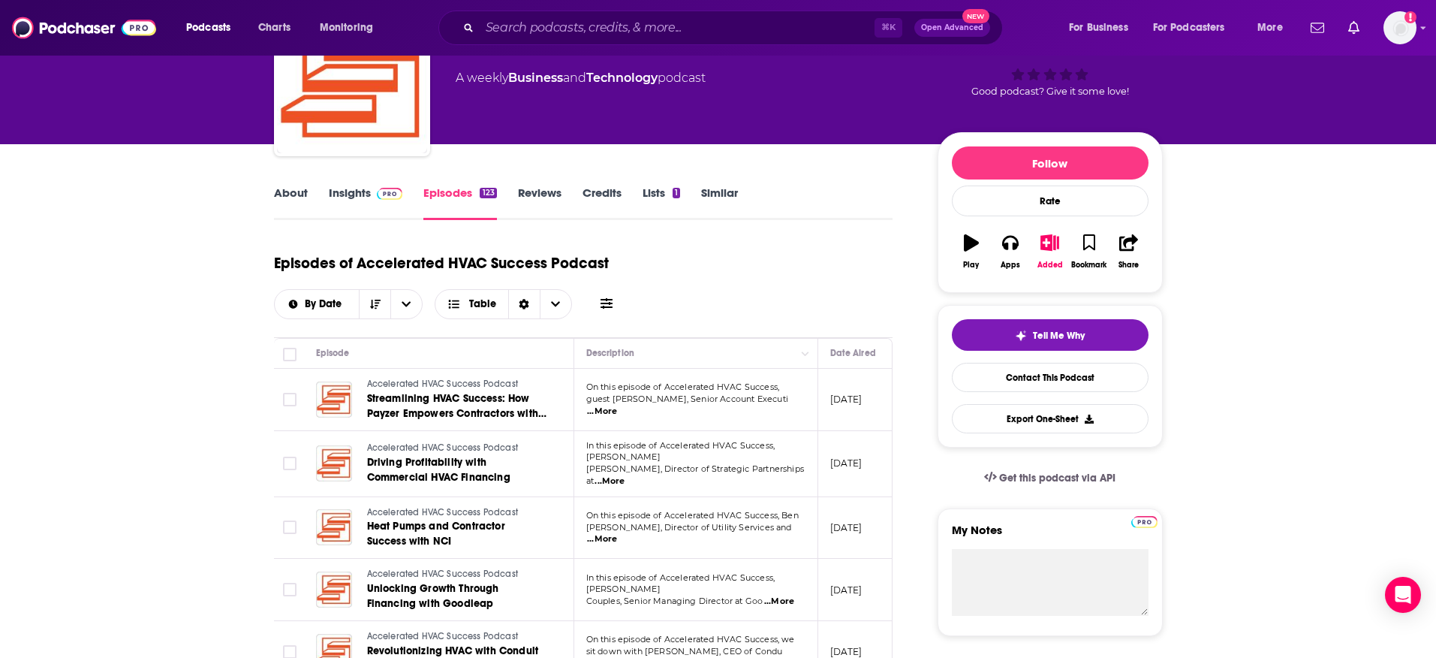
click at [617, 405] on span "...More" at bounding box center [602, 411] width 30 height 12
click at [781, 306] on div "Episodes of Accelerated HVAC Success Podcast By Date Table" at bounding box center [583, 281] width 619 height 75
click at [625, 475] on span "...More" at bounding box center [610, 481] width 30 height 12
click at [765, 305] on div "Episodes of Accelerated HVAC Success Podcast By Date Table" at bounding box center [583, 281] width 619 height 75
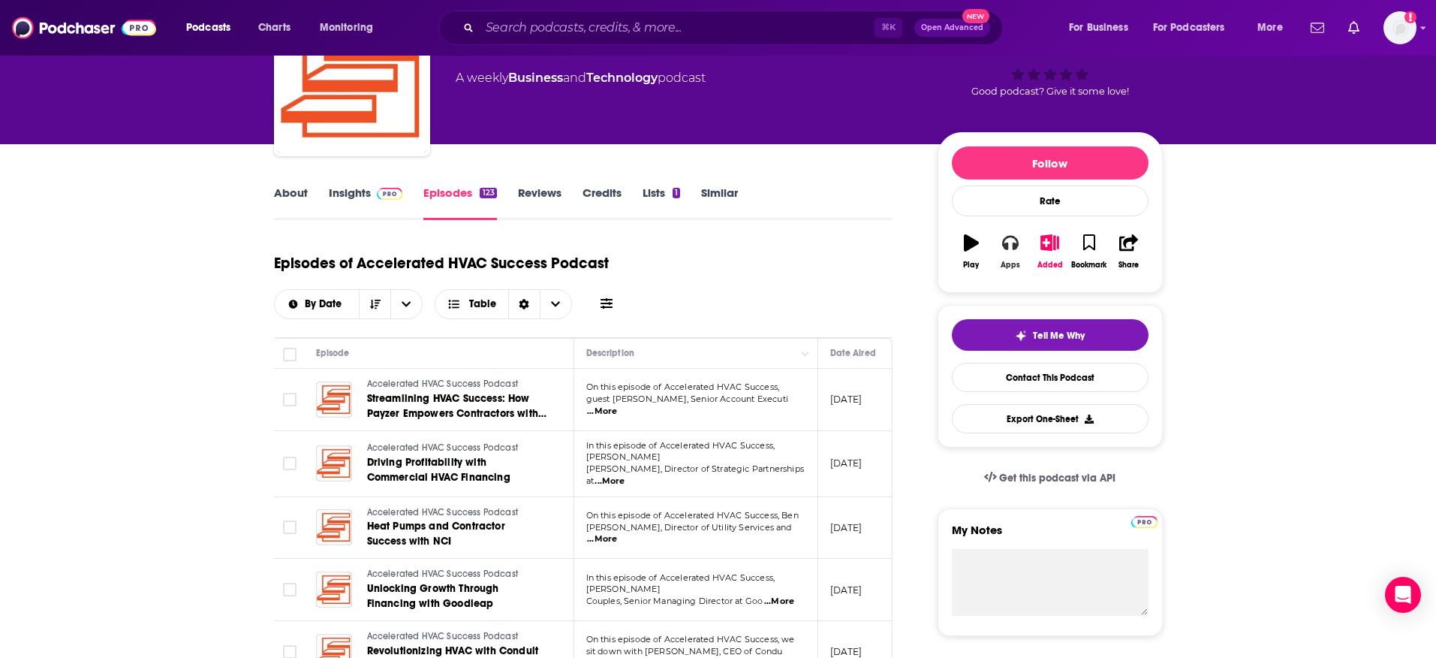
click at [1020, 249] on button "Apps" at bounding box center [1010, 252] width 39 height 54
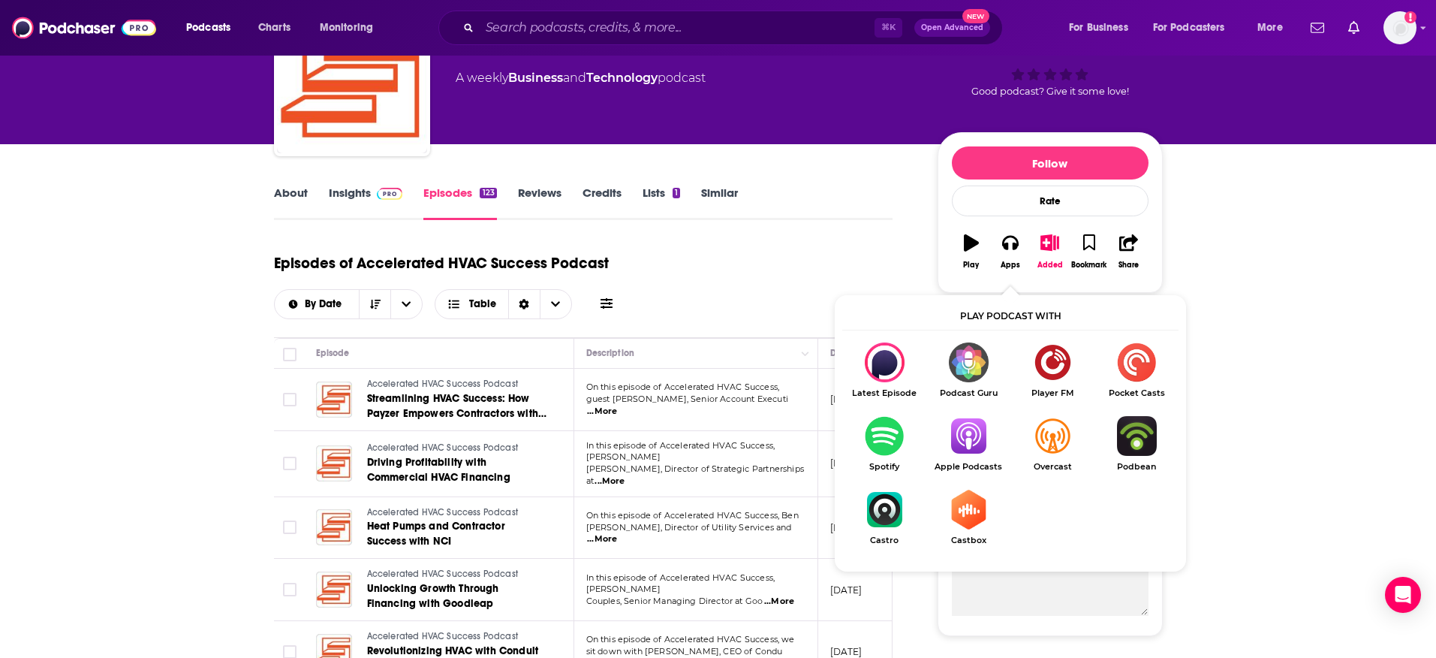
click at [970, 423] on img "Show Listen On dropdown" at bounding box center [969, 436] width 84 height 40
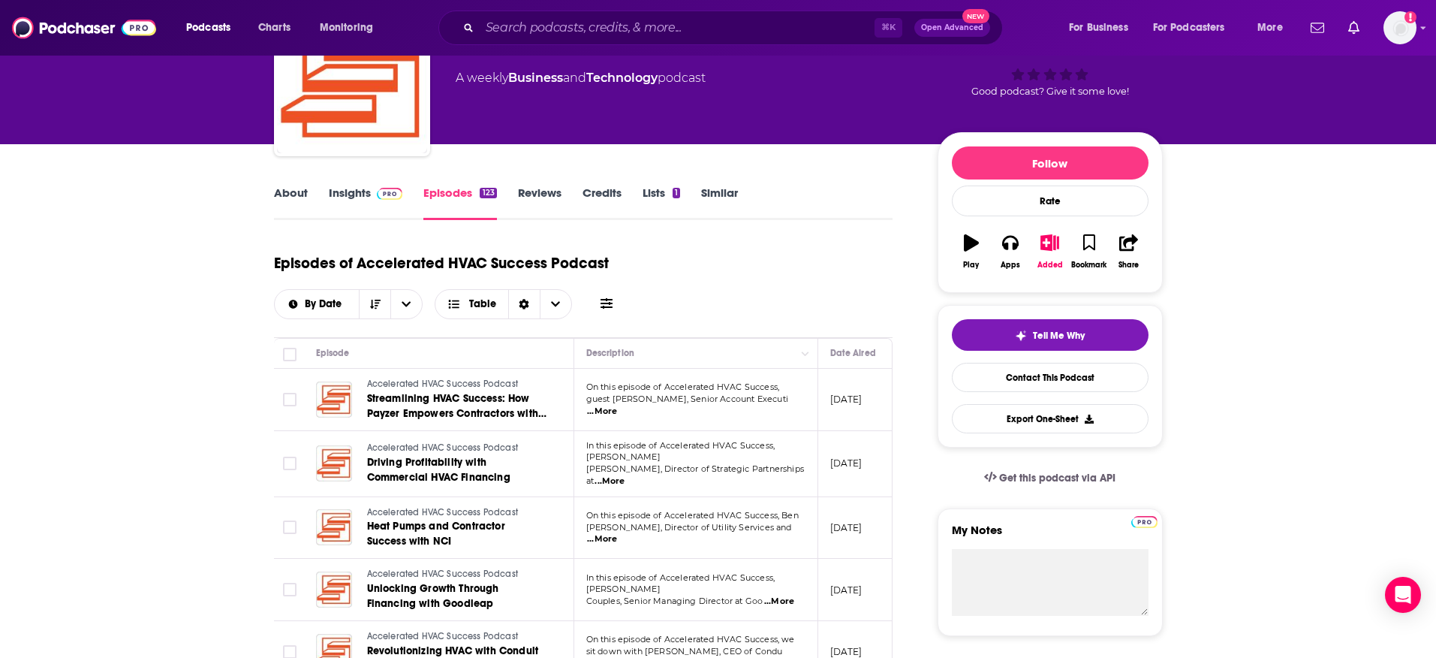
click at [336, 194] on link "Insights" at bounding box center [366, 202] width 74 height 35
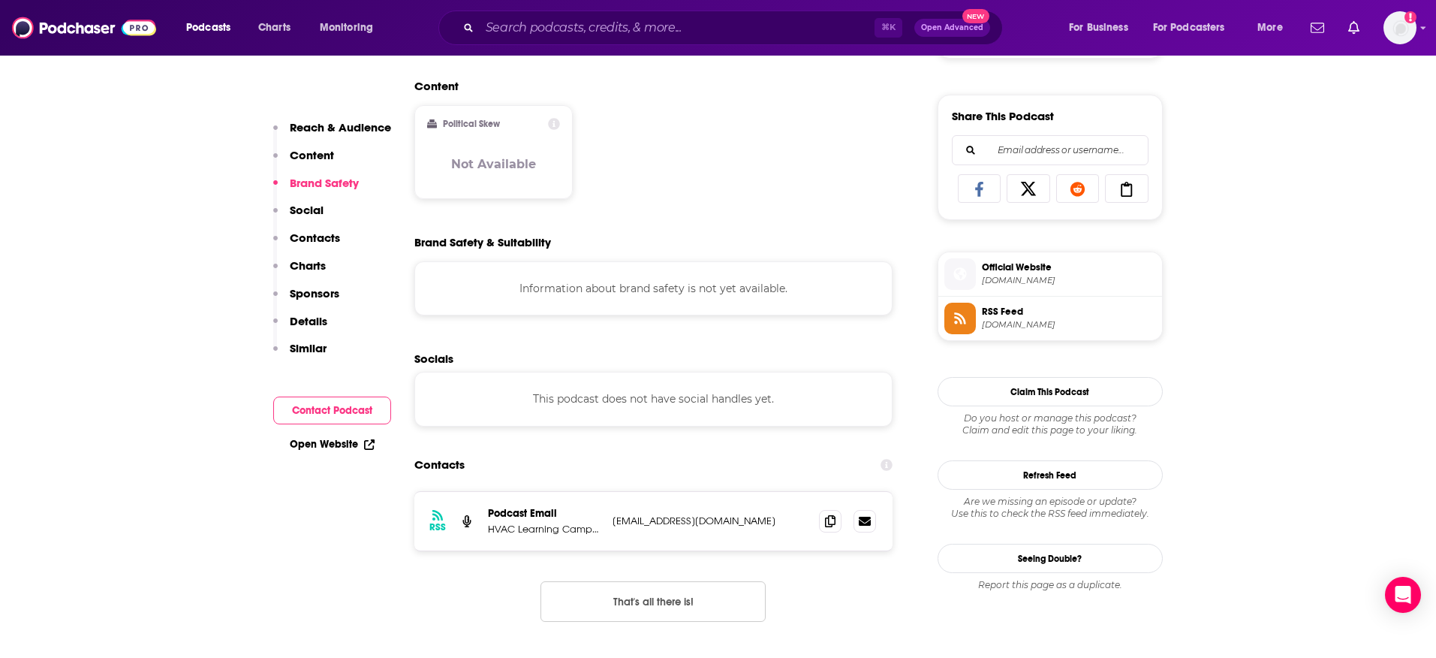
scroll to position [903, 0]
click at [826, 519] on icon at bounding box center [830, 520] width 11 height 12
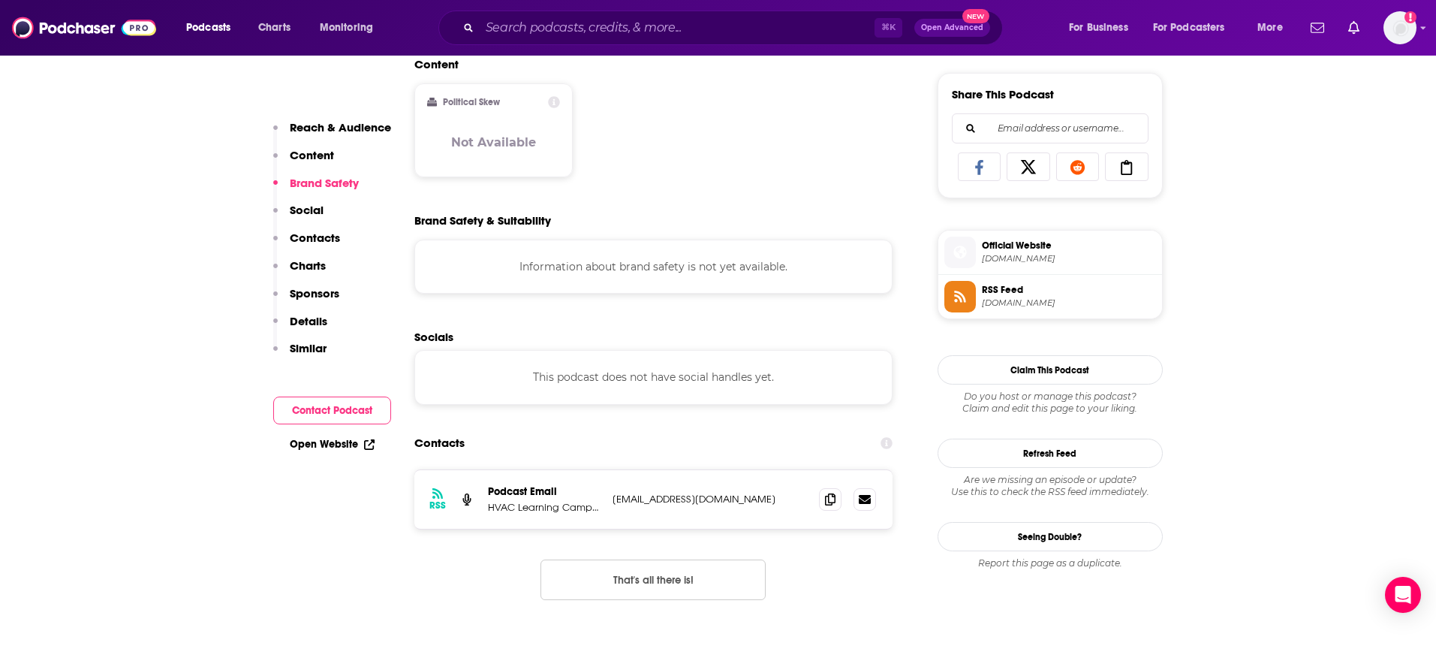
scroll to position [928, 0]
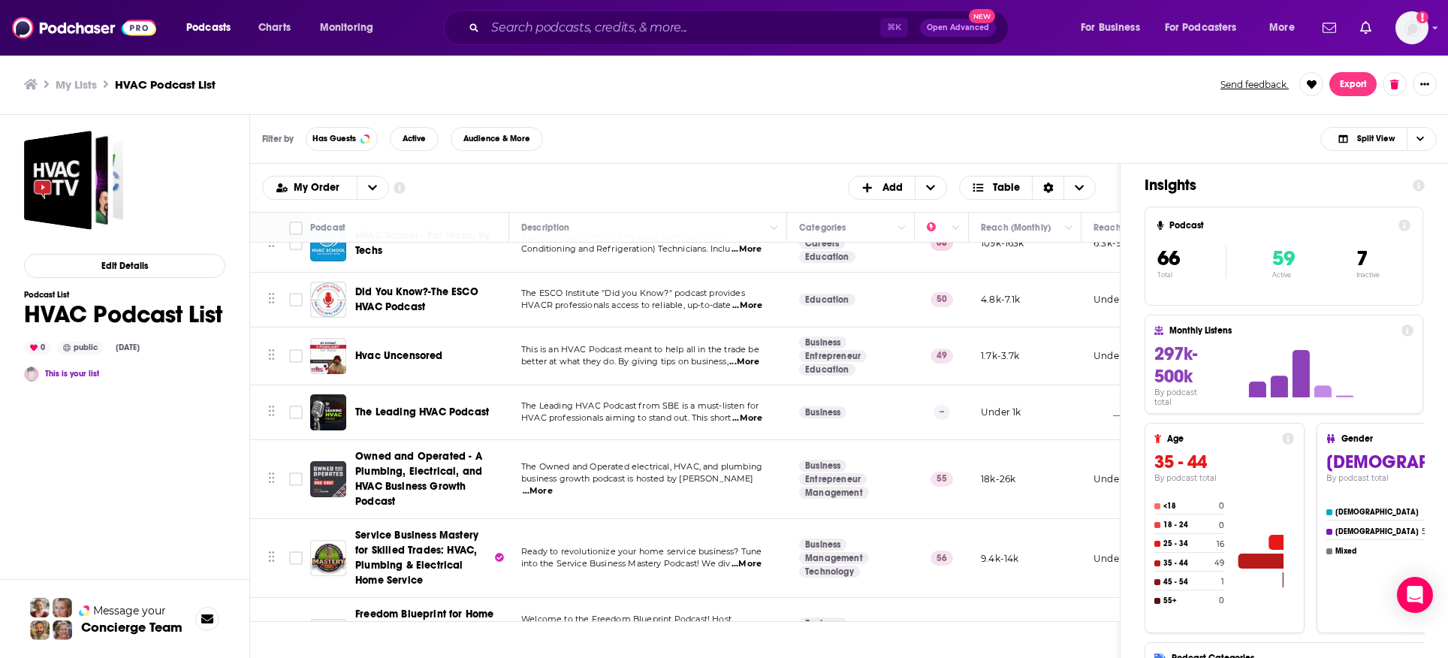
scroll to position [496, 0]
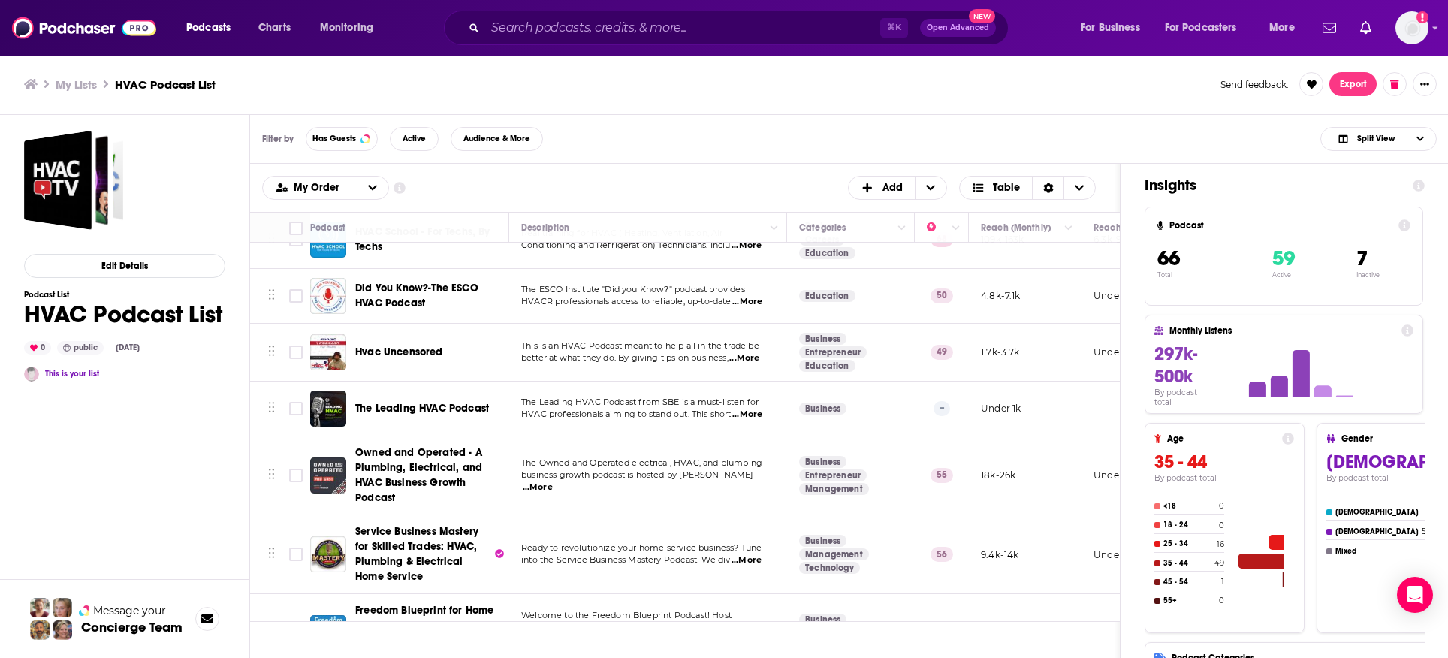
click at [753, 352] on span "...More" at bounding box center [744, 358] width 30 height 12
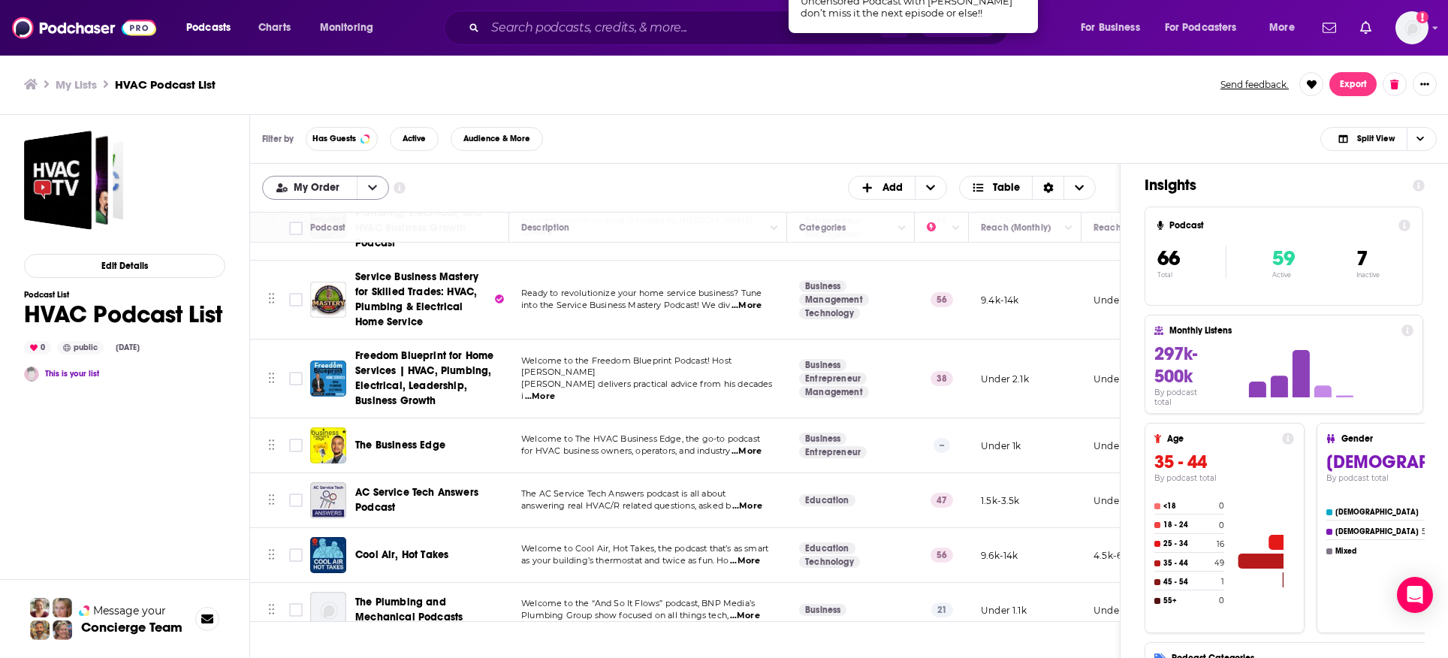
scroll to position [484, 0]
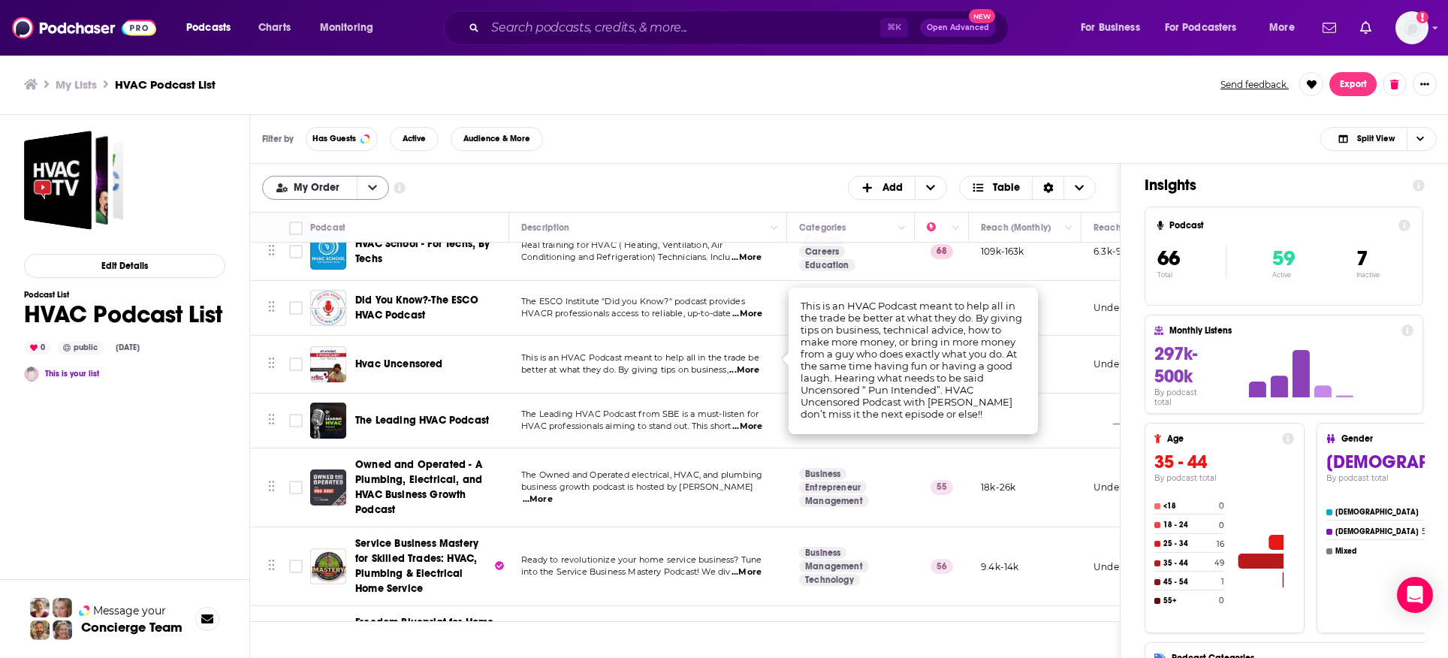
click at [339, 194] on div "My Order" at bounding box center [325, 188] width 127 height 24
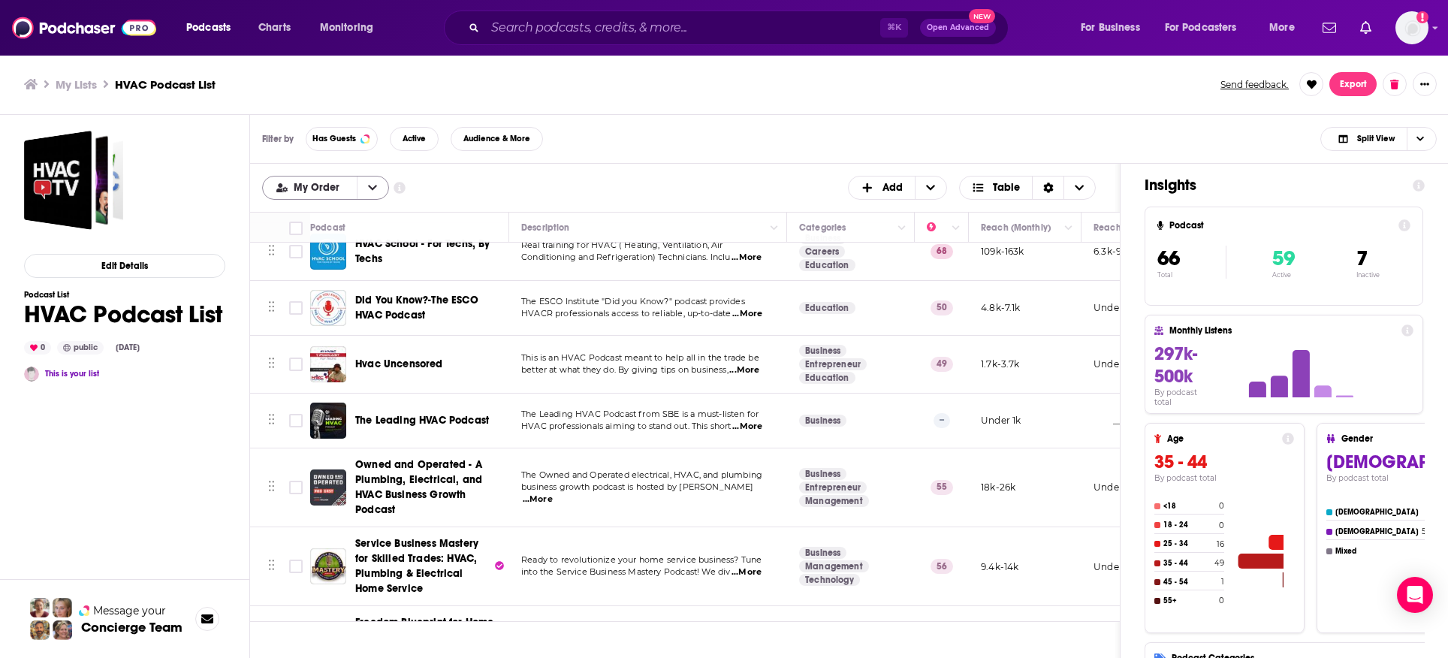
click at [369, 192] on icon "open menu" at bounding box center [372, 187] width 9 height 11
click at [333, 264] on span "Power Score" at bounding box center [335, 262] width 84 height 8
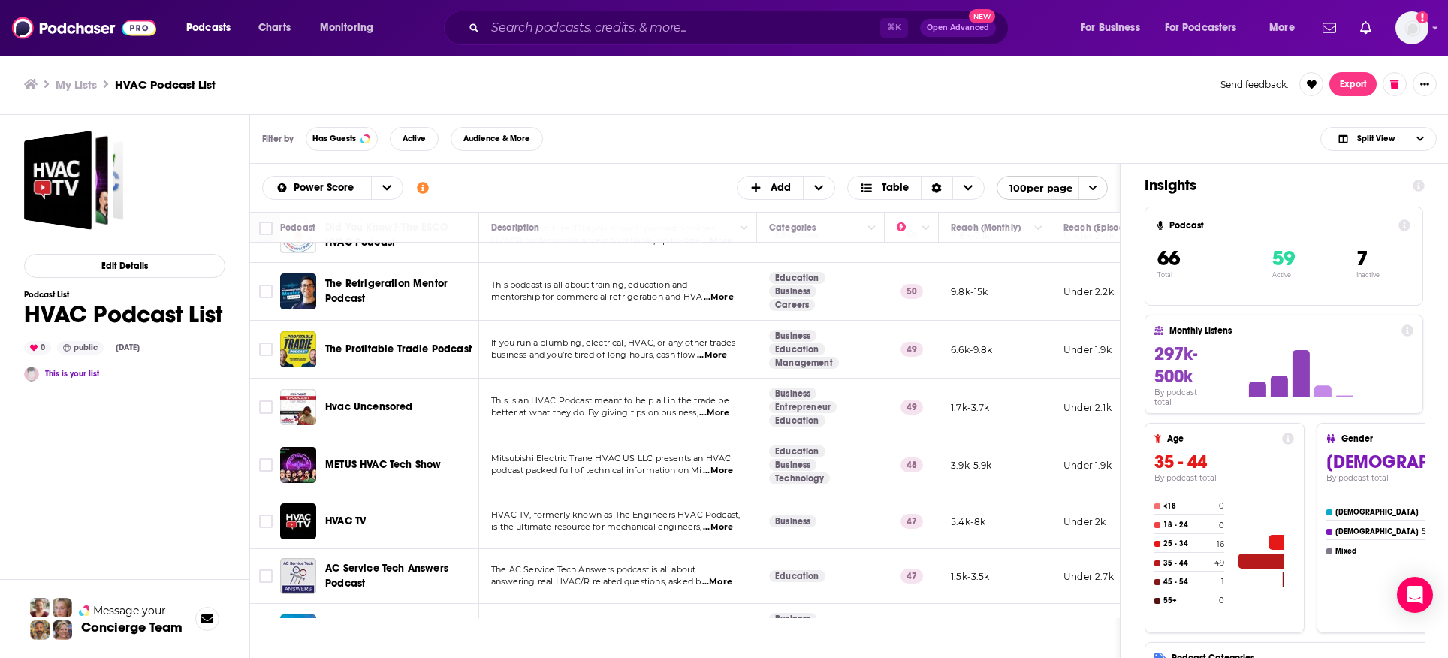
scroll to position [0, 0]
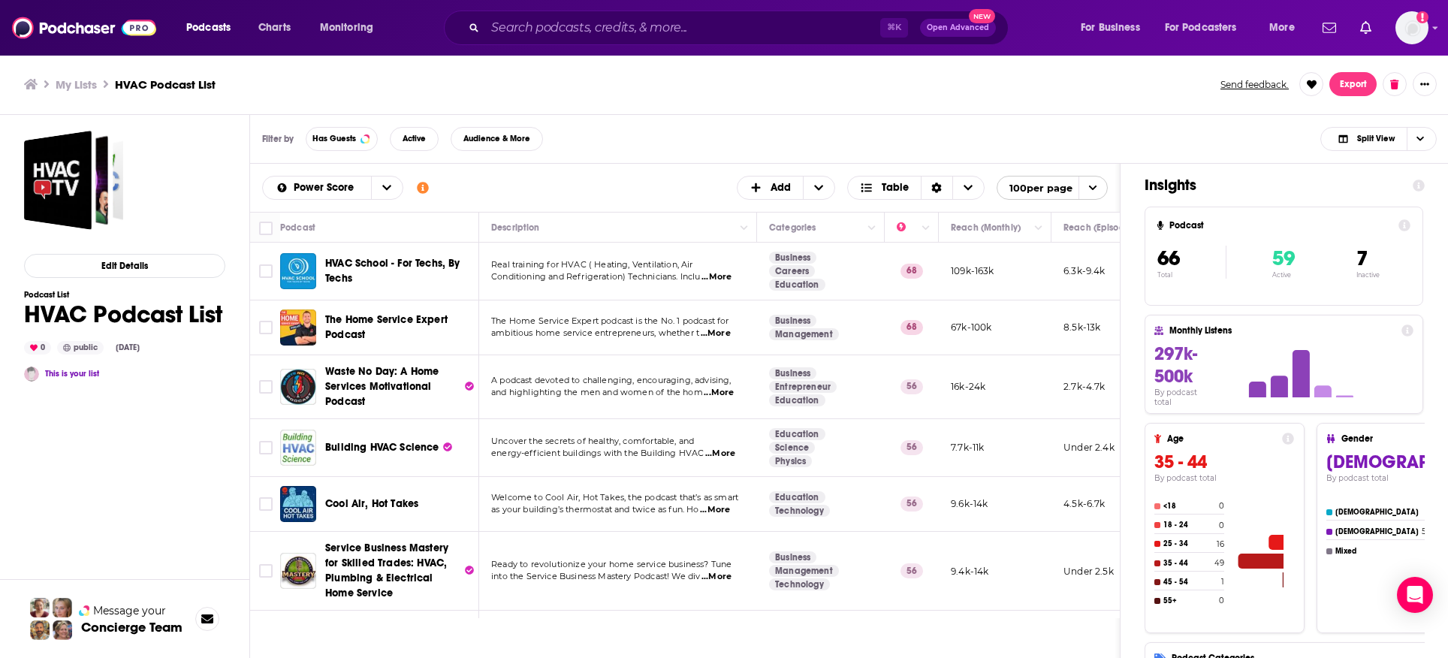
click at [724, 333] on span "...More" at bounding box center [716, 333] width 30 height 12
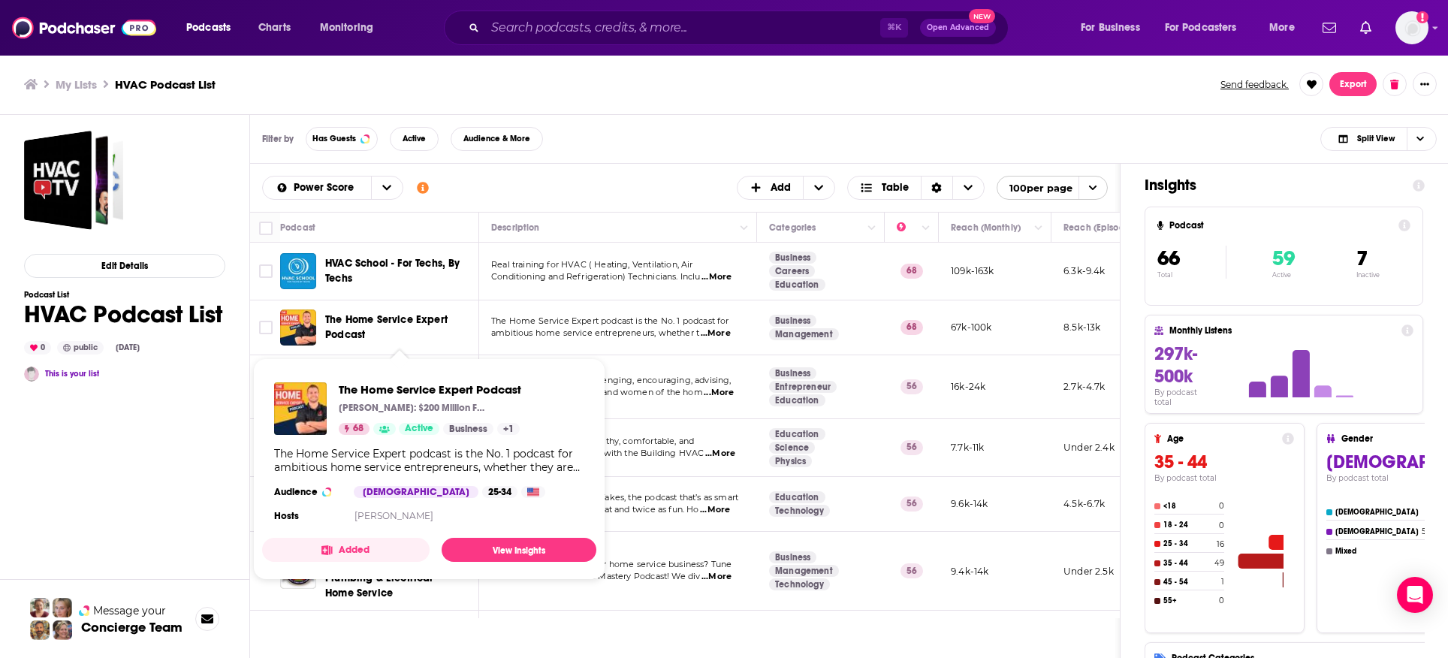
click at [375, 322] on span "The Home Service Expert Podcast" at bounding box center [386, 327] width 122 height 28
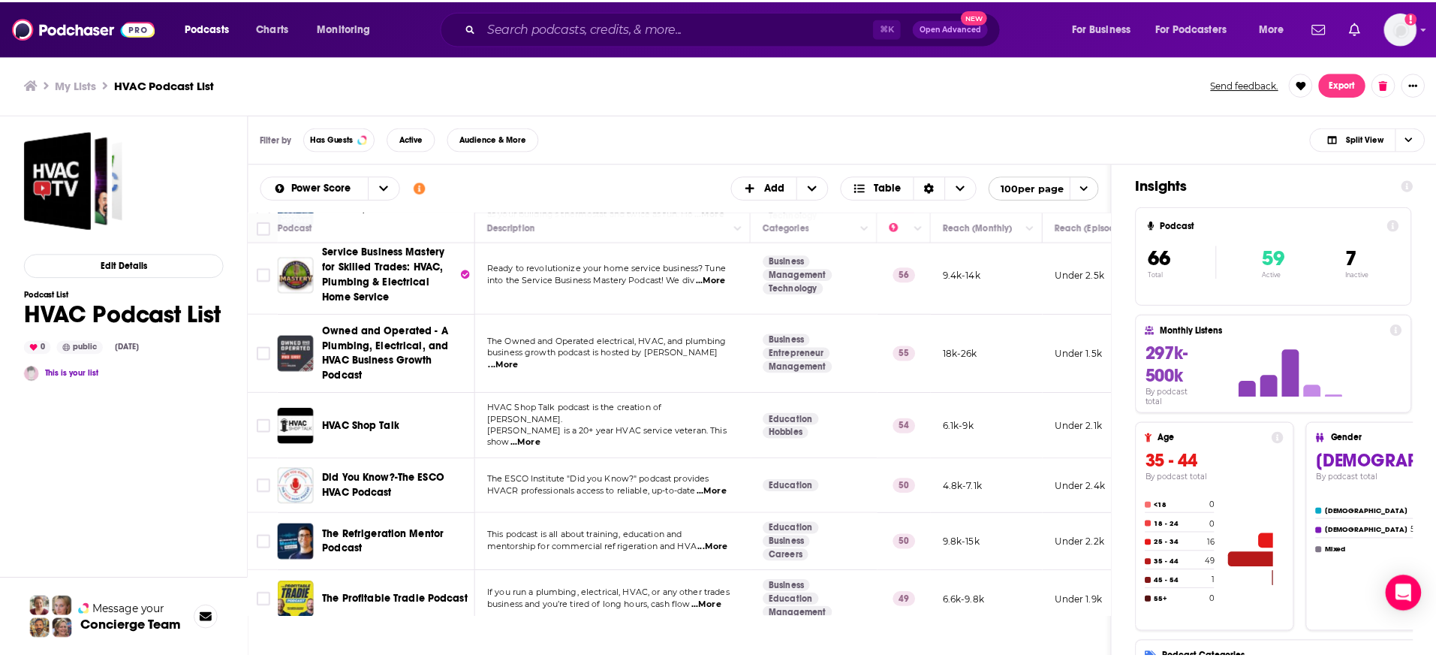
scroll to position [336, 0]
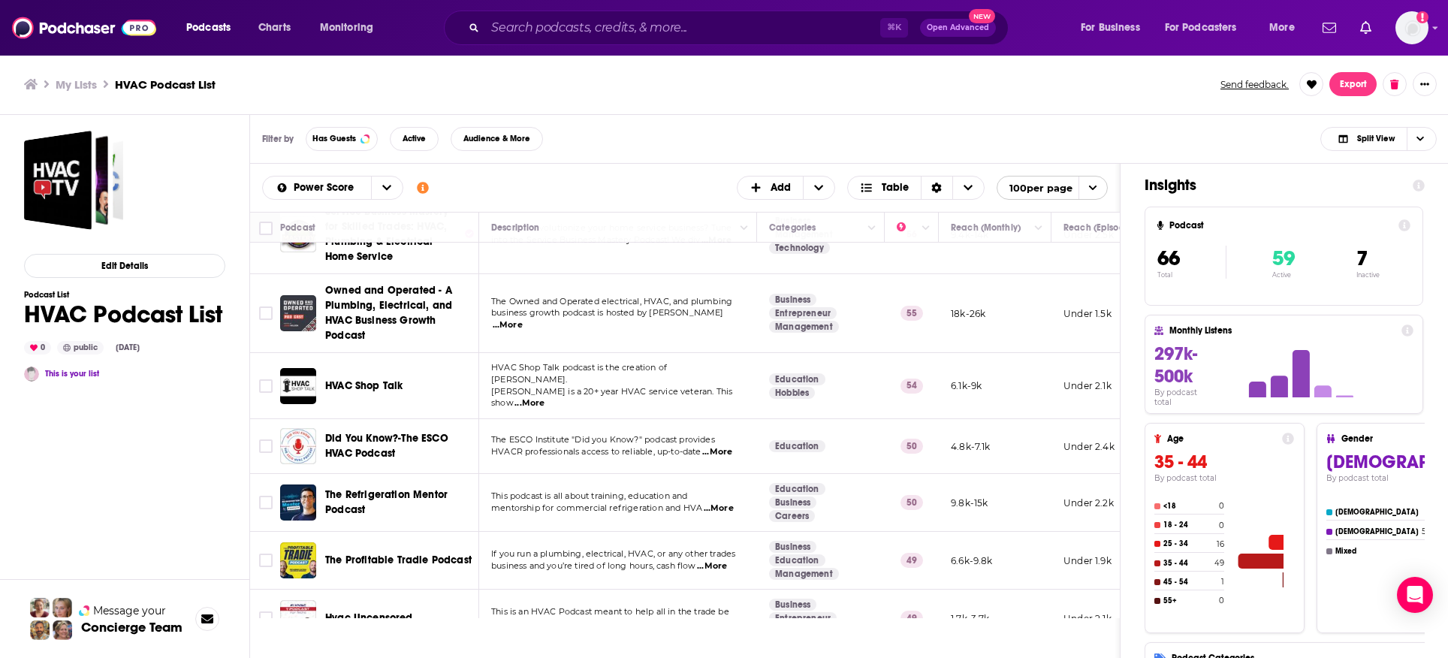
click at [544, 397] on span "...More" at bounding box center [529, 403] width 30 height 12
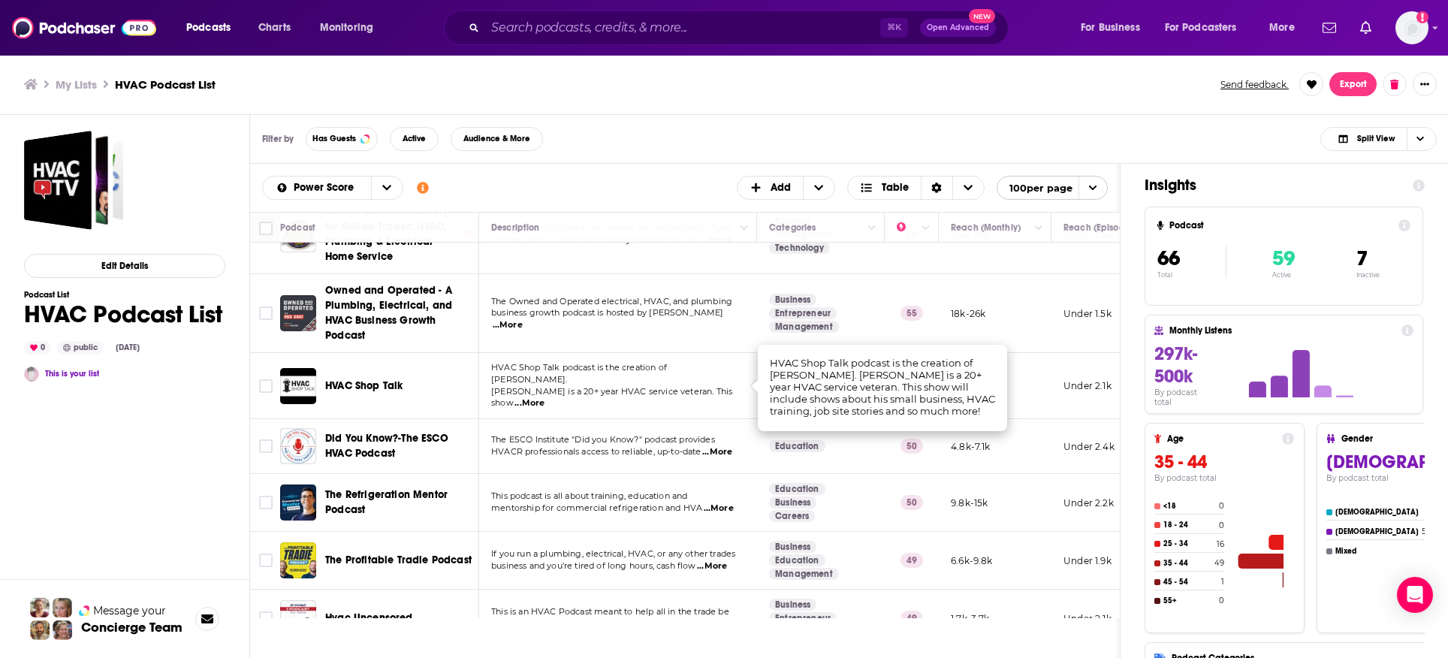
click at [672, 386] on span "[PERSON_NAME] is a 20+ year HVAC service veteran. This show" at bounding box center [611, 397] width 241 height 23
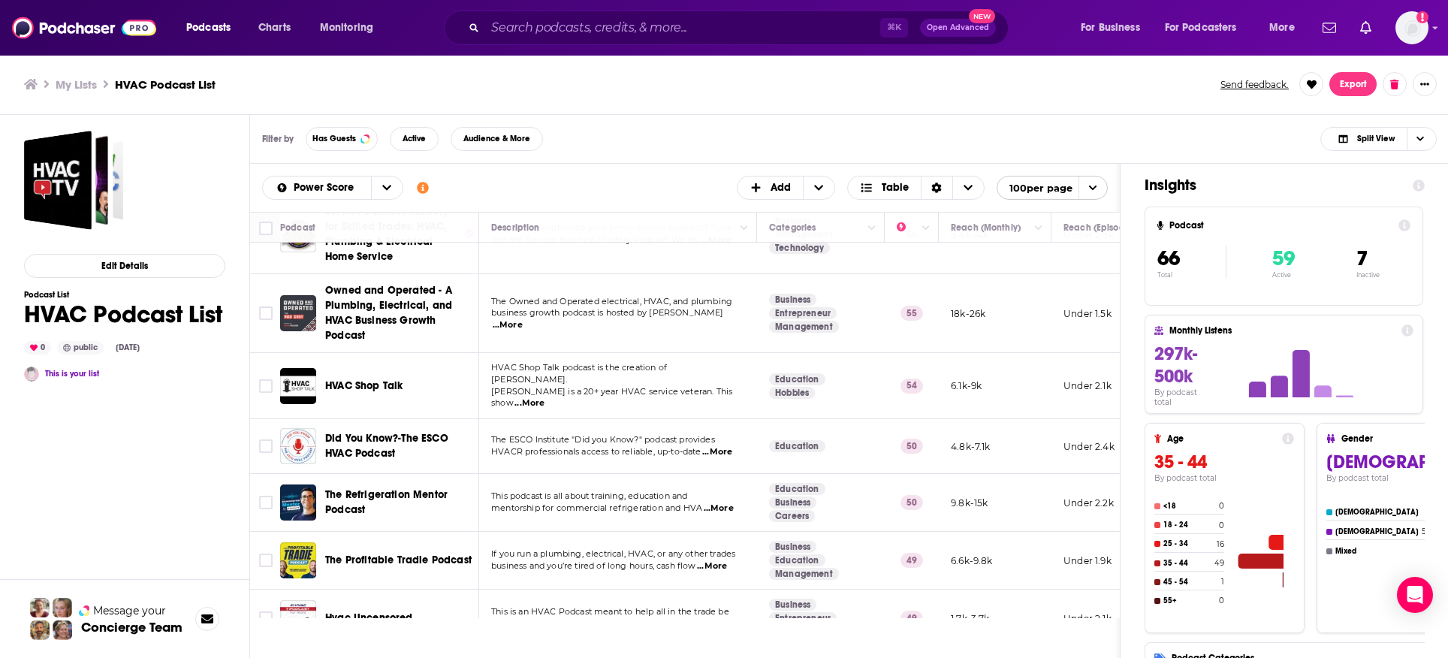
click at [386, 379] on span "HVAC Shop Talk" at bounding box center [363, 385] width 77 height 13
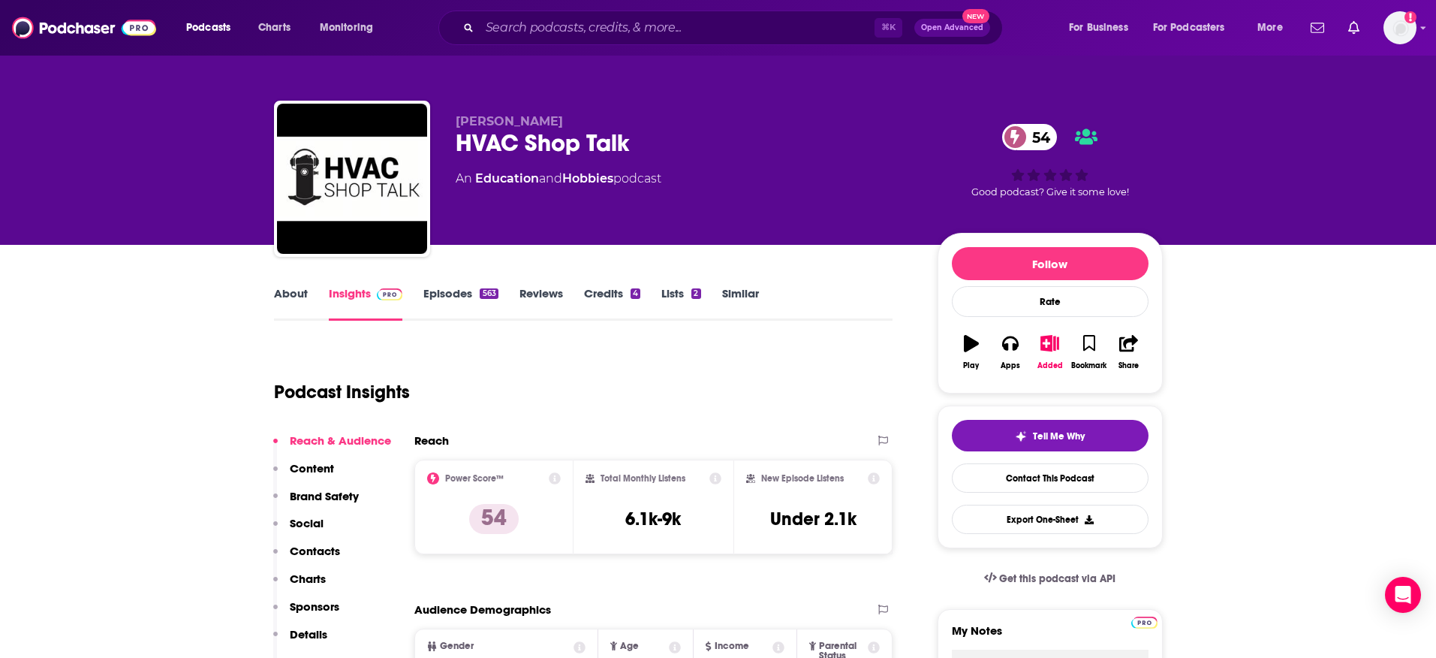
click at [448, 292] on link "Episodes 563" at bounding box center [460, 303] width 74 height 35
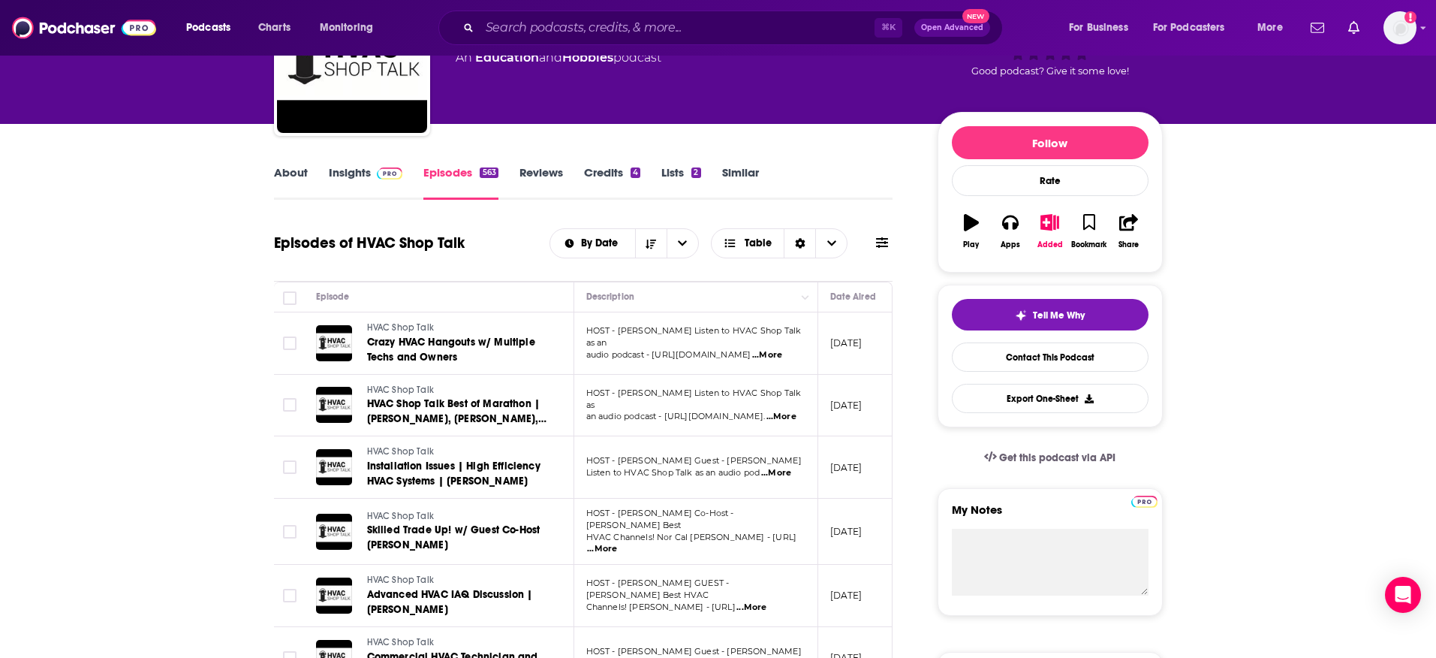
scroll to position [124, 0]
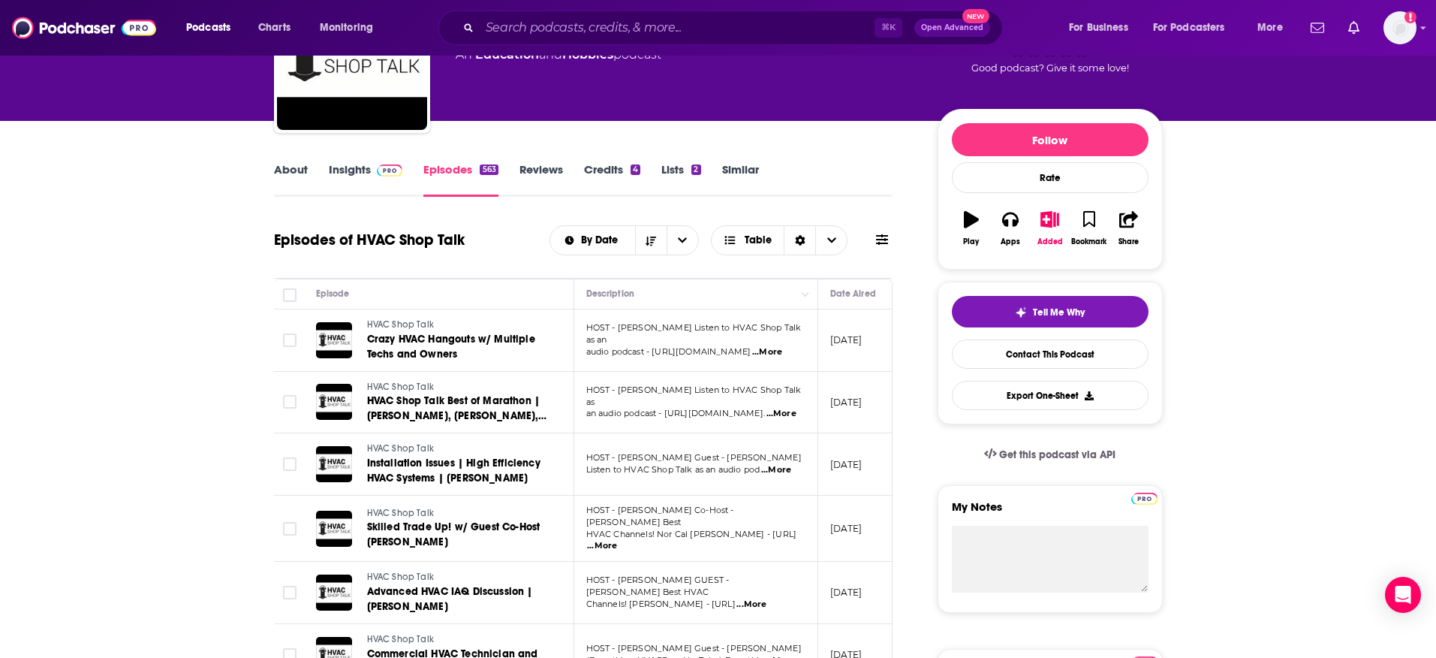
click at [788, 473] on span "...More" at bounding box center [776, 470] width 30 height 12
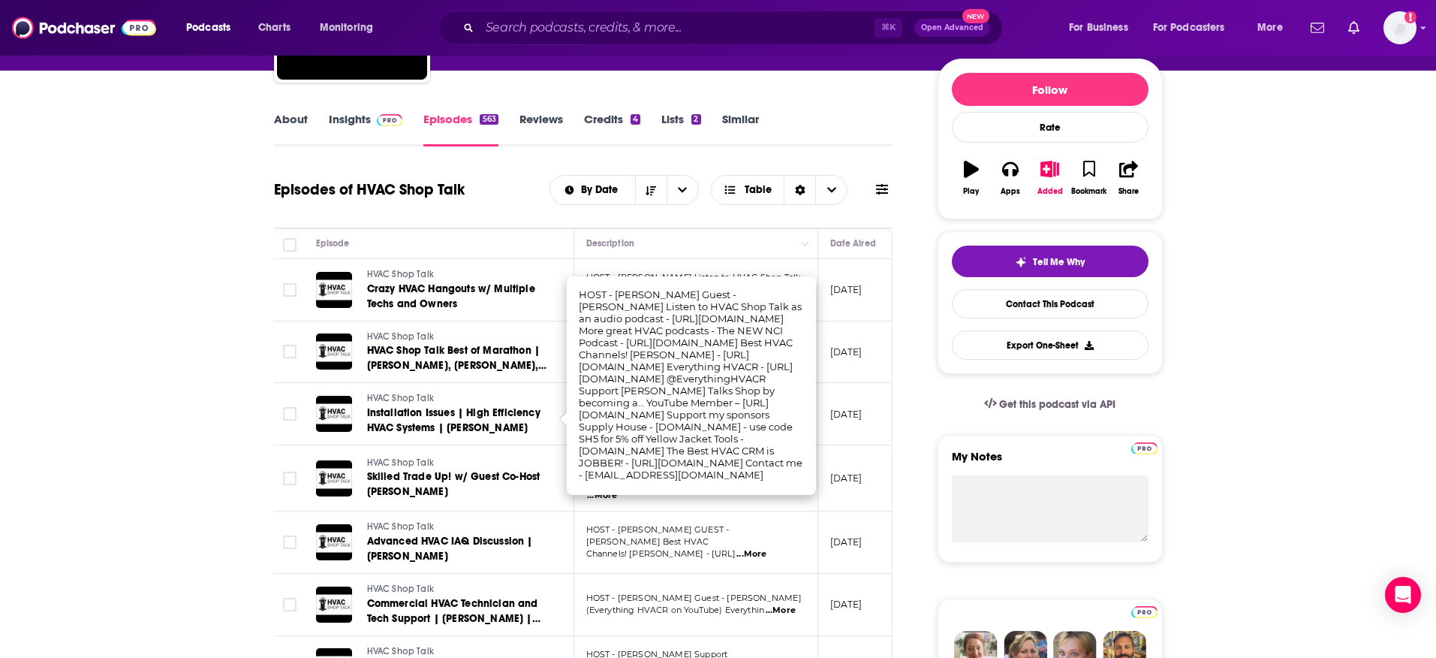
scroll to position [189, 0]
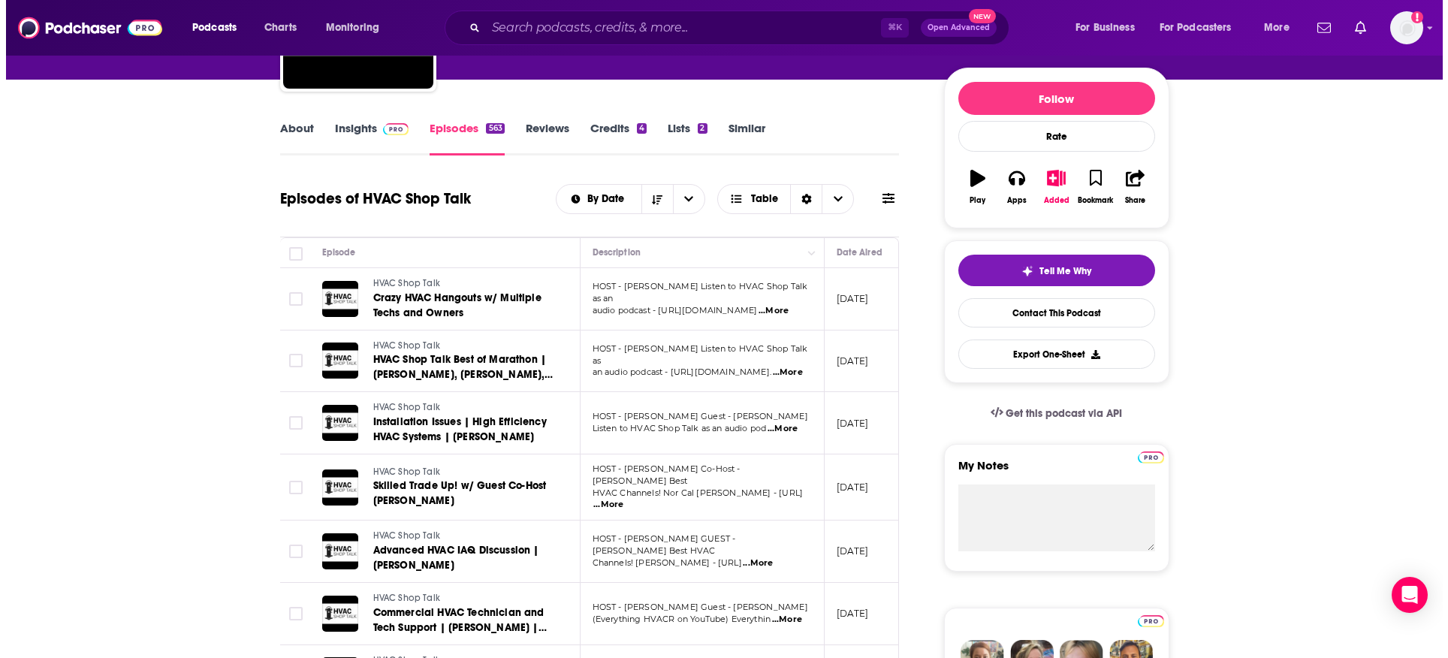
scroll to position [0, 0]
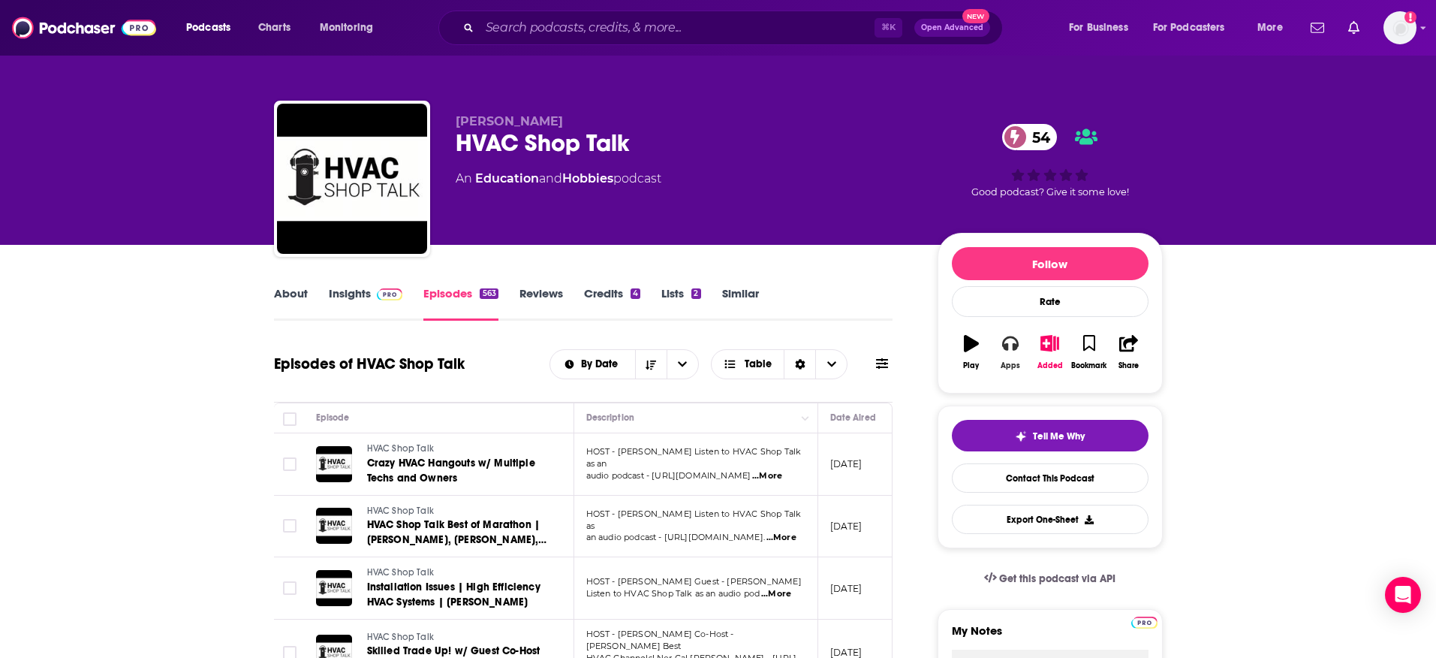
click at [999, 339] on button "Apps" at bounding box center [1010, 352] width 39 height 54
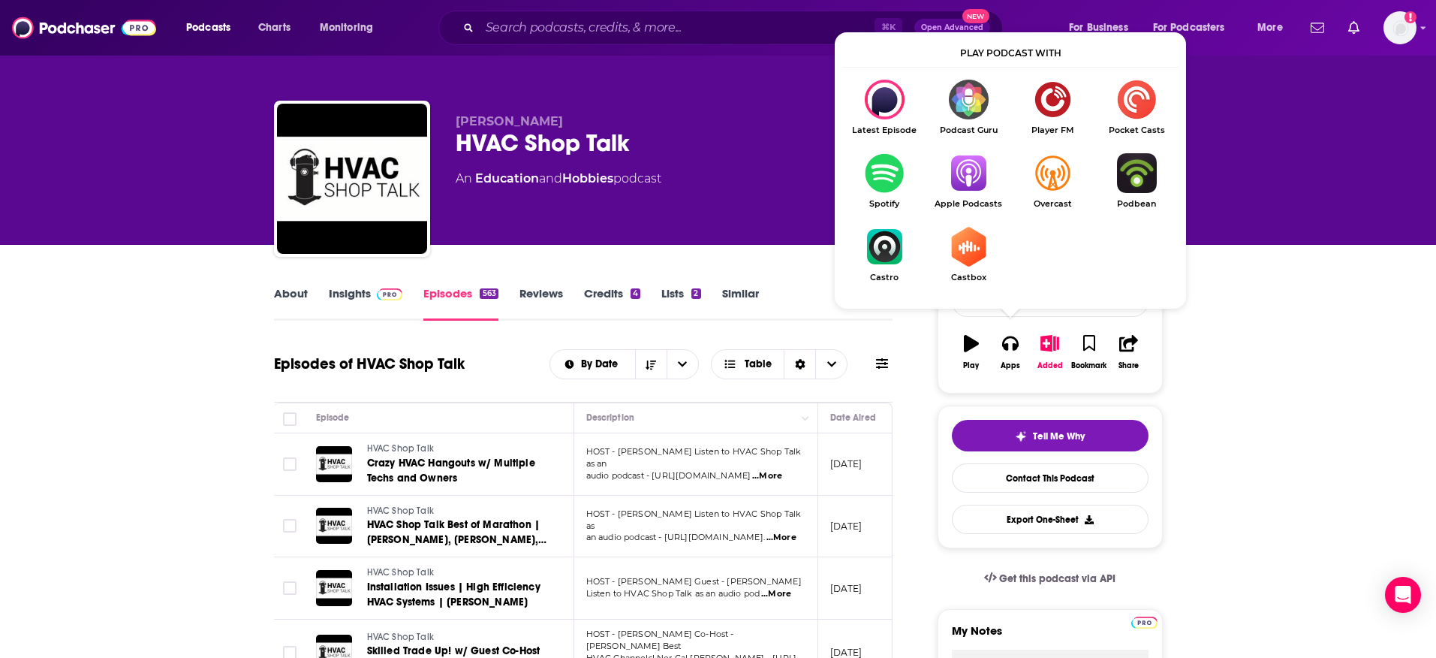
click at [972, 172] on img "Show Listen On dropdown" at bounding box center [969, 173] width 84 height 40
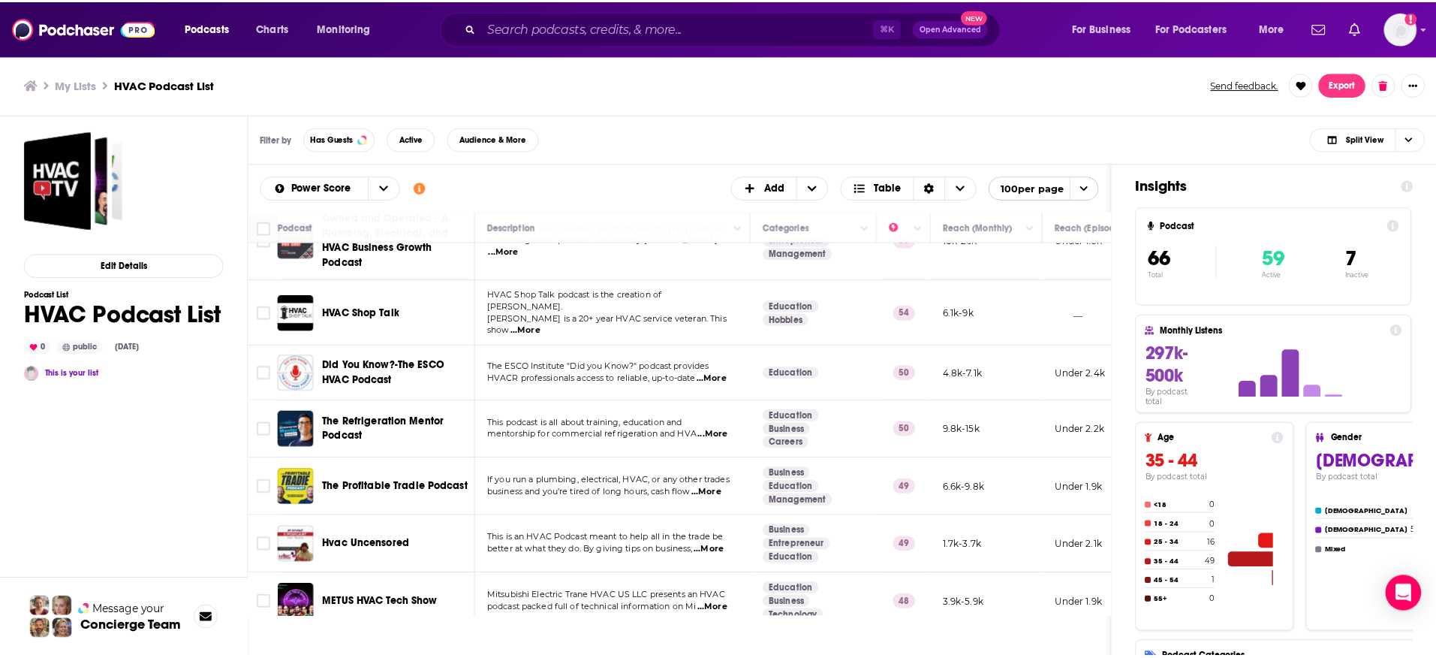
scroll to position [417, 0]
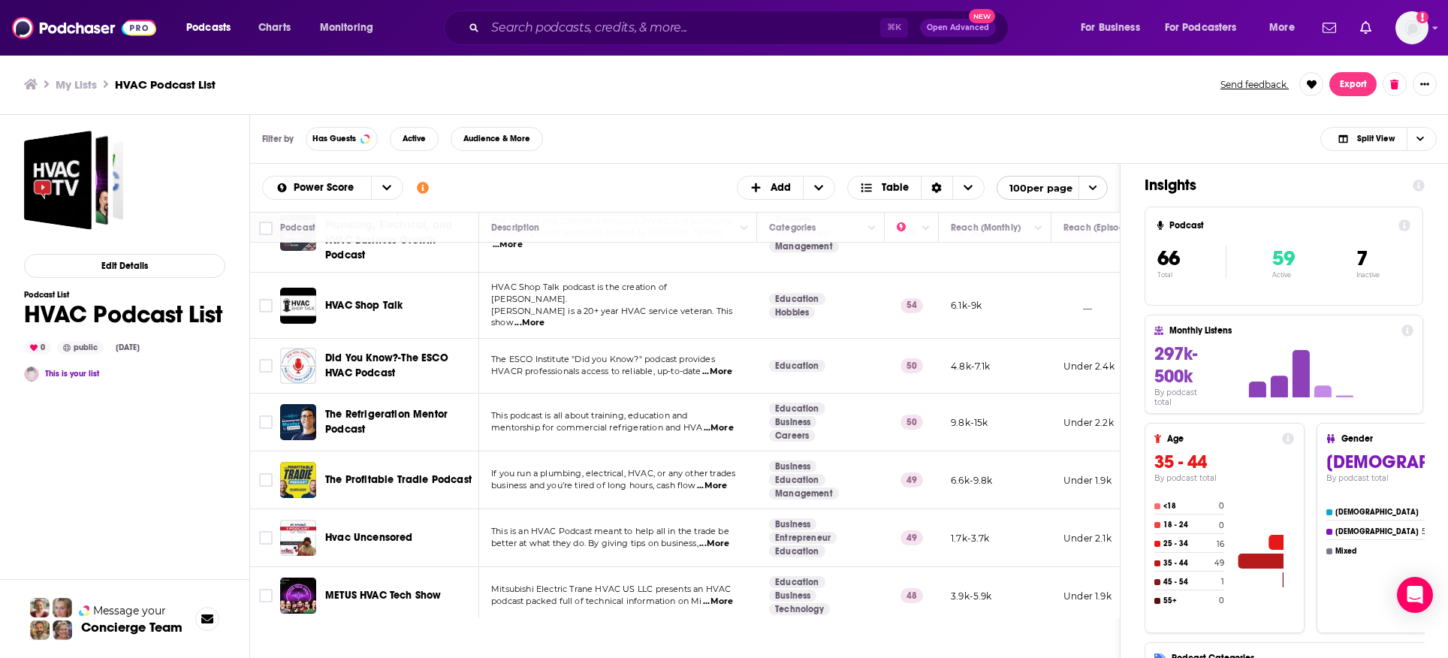
click at [728, 366] on span "...More" at bounding box center [717, 372] width 30 height 12
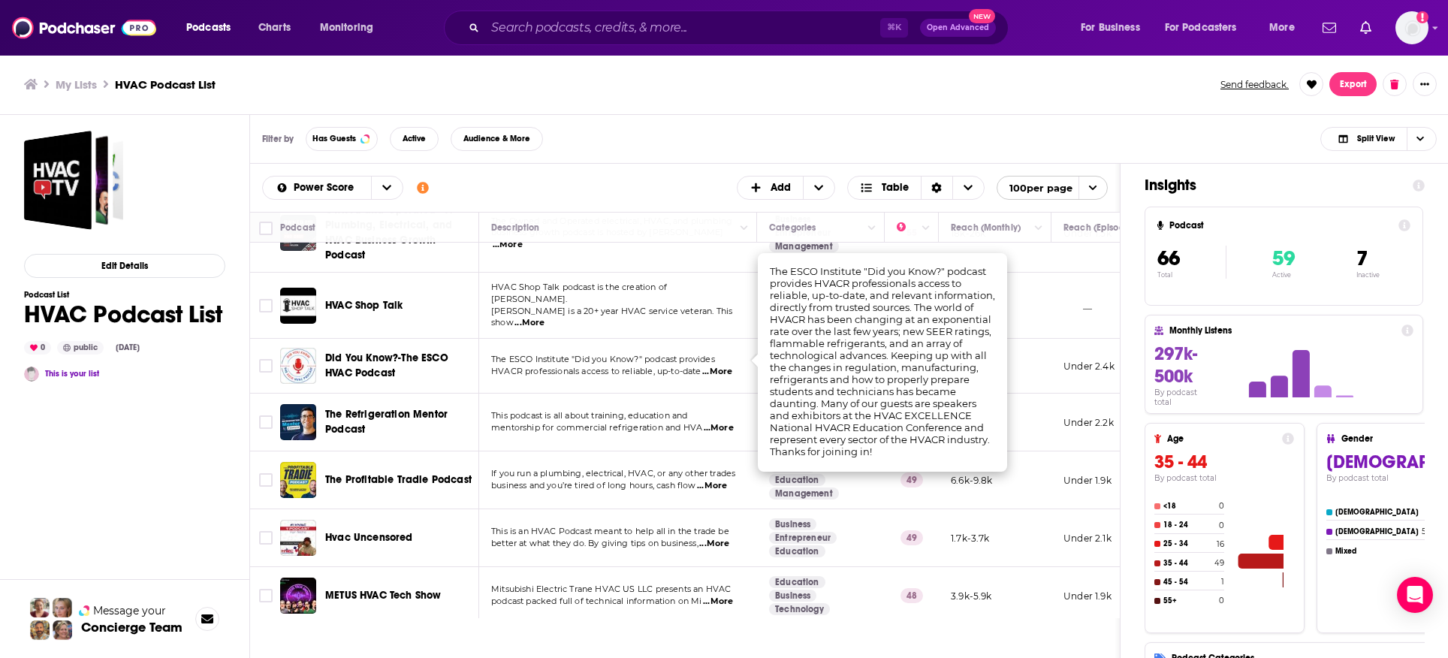
click at [330, 353] on span "Did You Know?-The ESCO HVAC Podcast" at bounding box center [399, 366] width 149 height 30
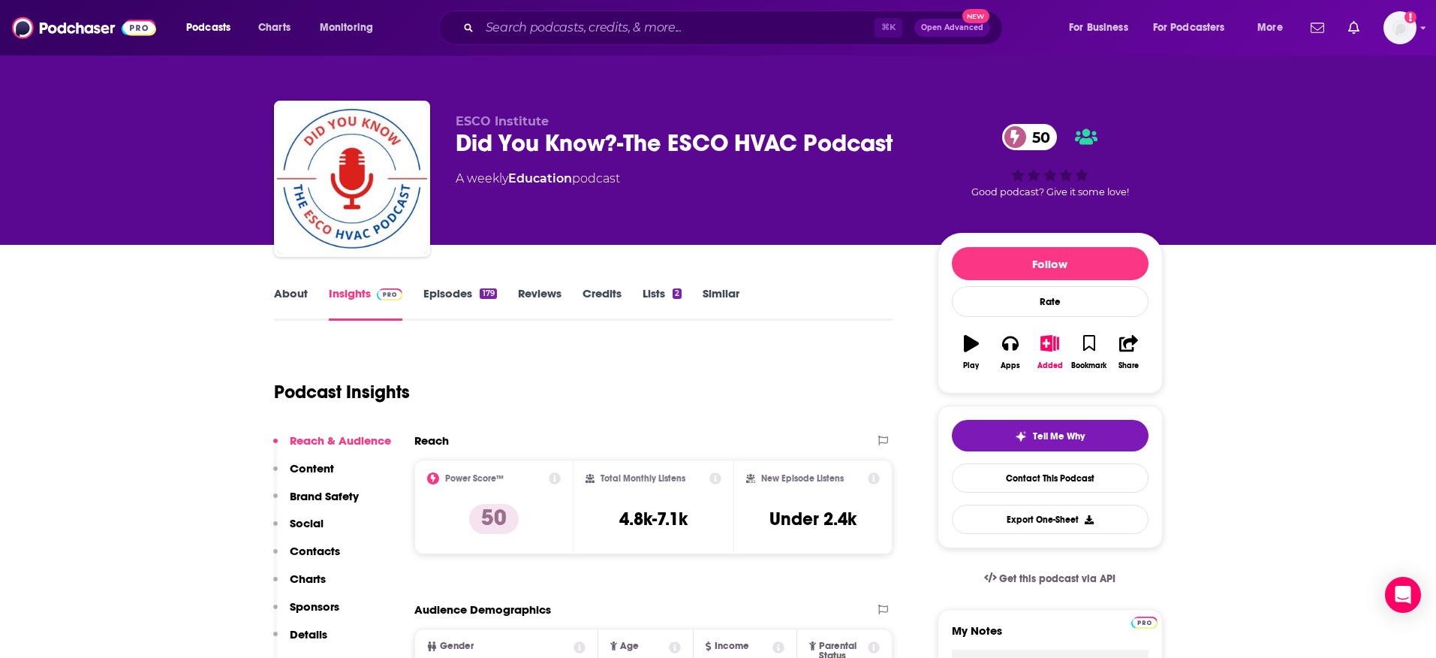
click at [445, 294] on link "Episodes 179" at bounding box center [459, 303] width 73 height 35
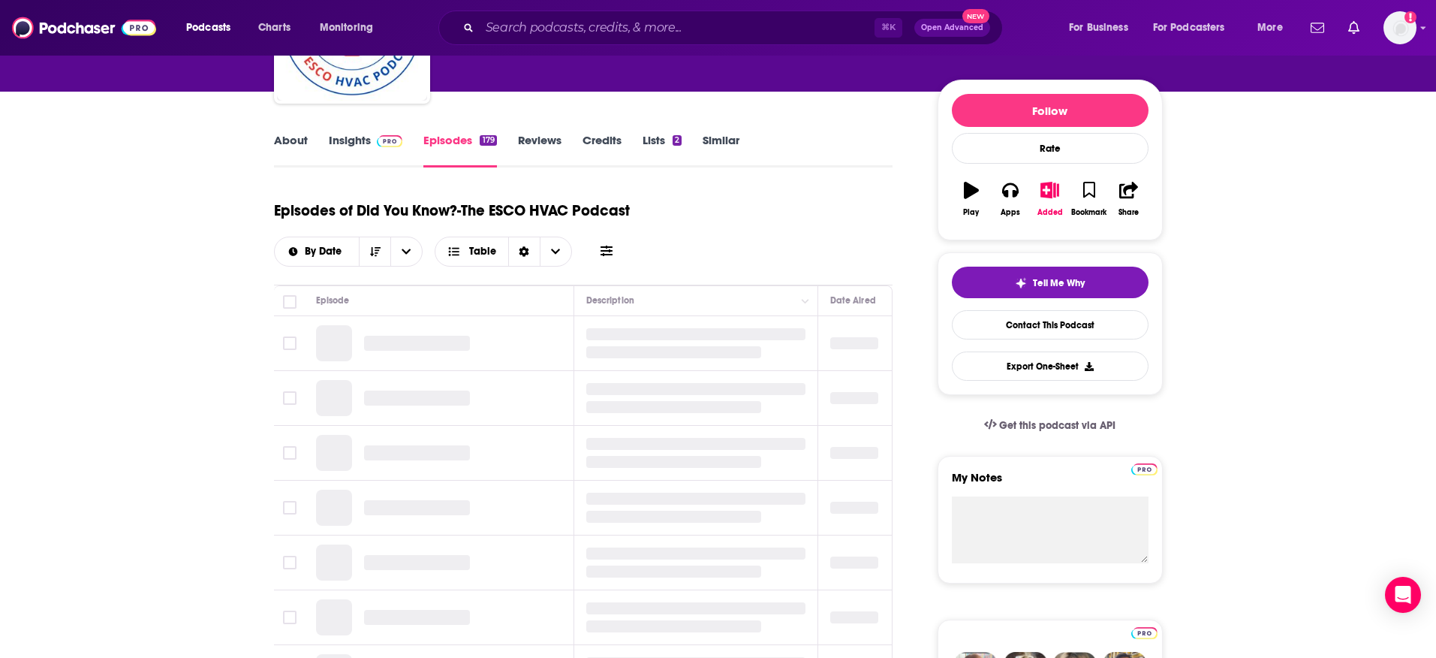
scroll to position [218, 0]
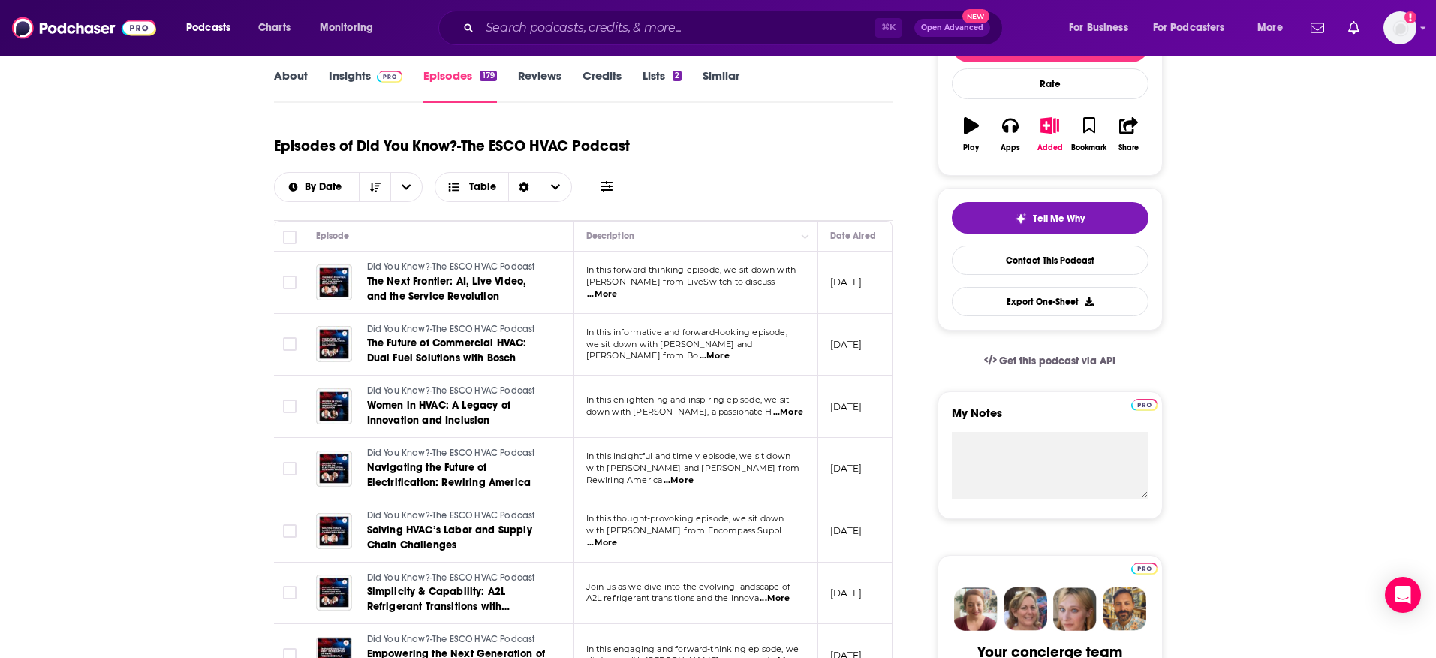
click at [730, 350] on span "...More" at bounding box center [715, 356] width 30 height 12
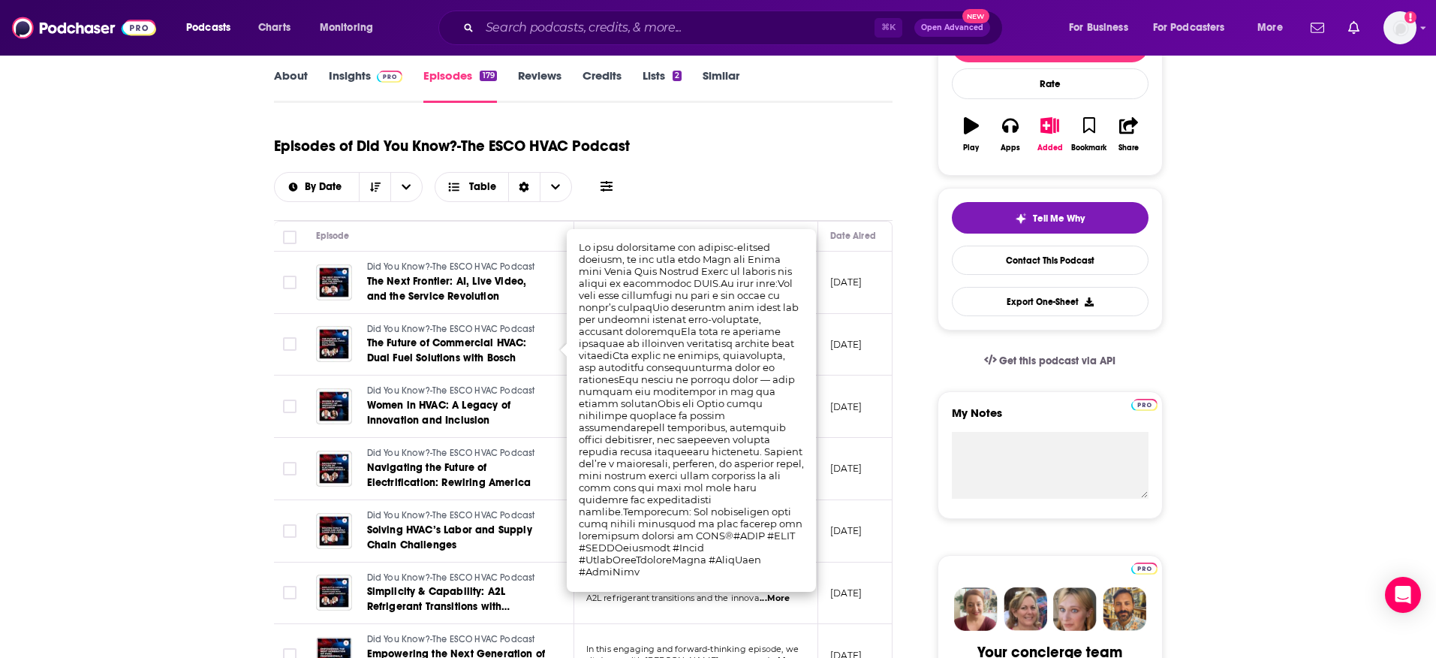
click at [787, 186] on div "Episodes of Did You Know?-The ESCO HVAC Podcast By Date Table" at bounding box center [583, 164] width 619 height 75
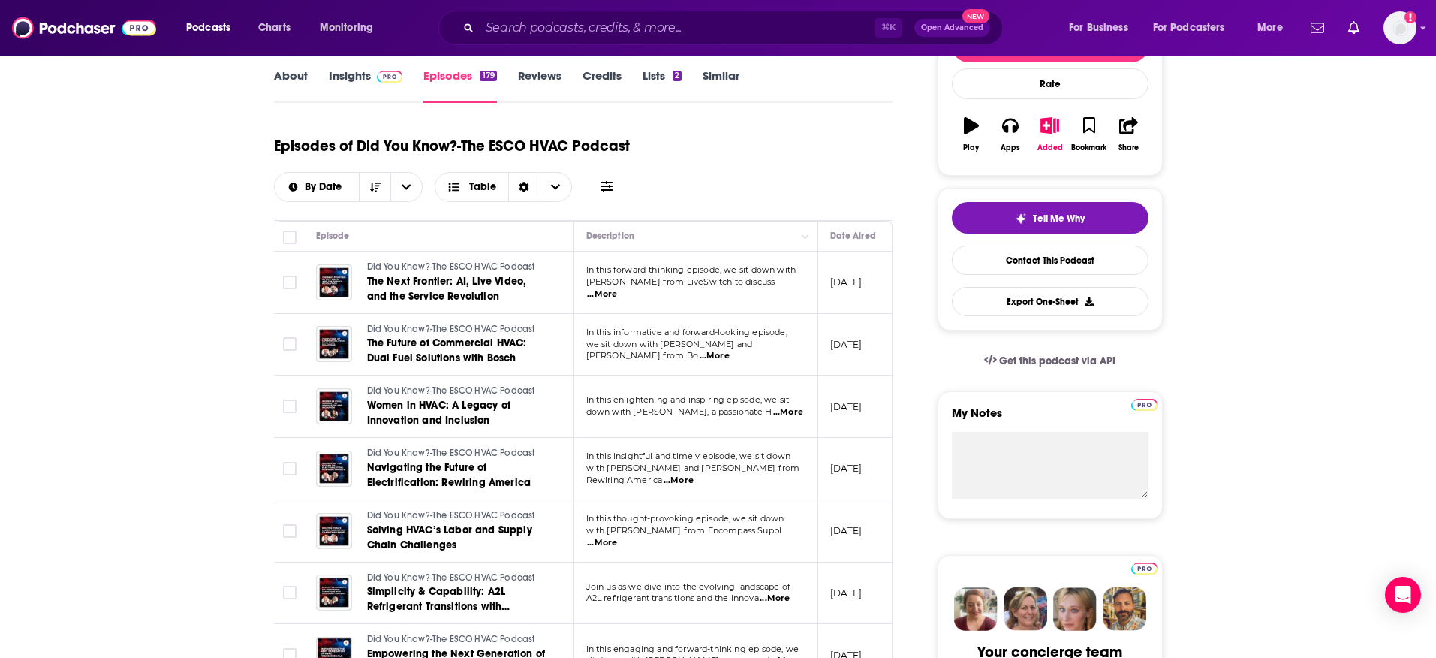
click at [694, 475] on span "...More" at bounding box center [679, 481] width 30 height 12
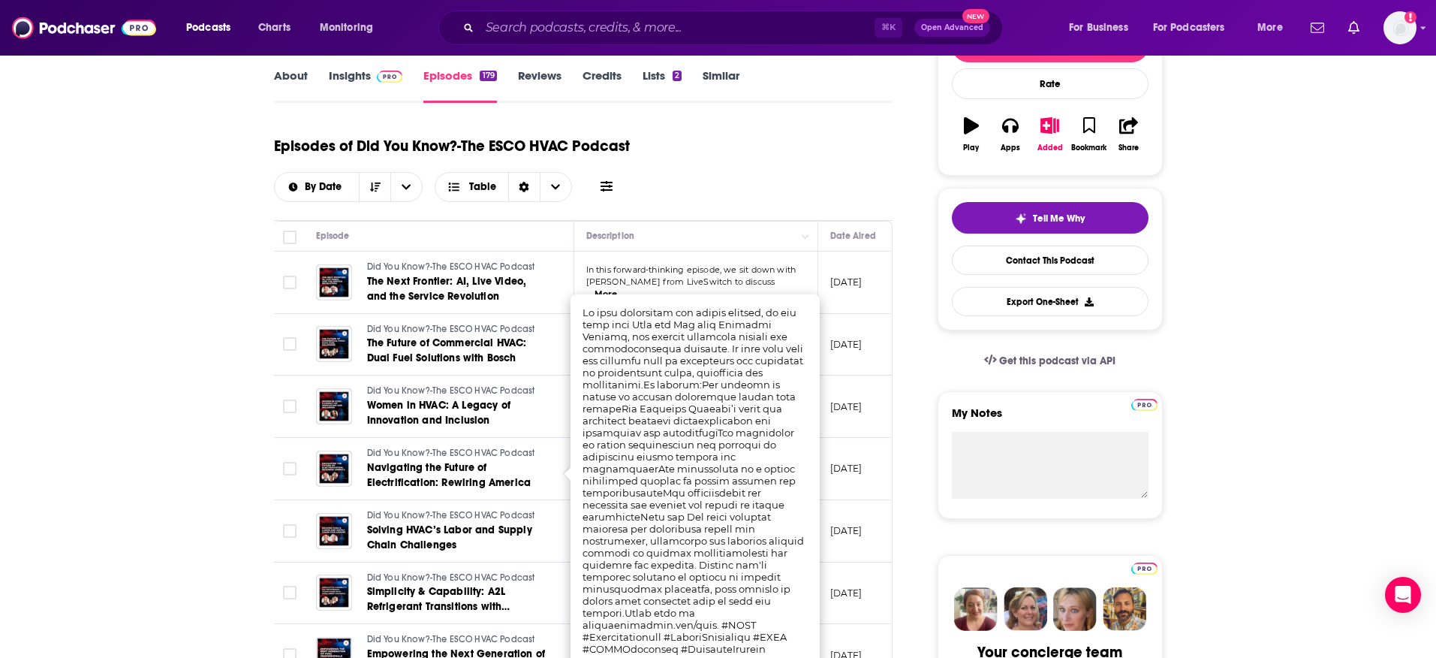
click at [787, 188] on div "Episodes of Did You Know?-The ESCO HVAC Podcast By Date Table" at bounding box center [583, 164] width 619 height 75
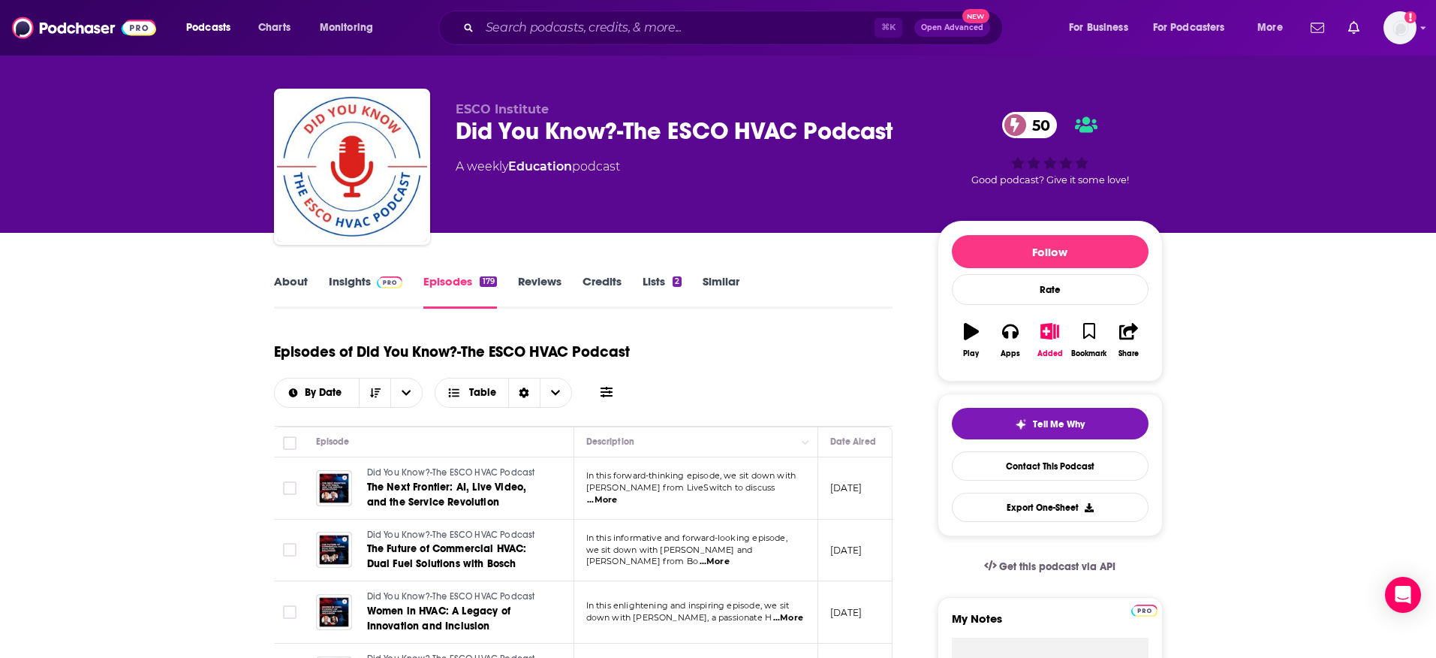
scroll to position [161, 0]
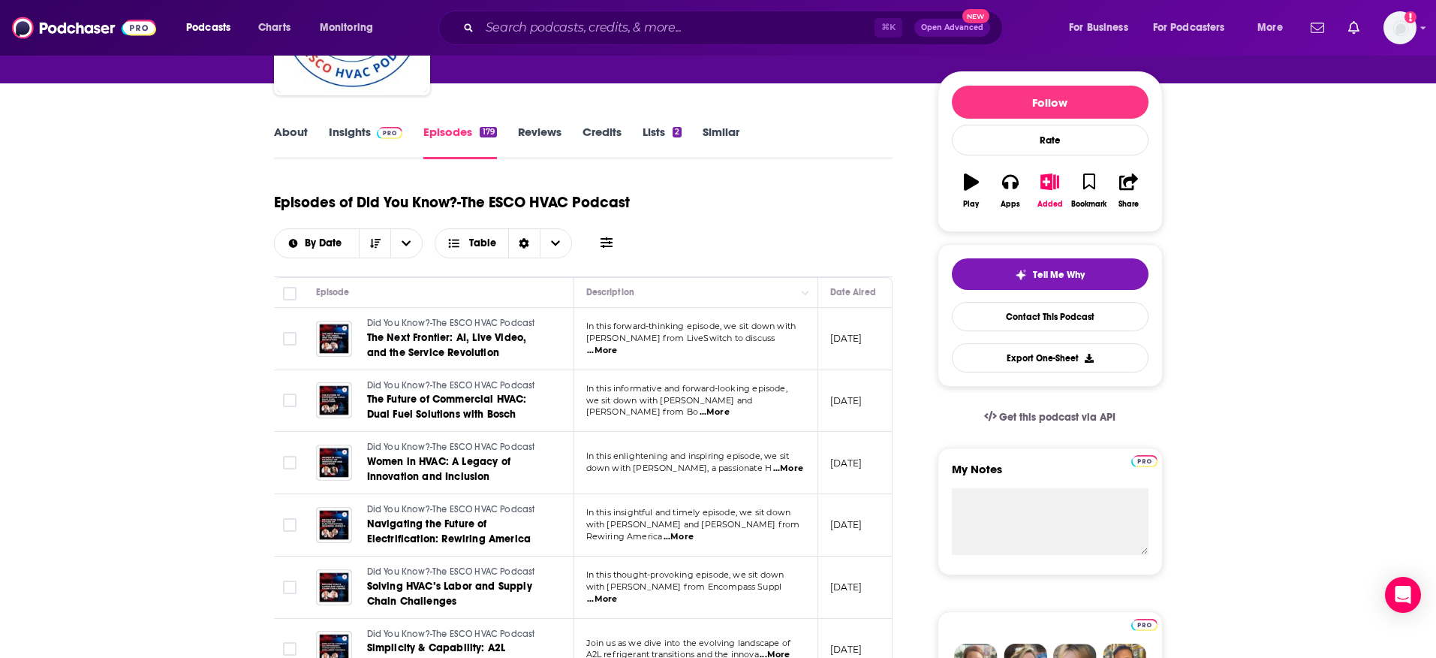
click at [288, 134] on link "About" at bounding box center [291, 142] width 34 height 35
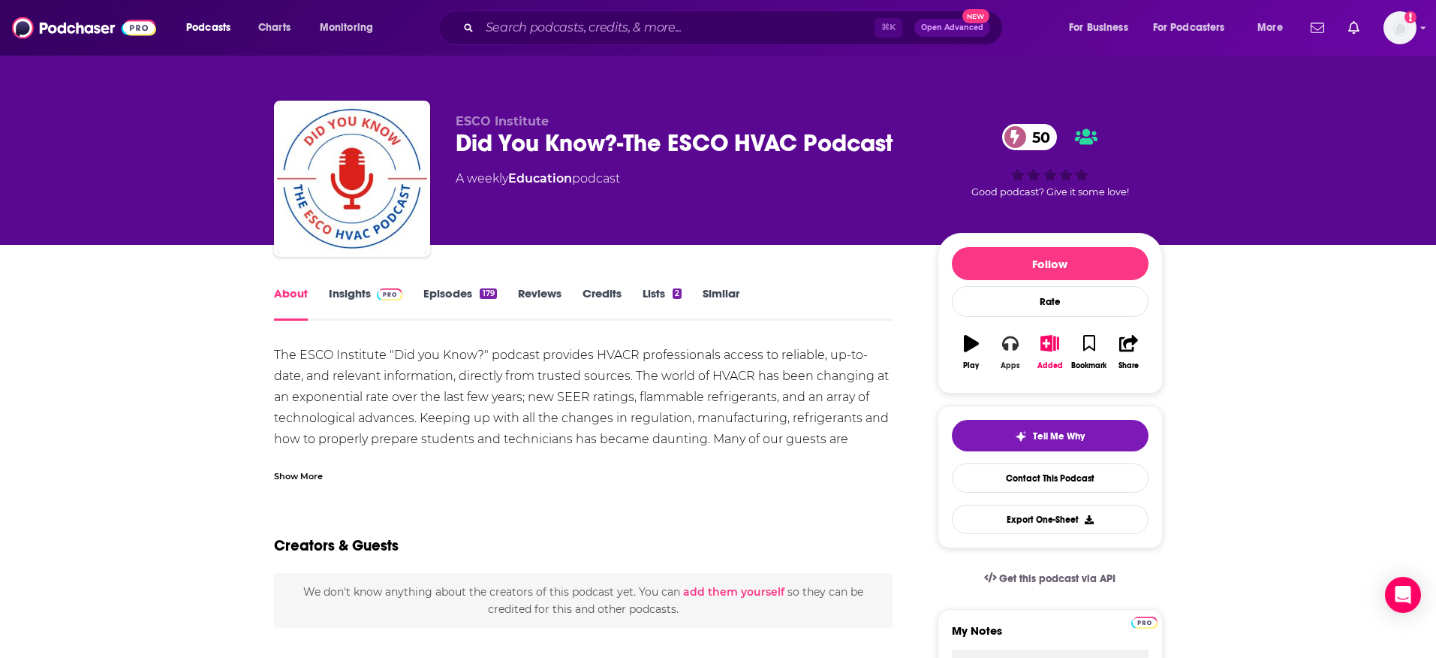
click at [1017, 345] on icon "button" at bounding box center [1010, 343] width 17 height 15
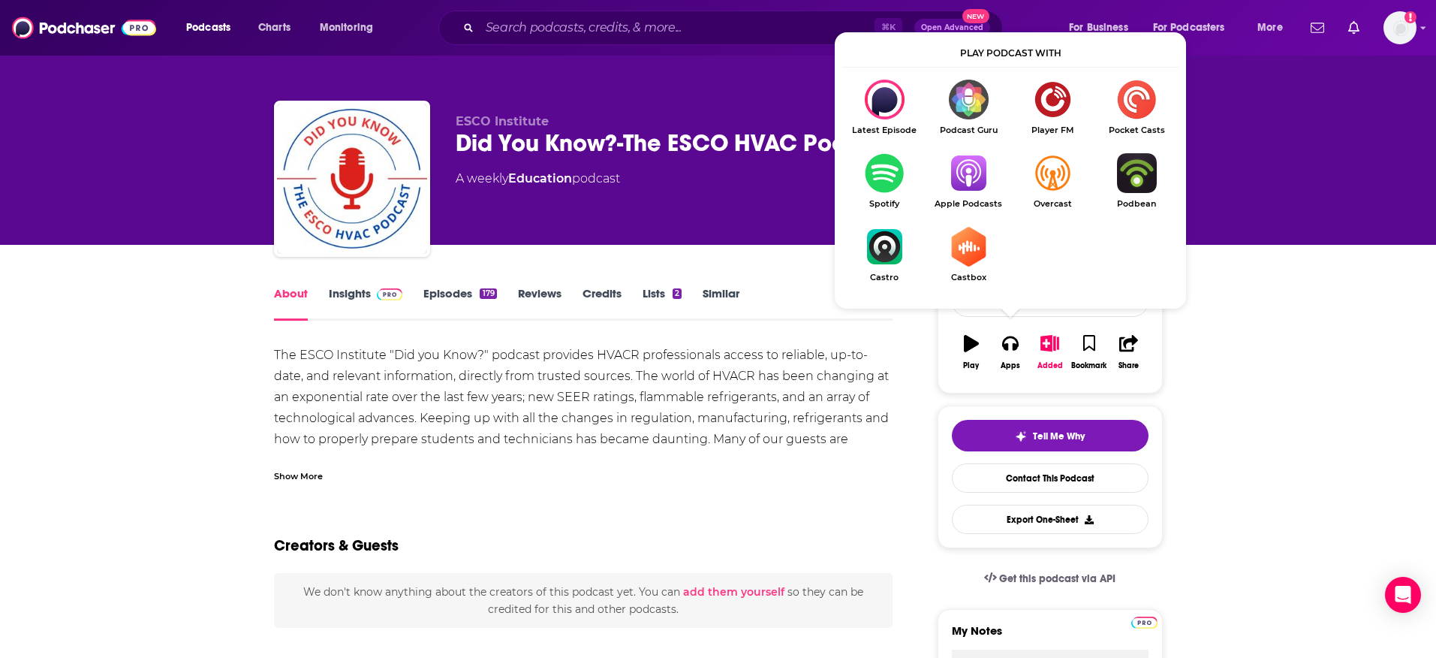
click at [966, 182] on img "Show Listen On dropdown" at bounding box center [969, 173] width 84 height 40
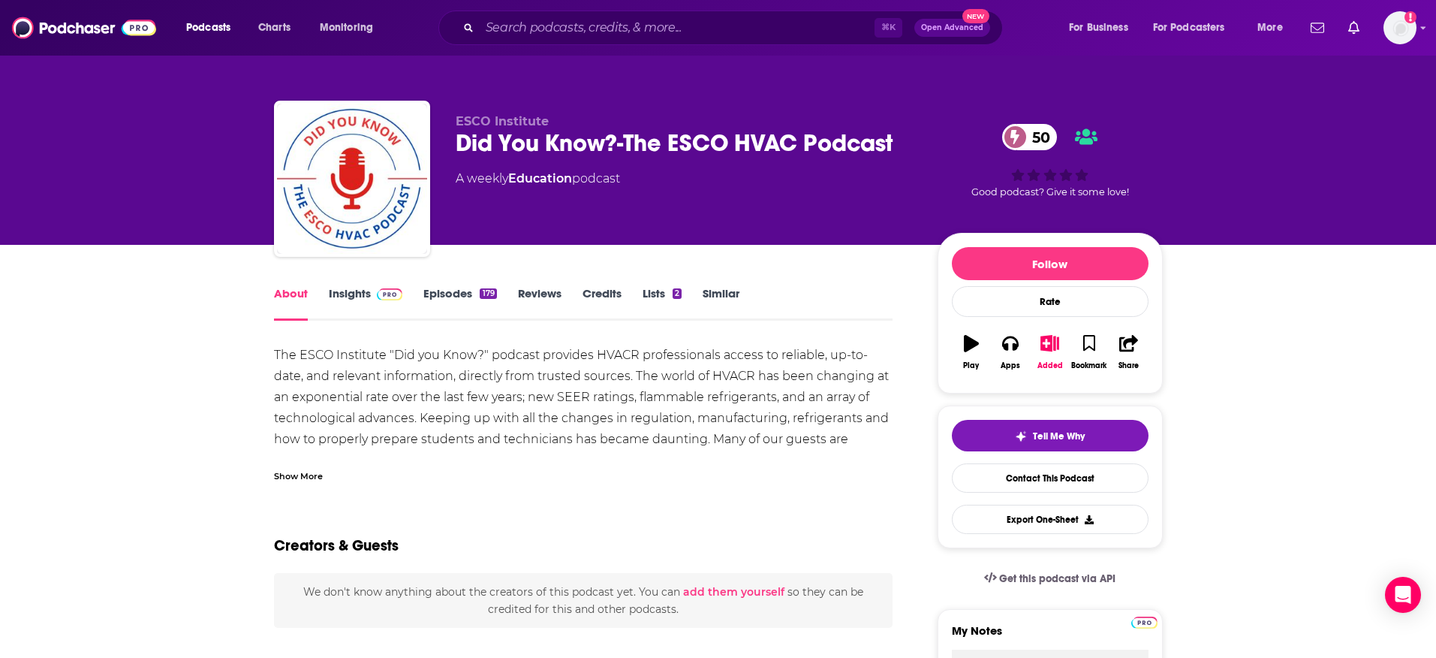
click at [378, 300] on link "Insights" at bounding box center [366, 303] width 74 height 35
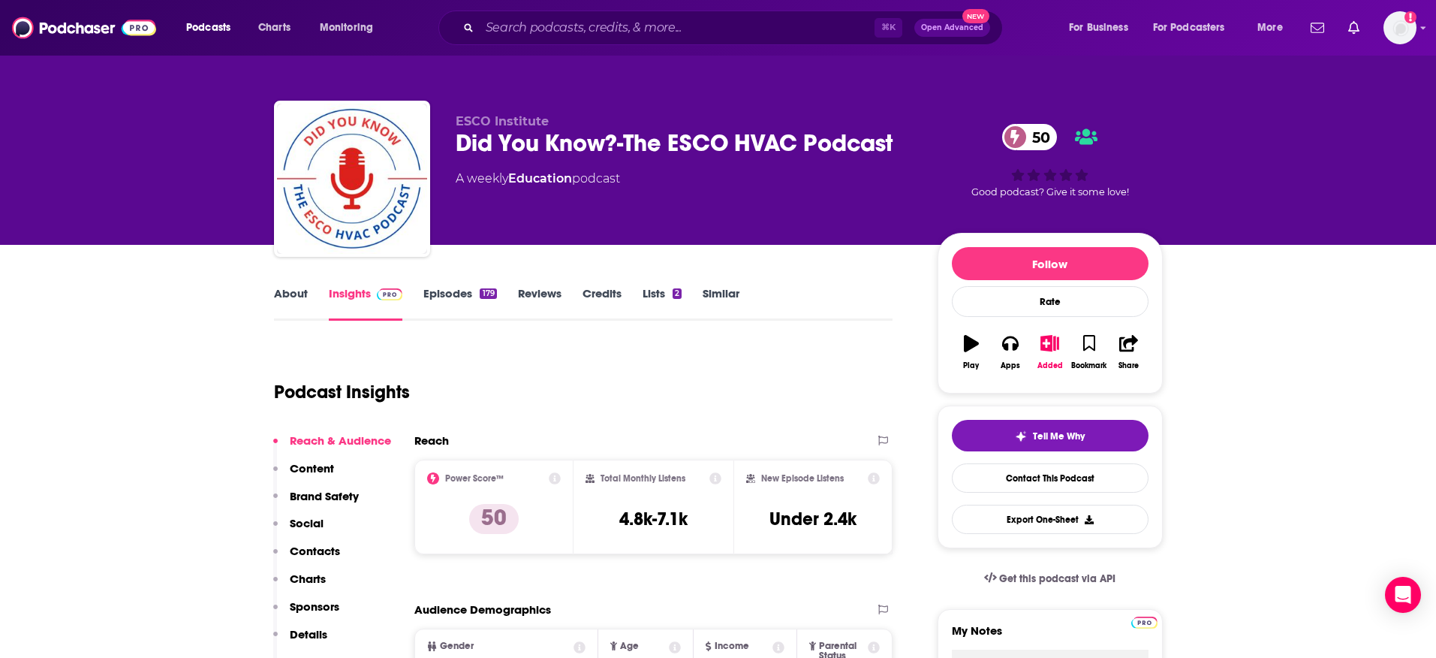
click at [622, 145] on div "Did You Know?-The ESCO HVAC Podcast 50" at bounding box center [685, 142] width 458 height 29
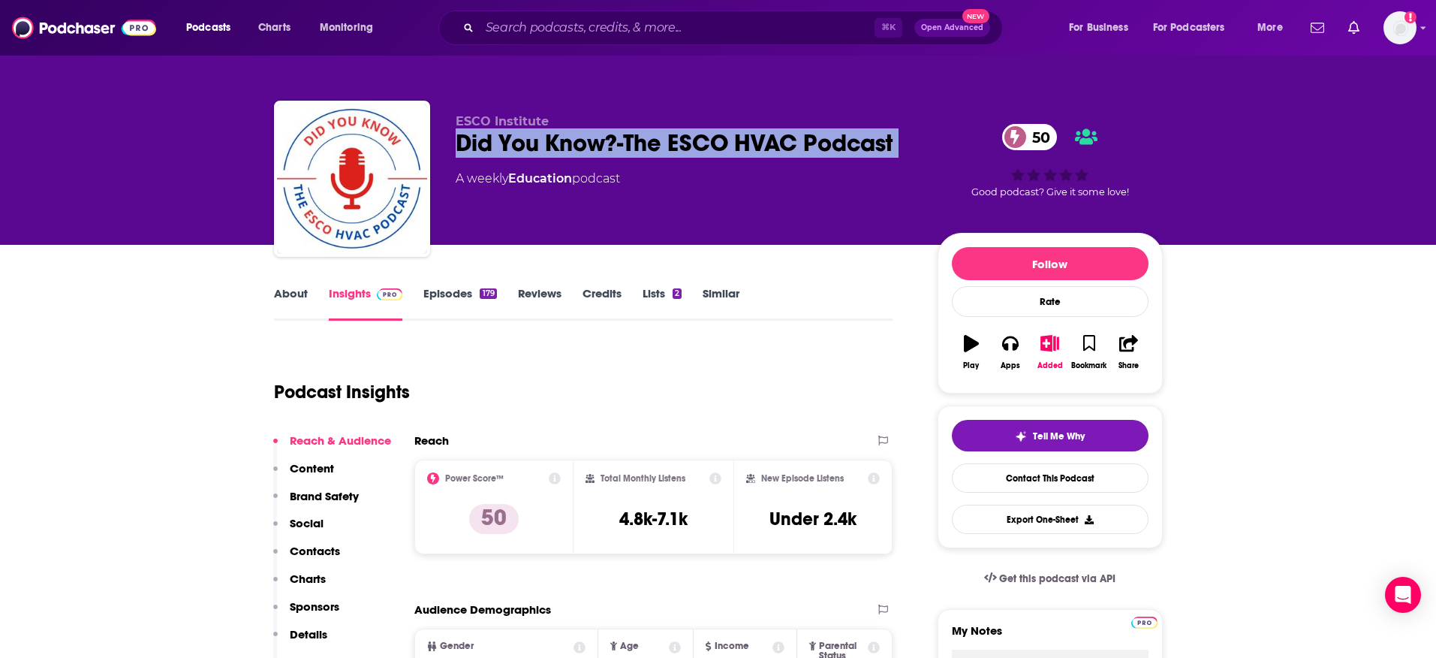
click at [622, 145] on div "Did You Know?-The ESCO HVAC Podcast 50" at bounding box center [685, 142] width 458 height 29
copy div "Did You Know?-The ESCO HVAC Podcast 50"
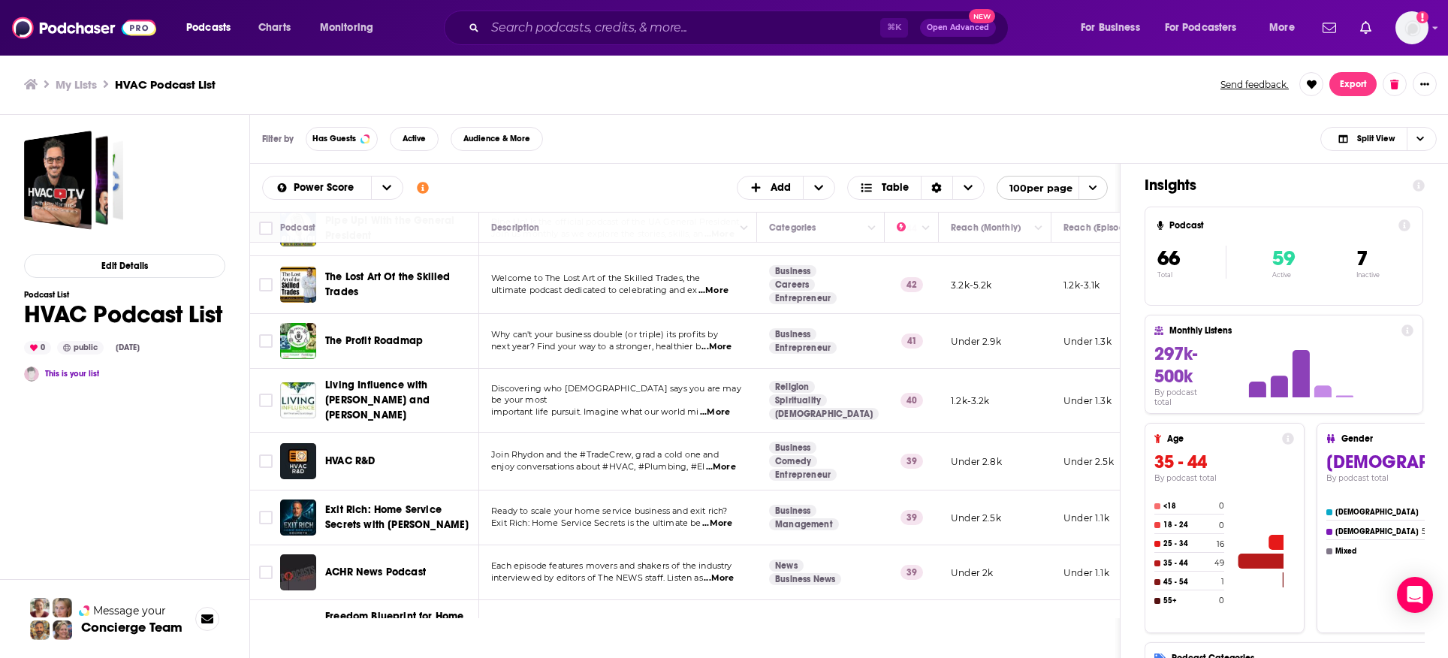
scroll to position [1069, 0]
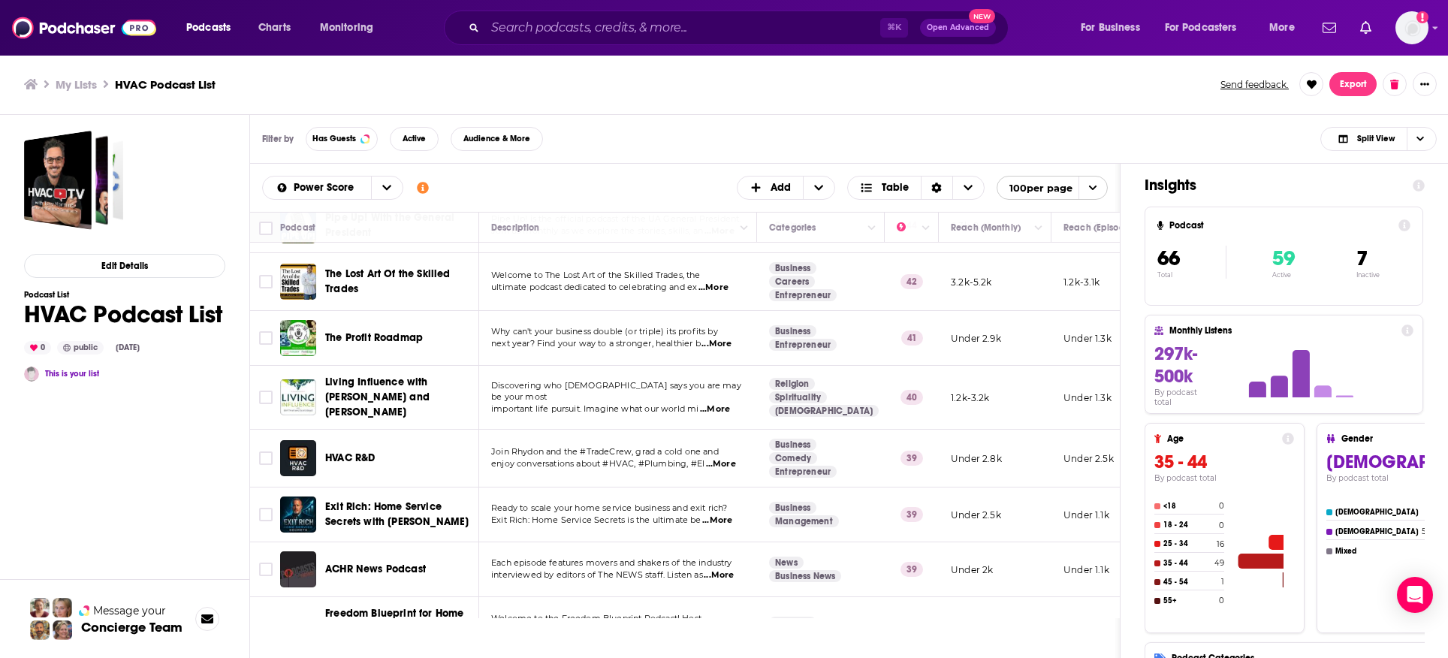
click at [725, 458] on span "...More" at bounding box center [721, 464] width 30 height 12
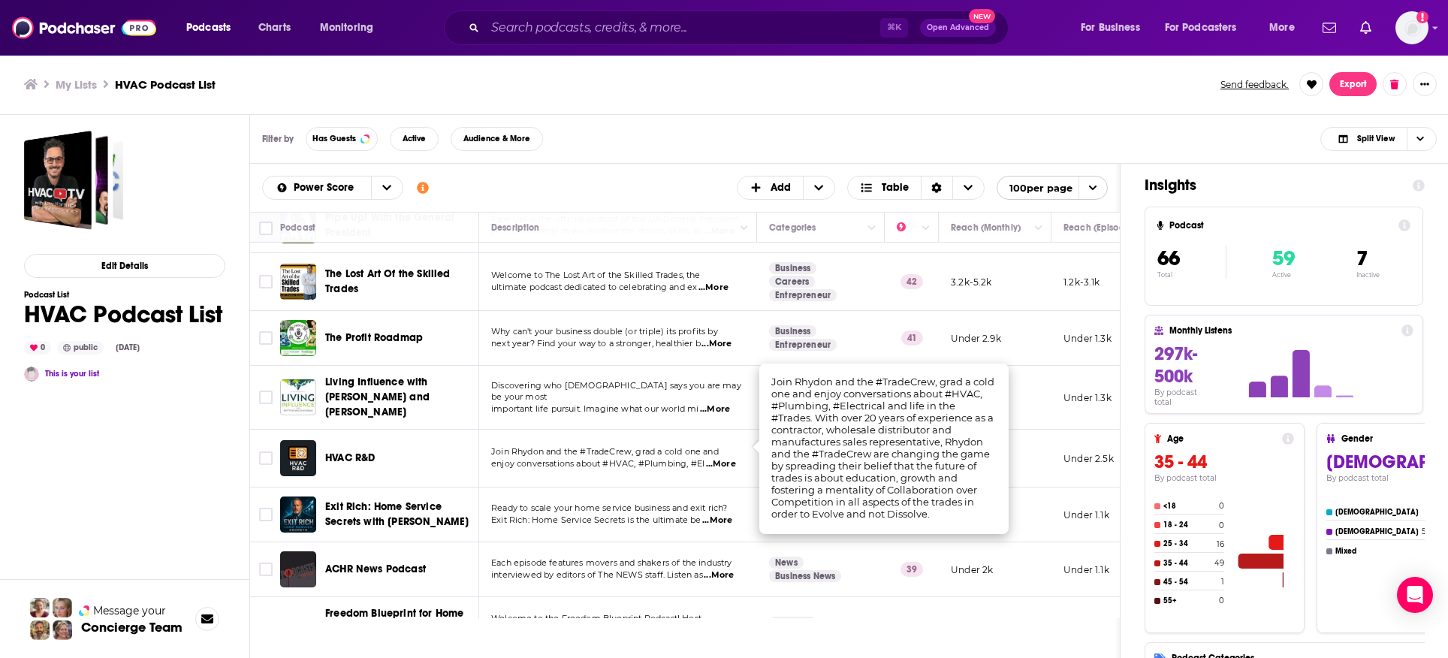
click at [725, 458] on span "...More" at bounding box center [721, 464] width 30 height 12
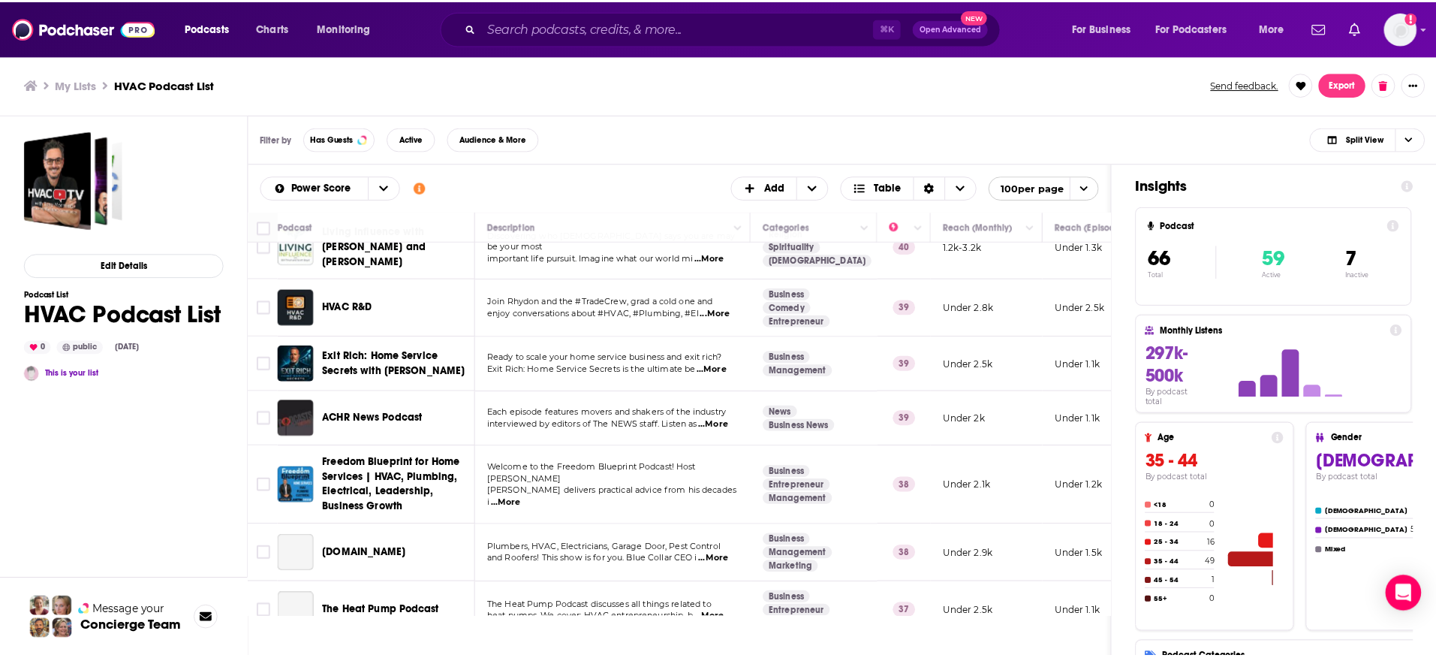
scroll to position [1276, 0]
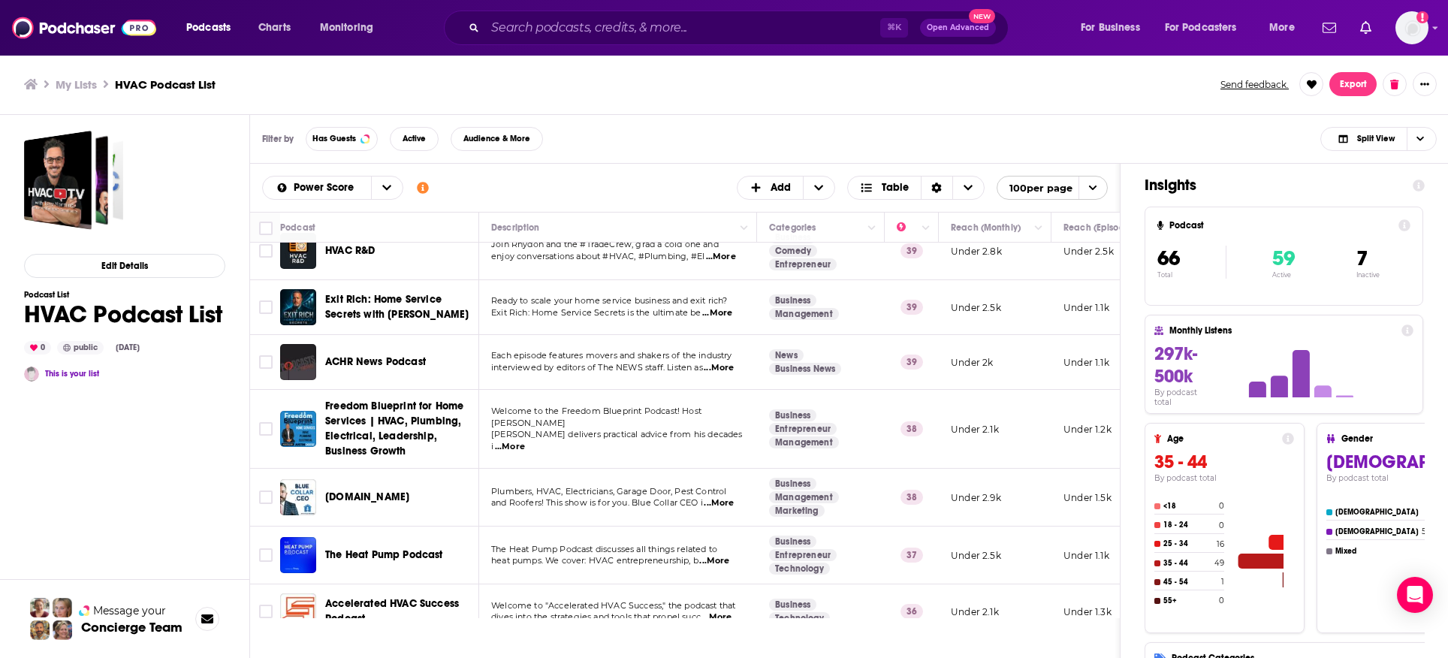
click at [725, 362] on span "...More" at bounding box center [719, 368] width 30 height 12
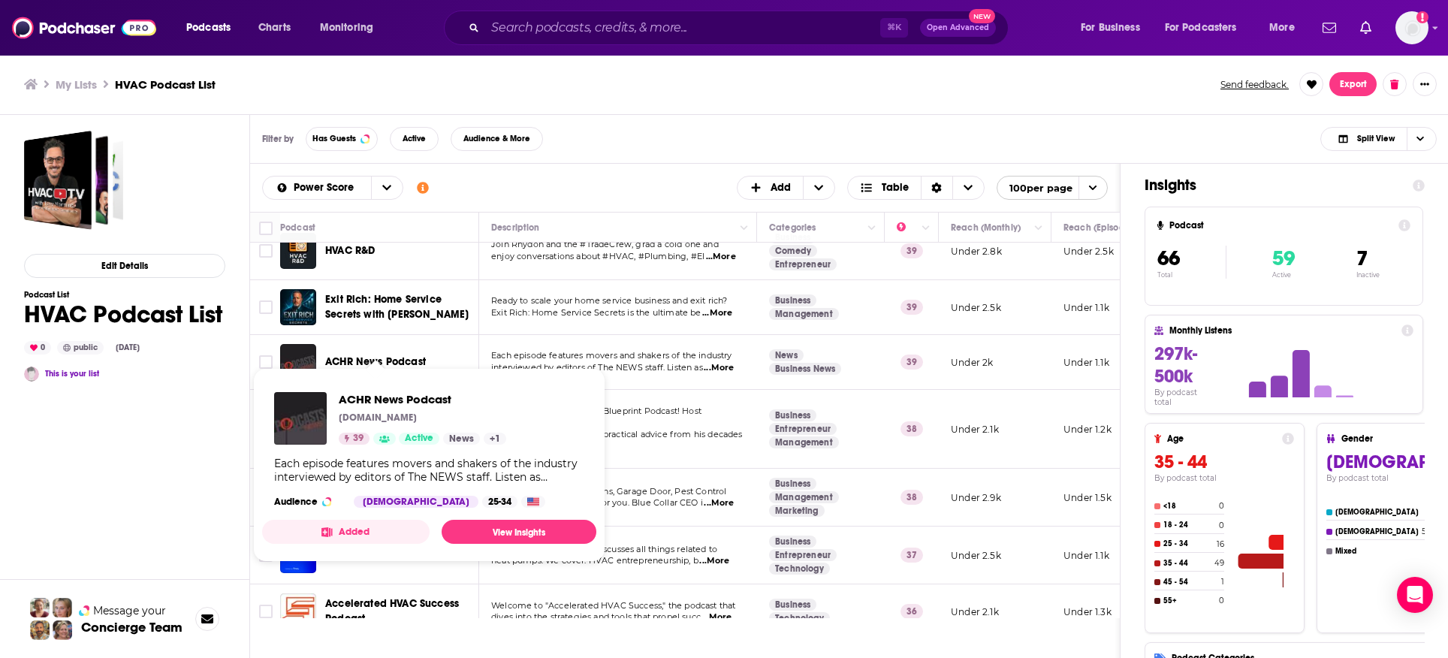
click at [387, 355] on span "ACHR News Podcast" at bounding box center [375, 361] width 101 height 13
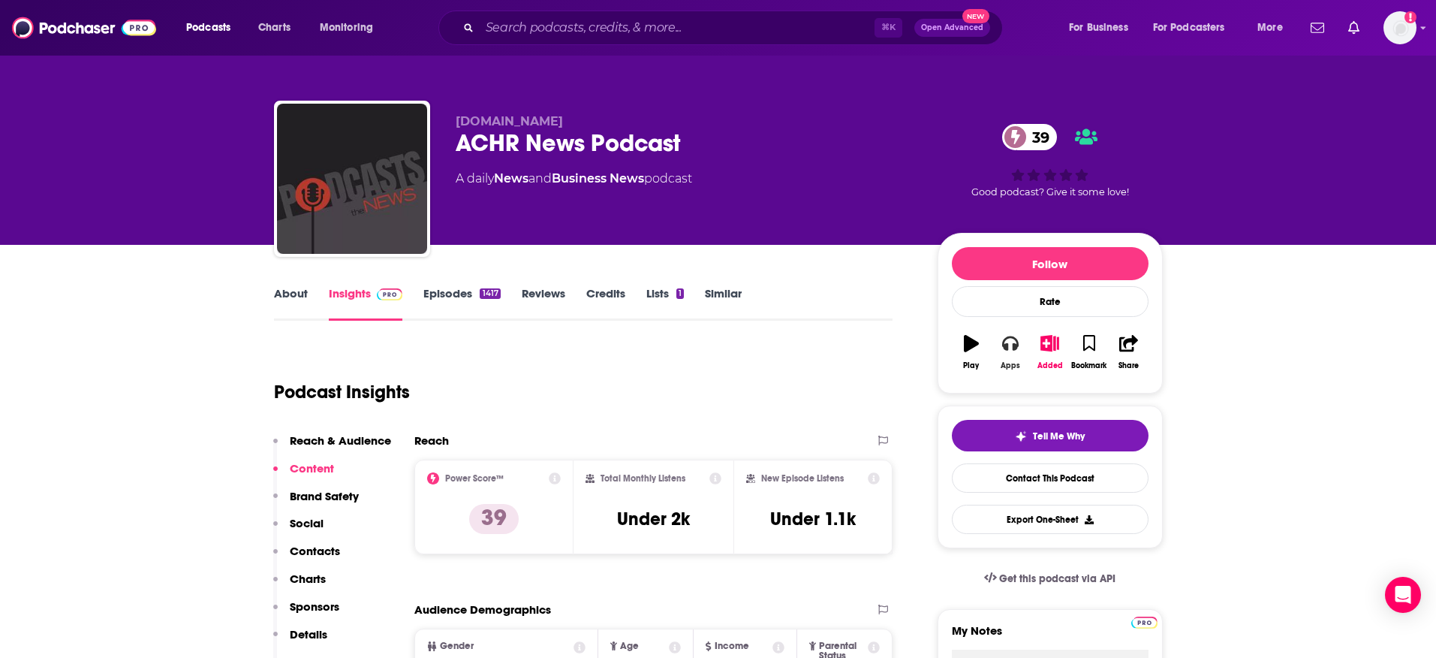
click at [1010, 349] on icon "button" at bounding box center [1010, 343] width 17 height 17
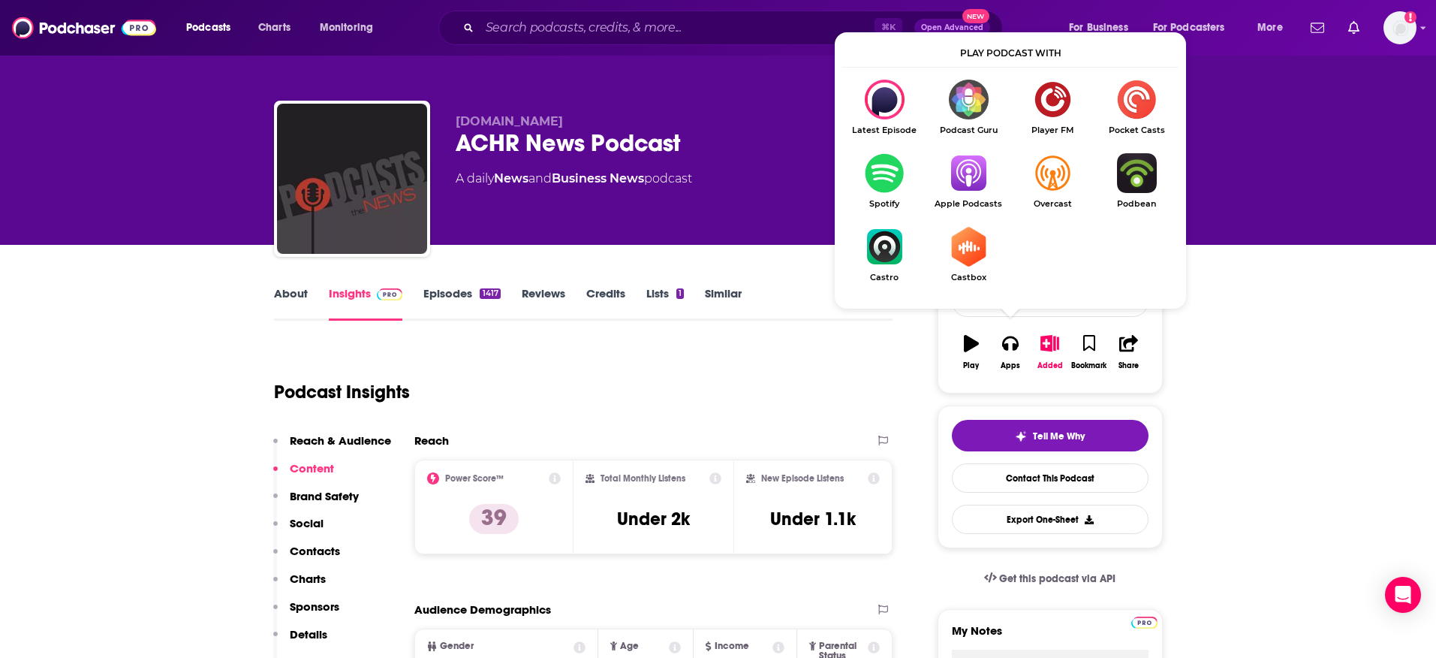
click at [967, 188] on img "Show Listen On dropdown" at bounding box center [969, 173] width 84 height 40
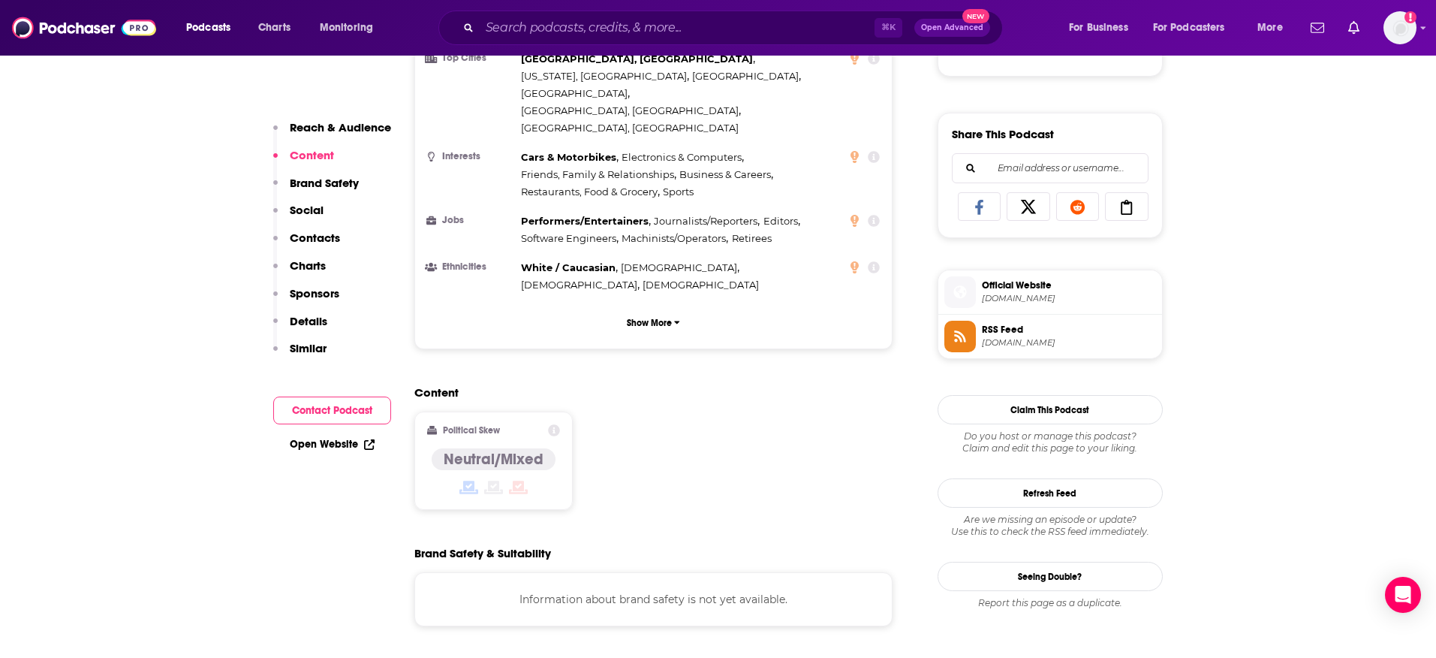
scroll to position [1376, 0]
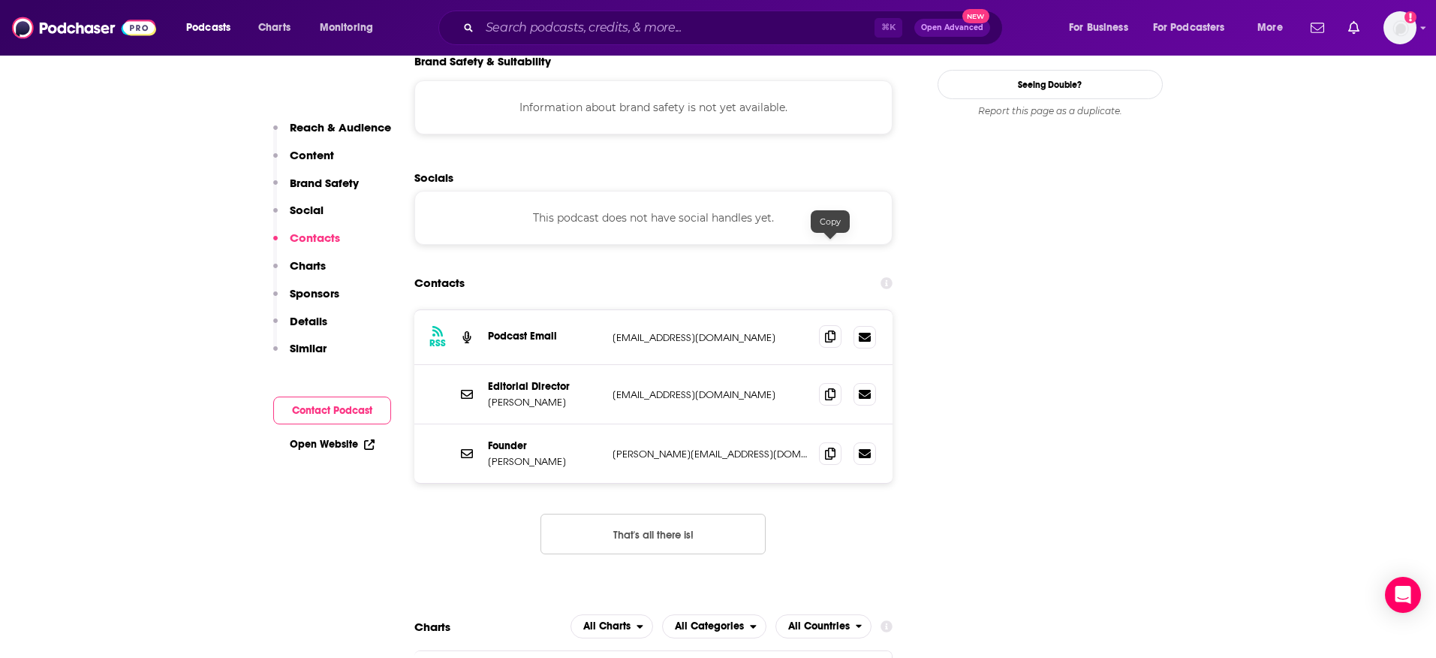
click at [830, 330] on icon at bounding box center [830, 336] width 11 height 12
click at [835, 387] on icon at bounding box center [830, 393] width 11 height 12
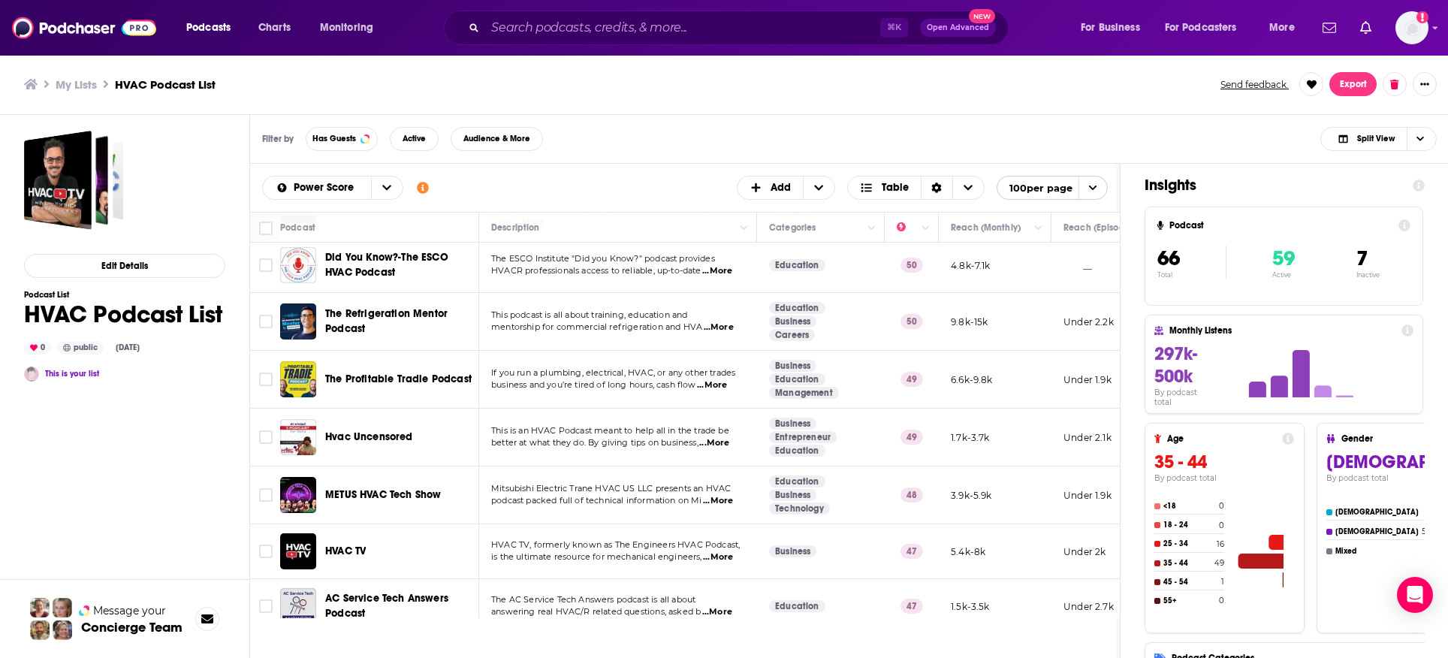
scroll to position [567, 0]
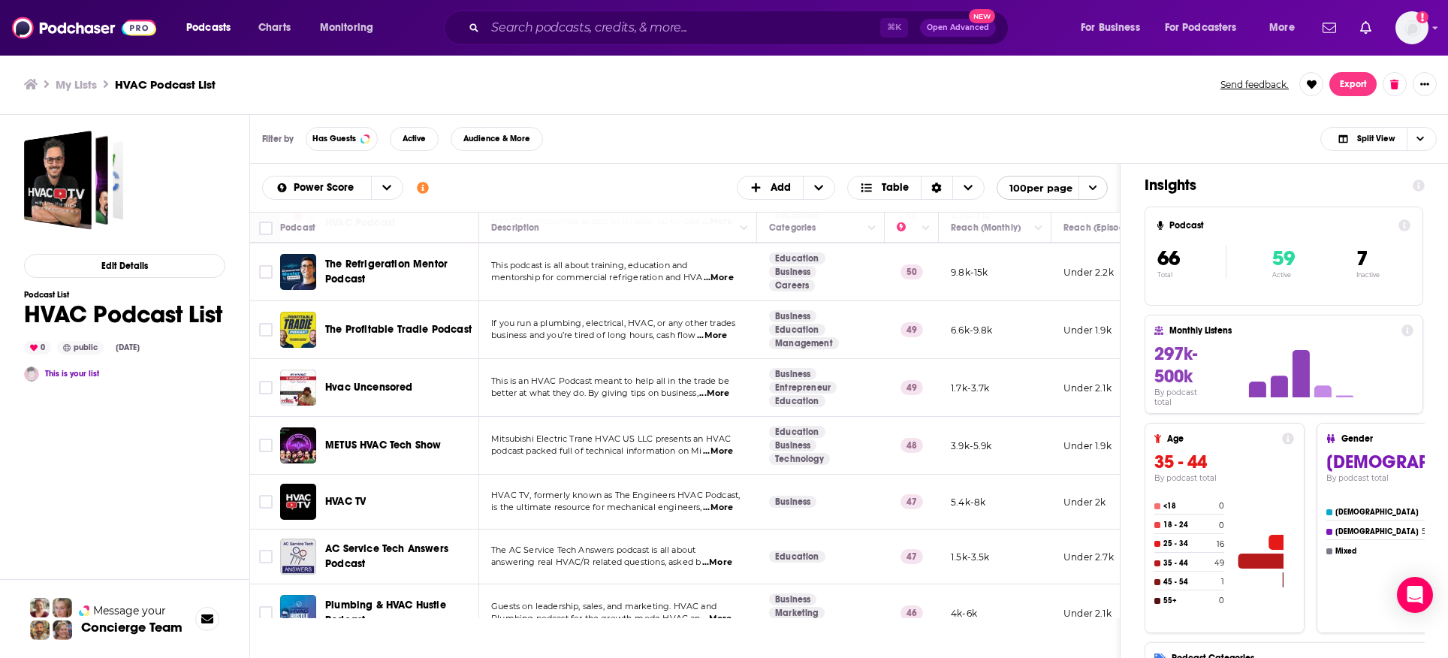
click at [719, 330] on span "...More" at bounding box center [712, 336] width 30 height 12
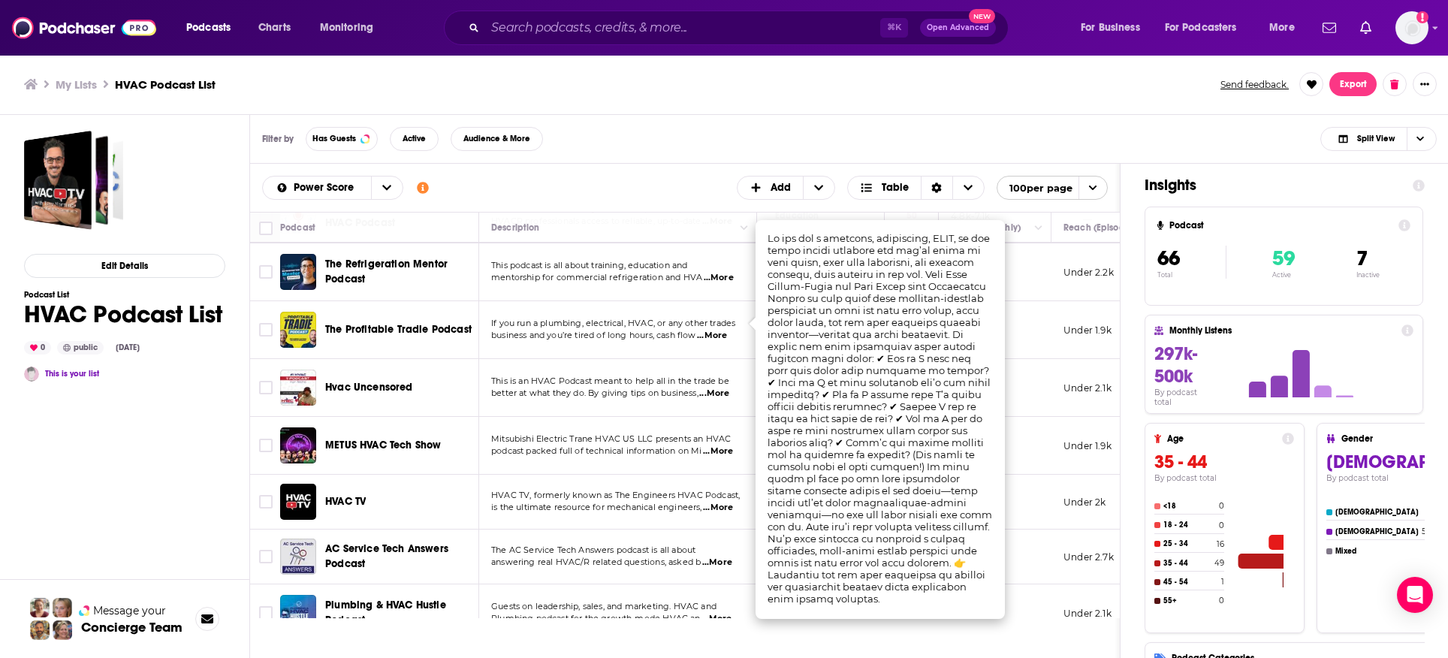
click at [719, 330] on span "...More" at bounding box center [712, 336] width 30 height 12
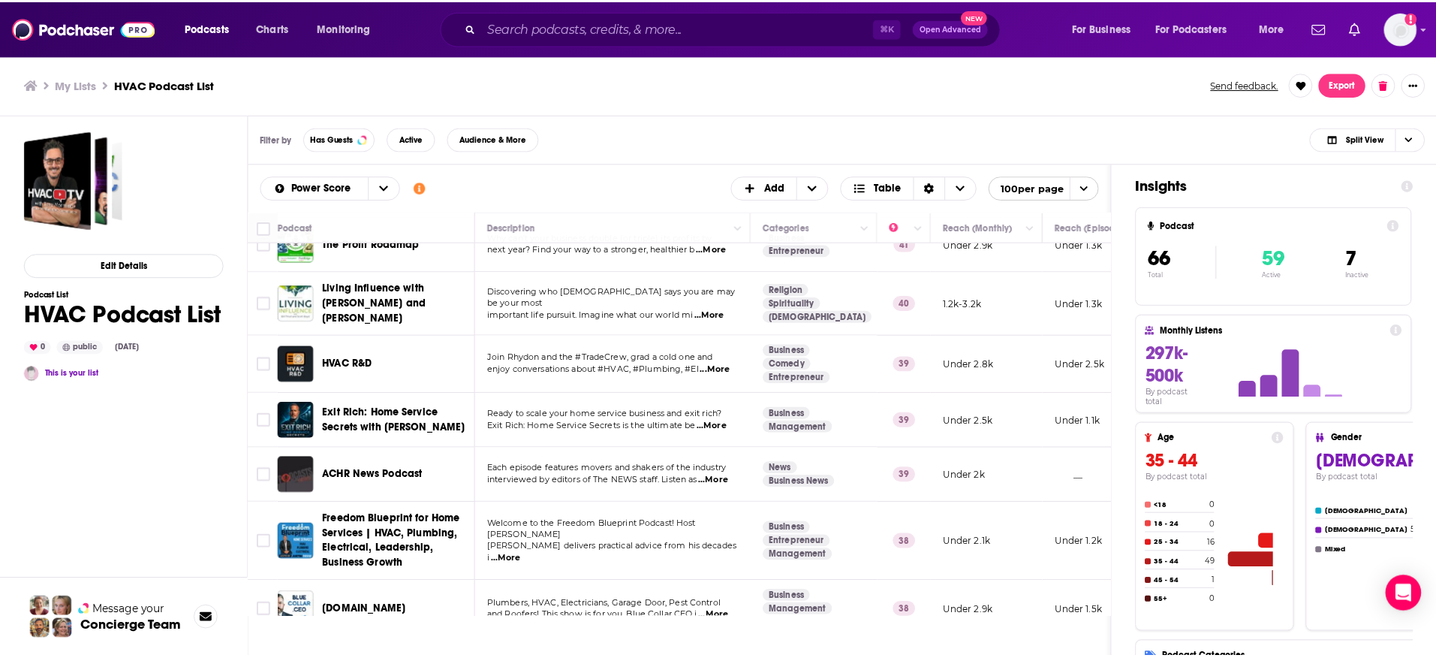
scroll to position [1136, 0]
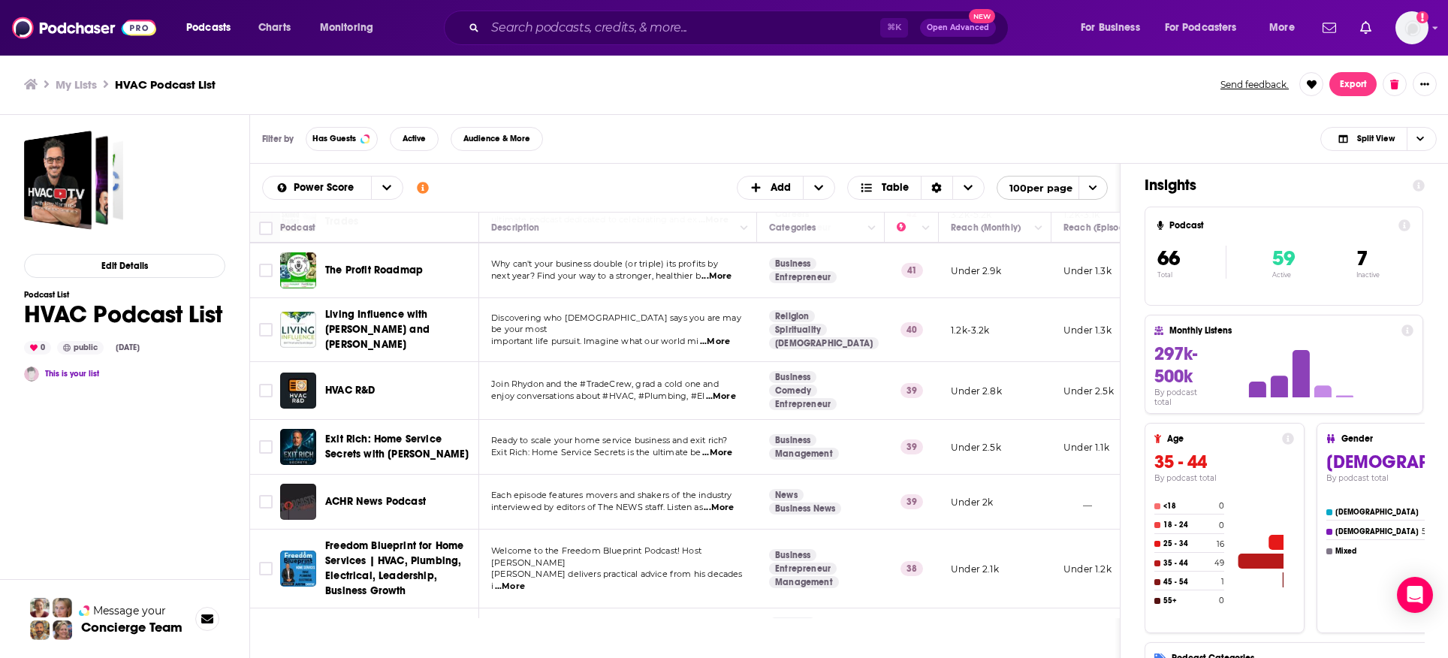
click at [723, 390] on span "...More" at bounding box center [721, 396] width 30 height 12
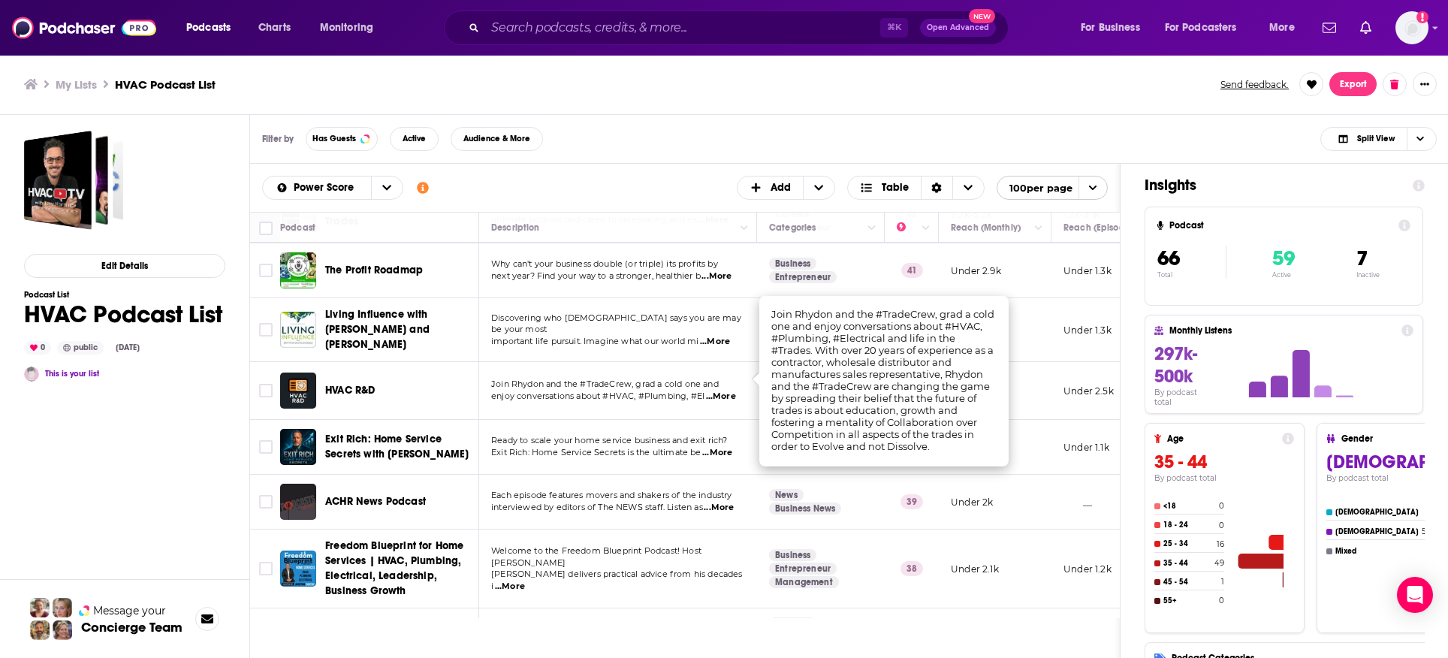
click at [360, 384] on span "HVAC R&D" at bounding box center [350, 390] width 50 height 13
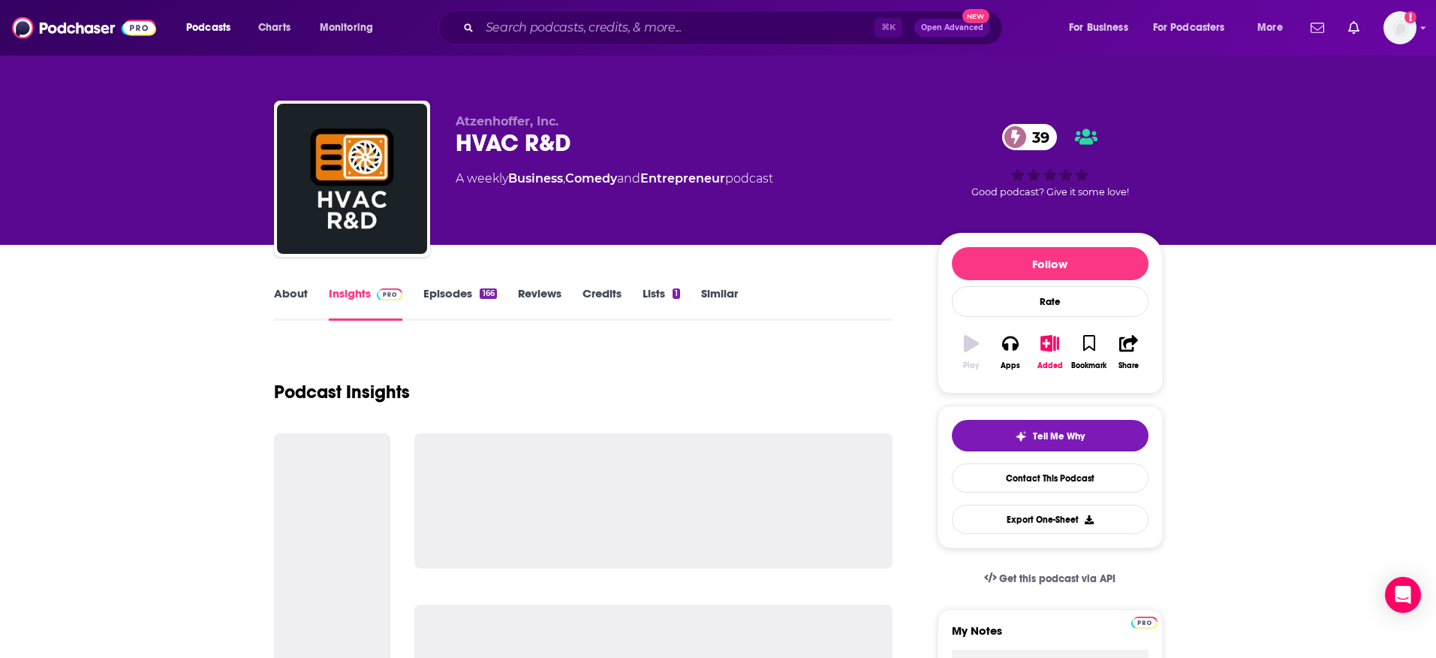
click at [485, 288] on div "166" at bounding box center [488, 293] width 17 height 11
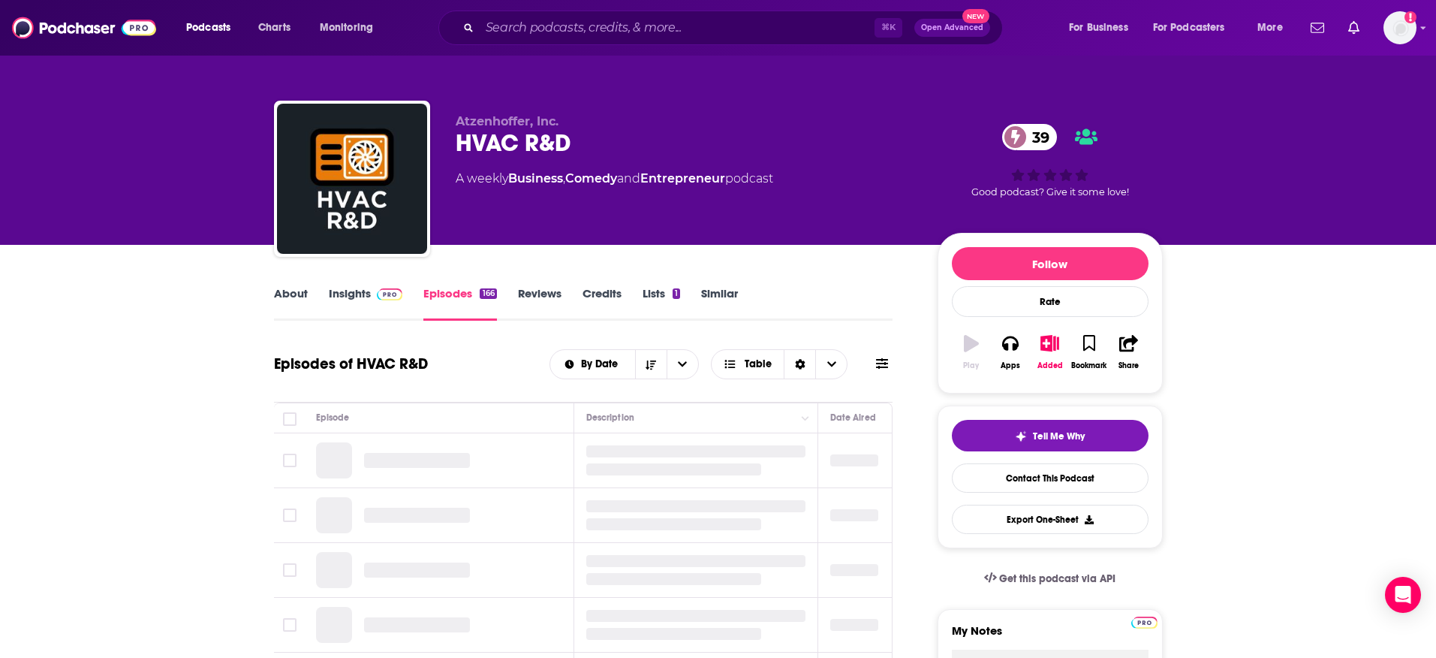
click at [536, 288] on link "Reviews" at bounding box center [540, 303] width 44 height 35
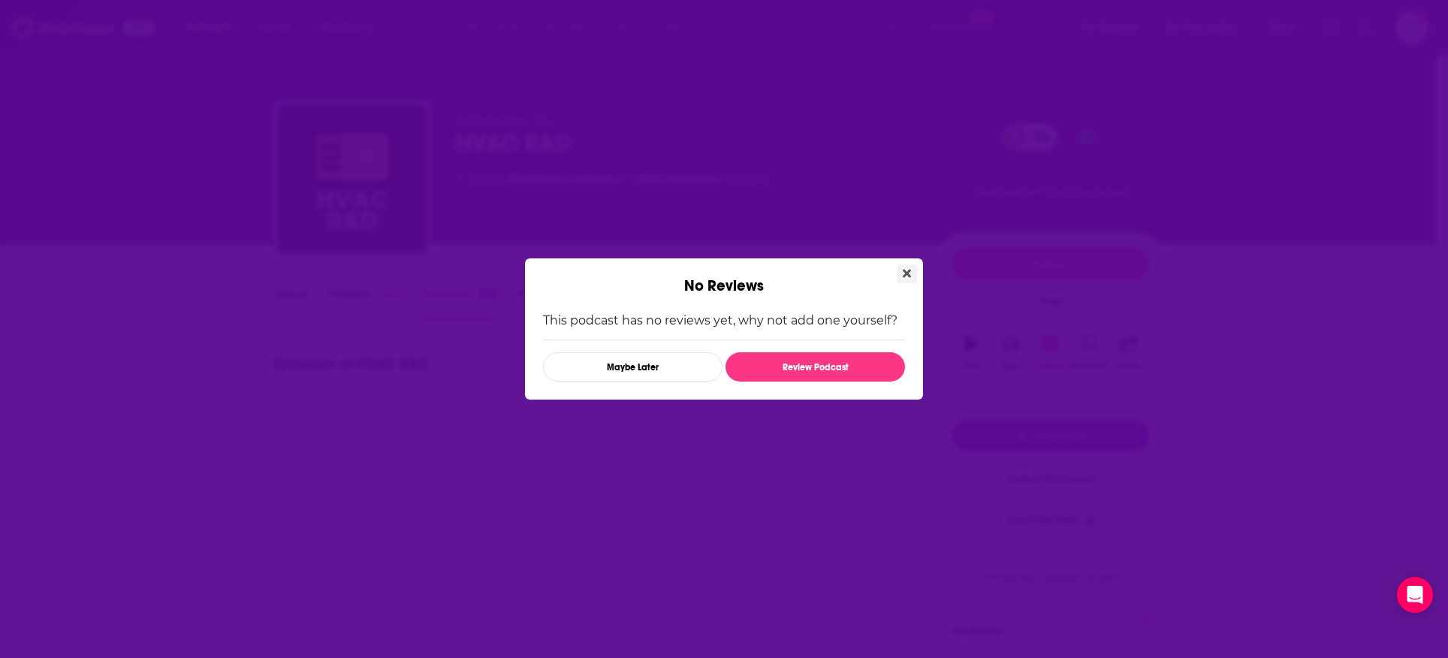
click at [911, 276] on button "Close" at bounding box center [907, 273] width 20 height 19
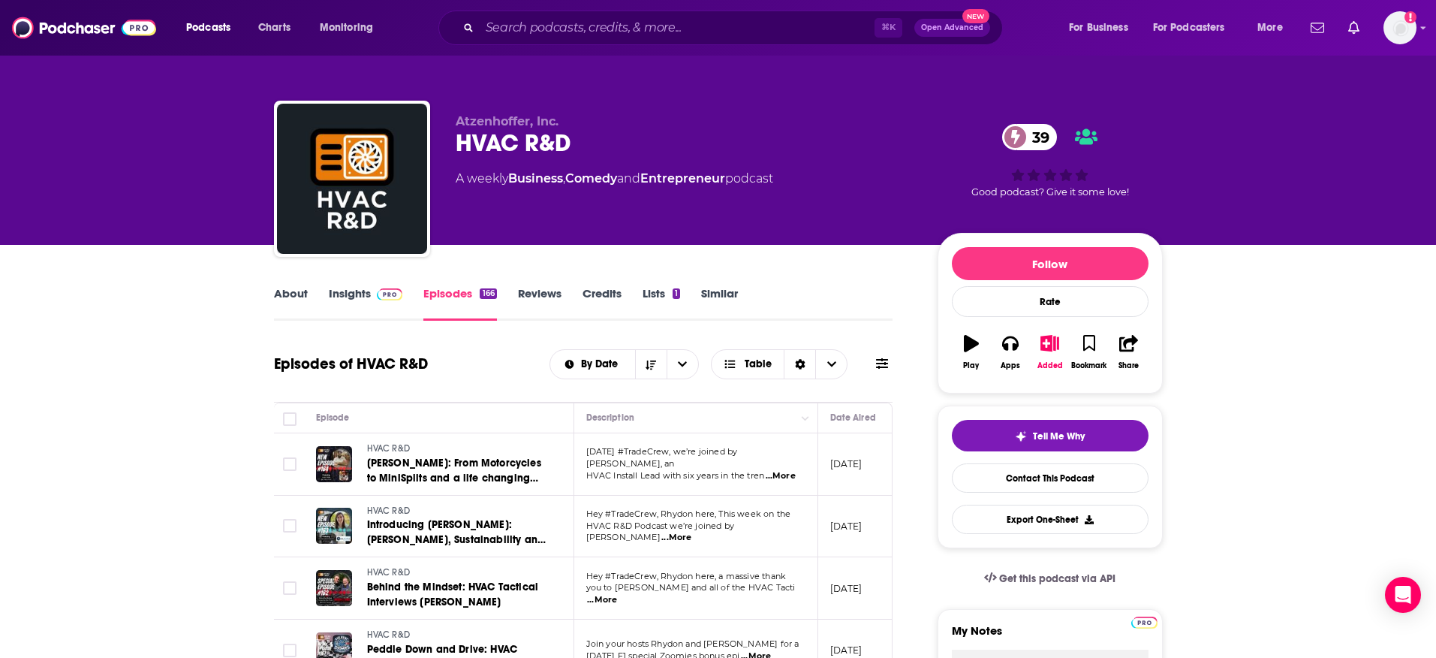
click at [692, 533] on span "...More" at bounding box center [677, 538] width 30 height 12
click at [1011, 347] on icon "button" at bounding box center [1010, 343] width 17 height 17
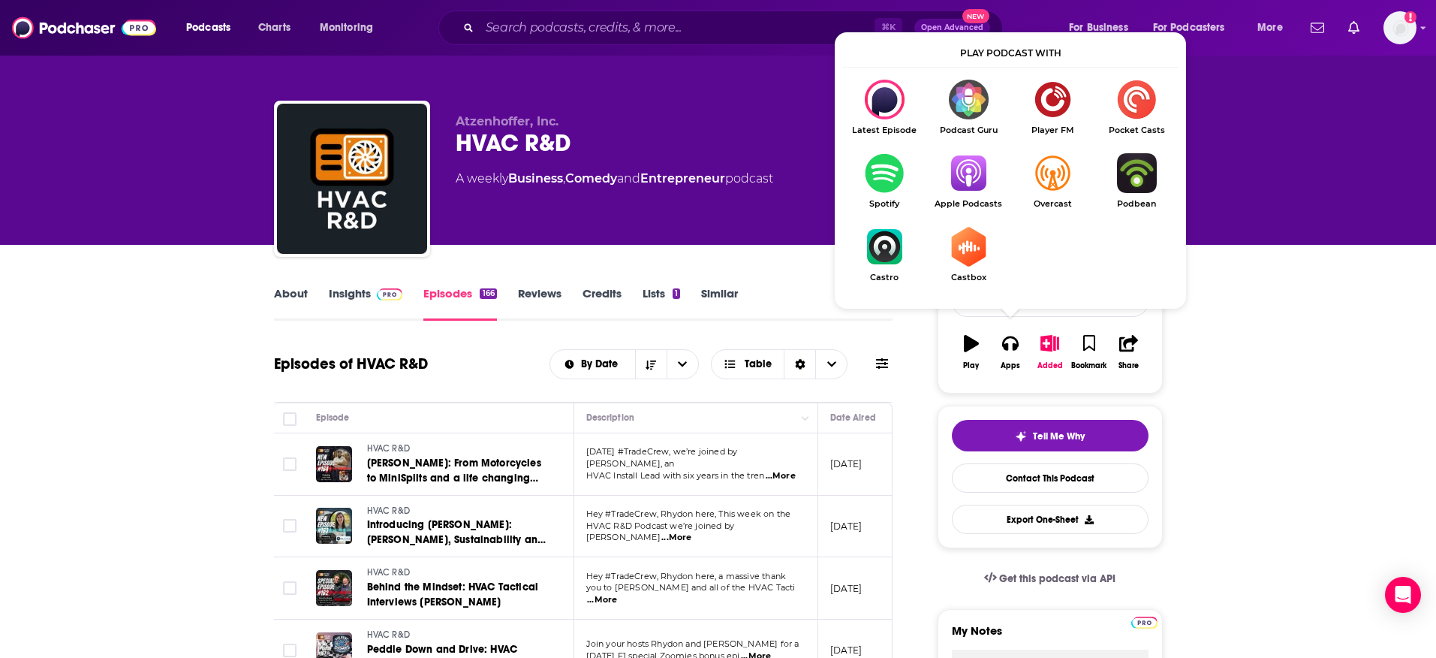
click at [951, 184] on img "Show Listen On dropdown" at bounding box center [969, 173] width 84 height 40
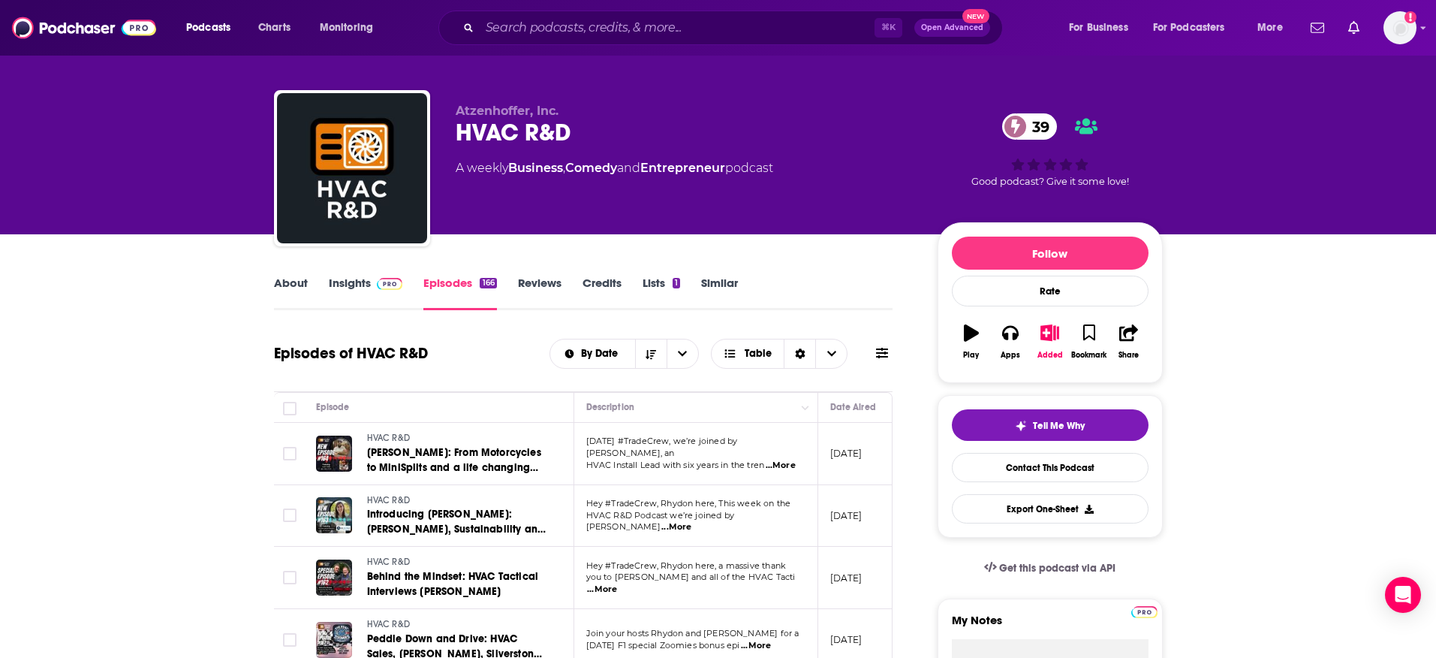
scroll to position [24, 0]
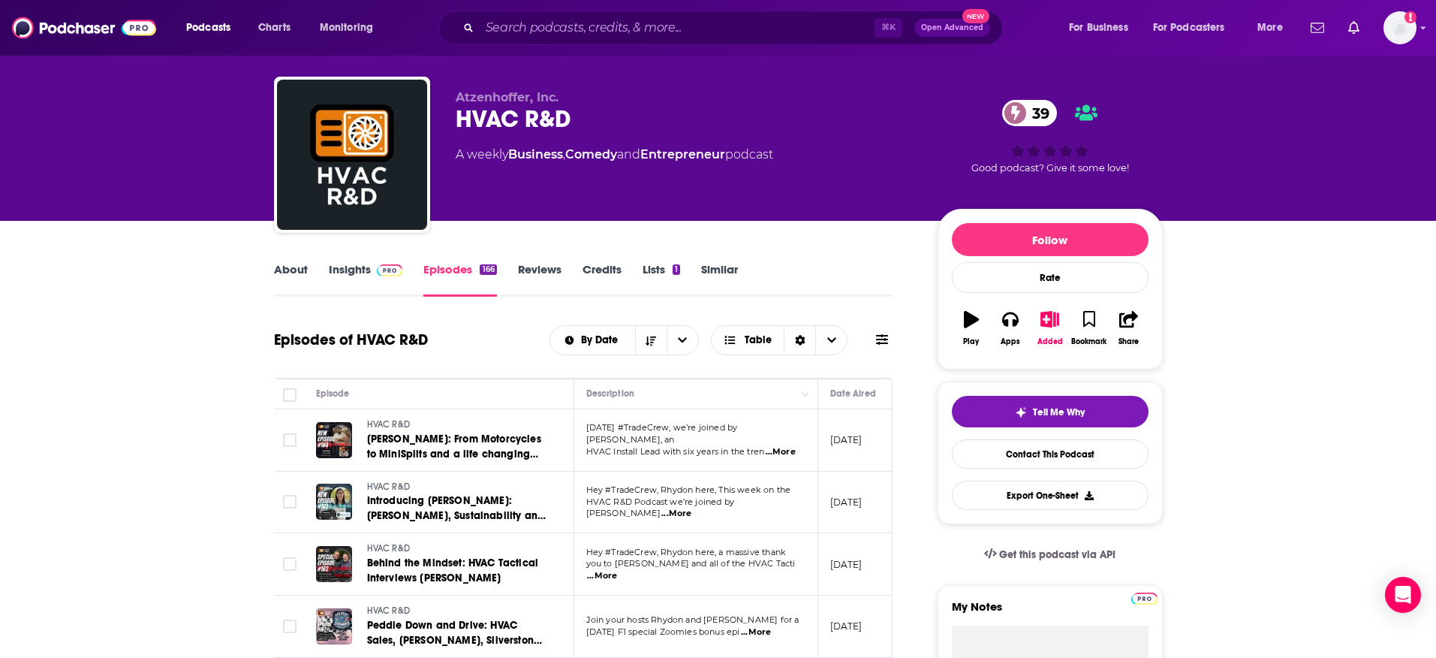
click at [371, 266] on span at bounding box center [387, 269] width 32 height 14
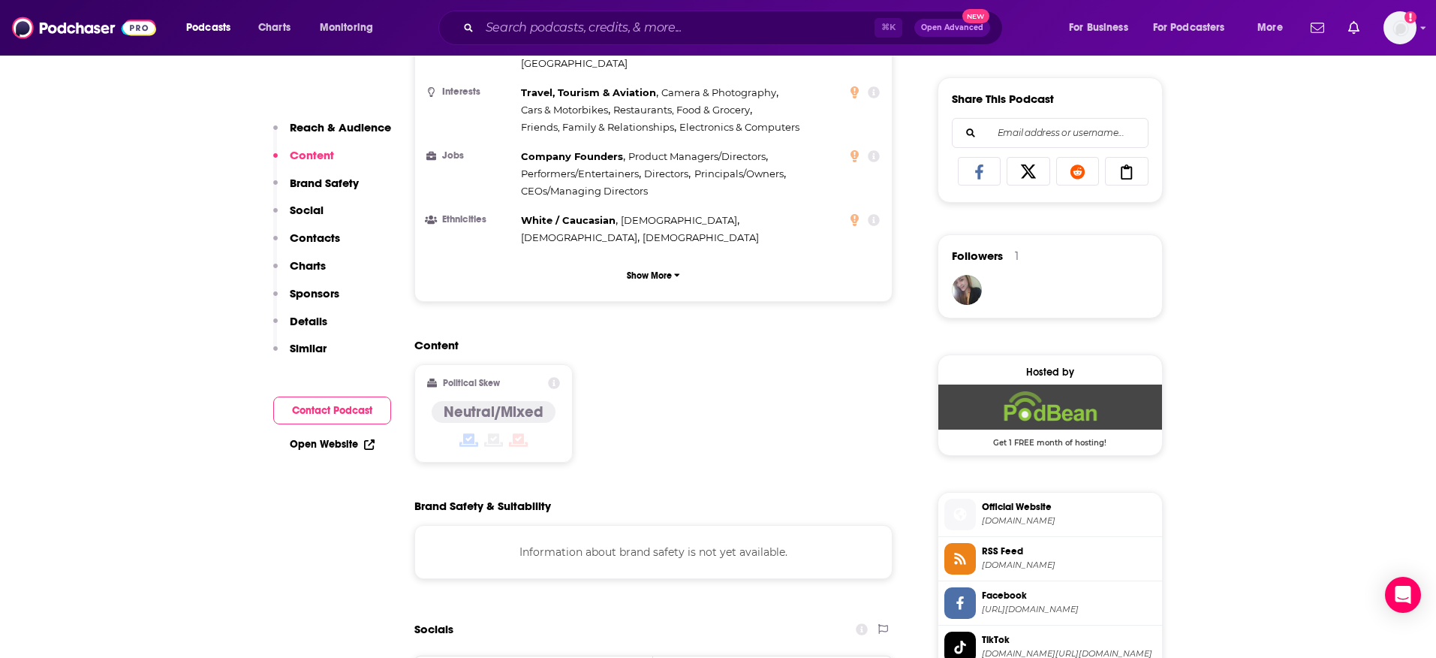
scroll to position [1367, 0]
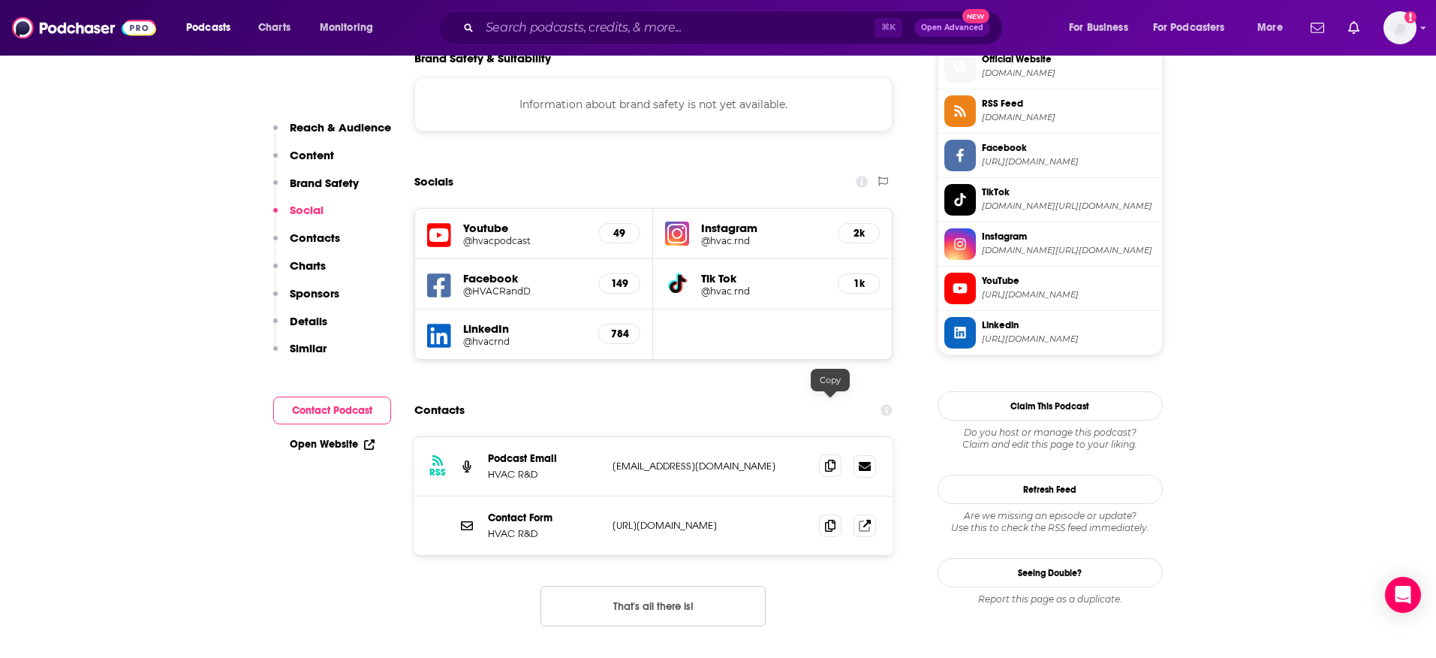
click at [824, 454] on span at bounding box center [830, 465] width 23 height 23
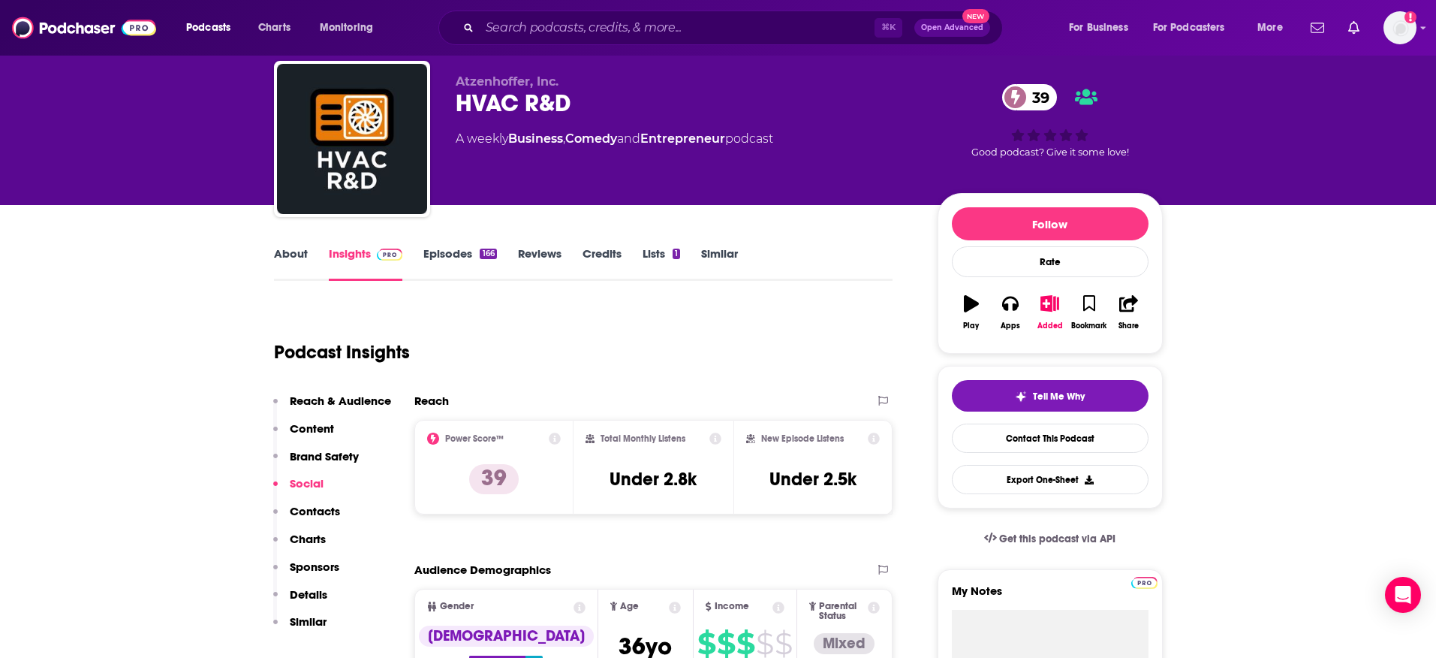
scroll to position [0, 0]
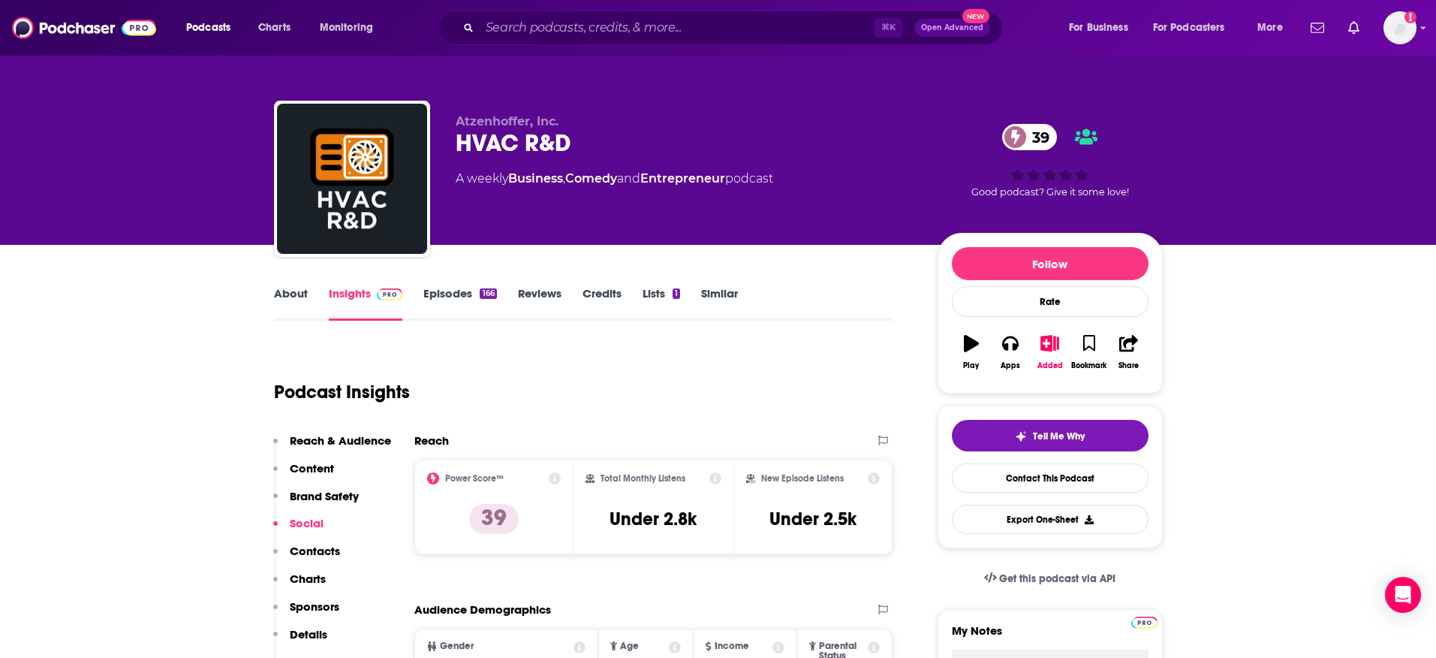
click at [288, 298] on link "About" at bounding box center [291, 303] width 34 height 35
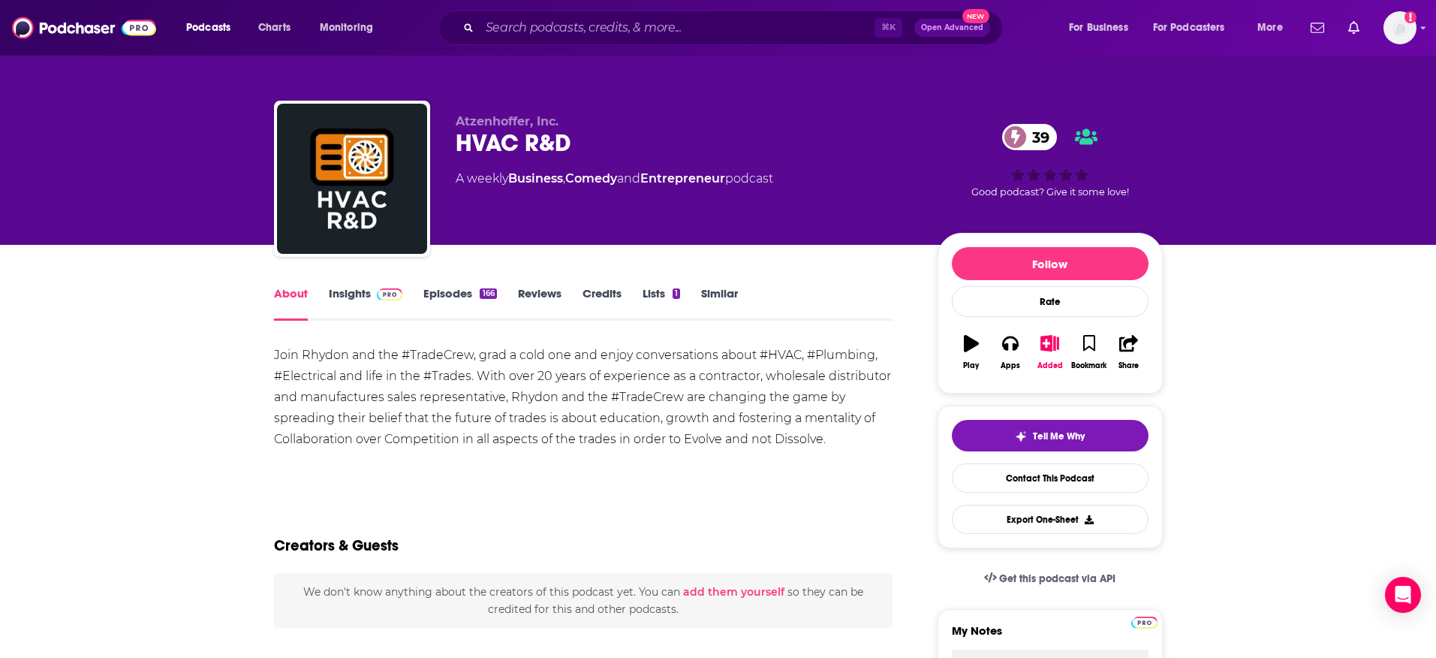
click at [341, 297] on link "Insights" at bounding box center [366, 303] width 74 height 35
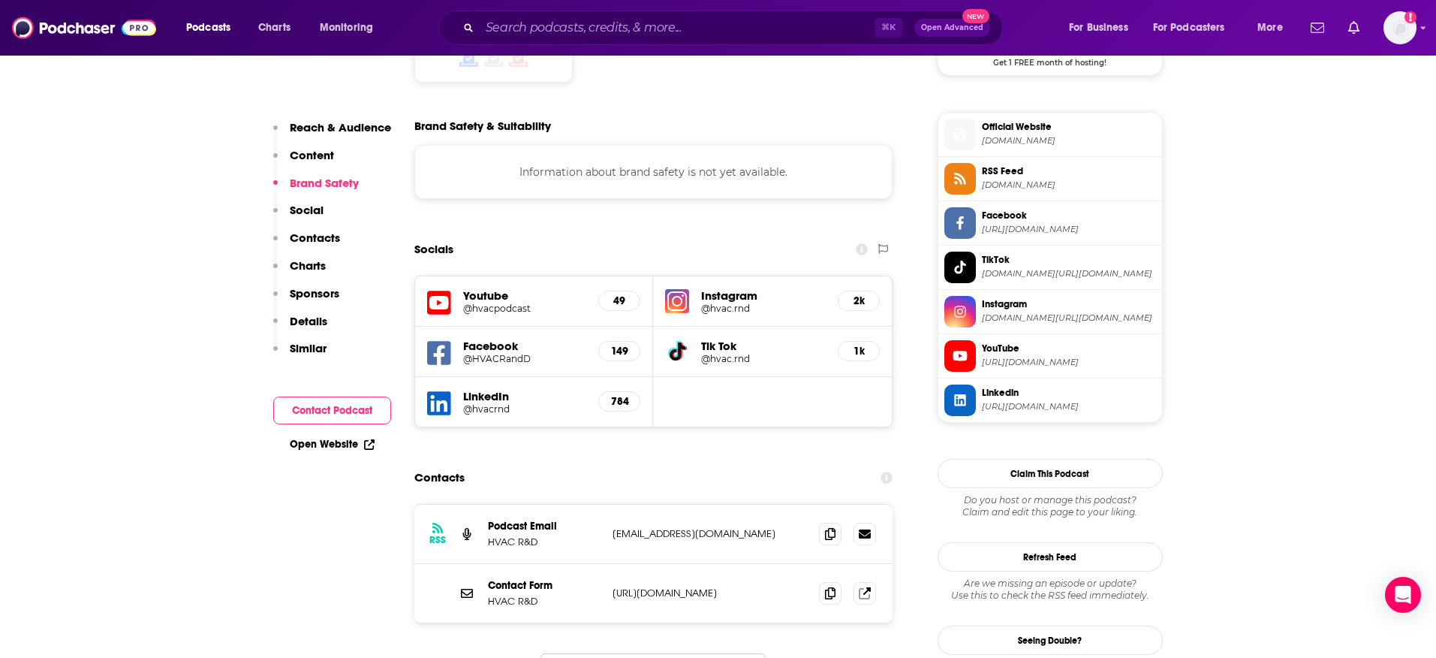
scroll to position [1319, 0]
